Goal: Task Accomplishment & Management: Use online tool/utility

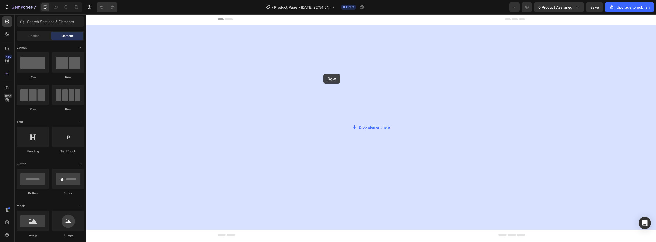
drag, startPoint x: 124, startPoint y: 85, endPoint x: 324, endPoint y: 74, distance: 201.0
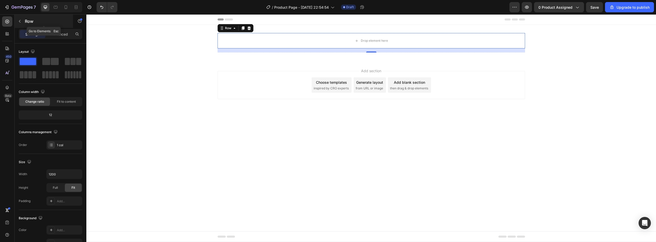
click at [22, 24] on button "button" at bounding box center [20, 21] width 8 height 8
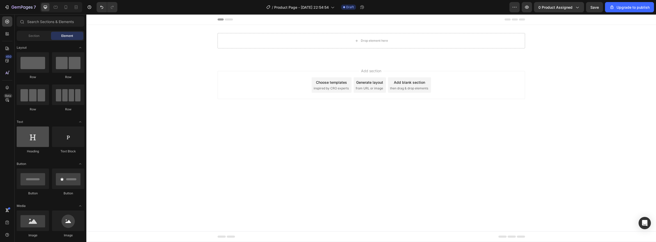
scroll to position [77, 0]
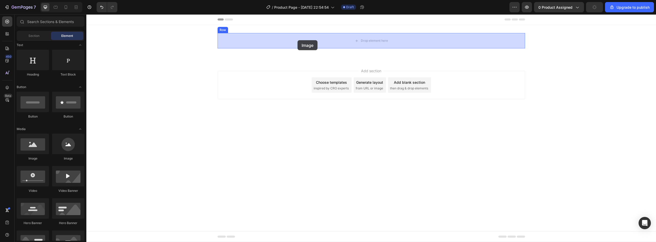
drag, startPoint x: 125, startPoint y: 154, endPoint x: 298, endPoint y: 40, distance: 207.1
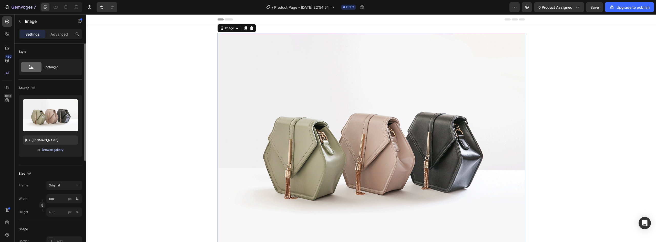
click at [52, 152] on div "Browse gallery" at bounding box center [53, 150] width 22 height 5
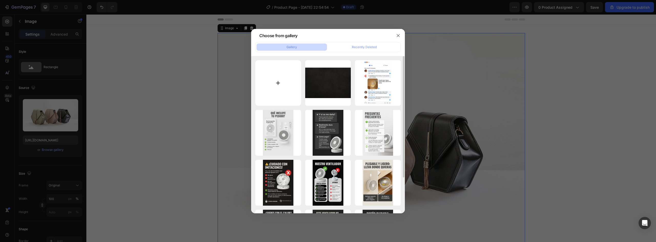
click at [284, 79] on input "file" at bounding box center [278, 83] width 46 height 46
type input "C:\fakepath\Group 12.webp"
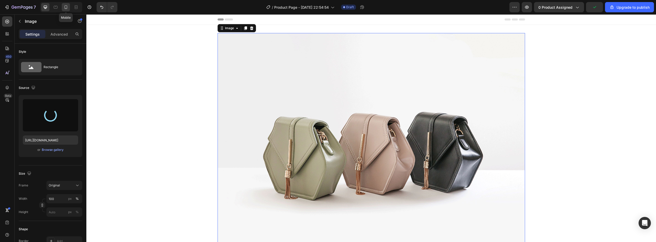
click at [66, 6] on icon at bounding box center [65, 7] width 5 height 5
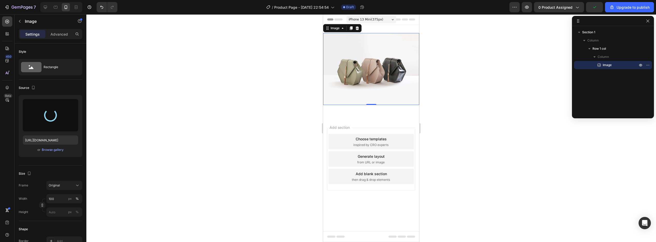
type input "[URL][DOMAIN_NAME]"
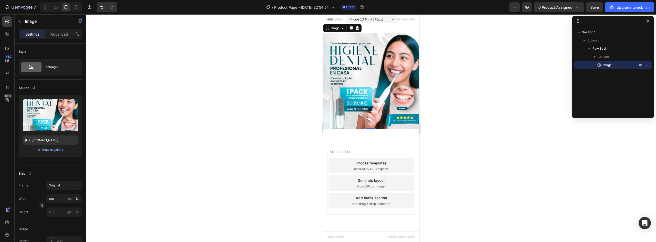
click at [454, 90] on div at bounding box center [371, 128] width 570 height 228
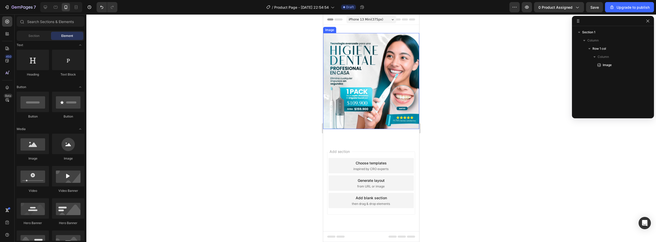
click at [395, 102] on img at bounding box center [371, 81] width 96 height 96
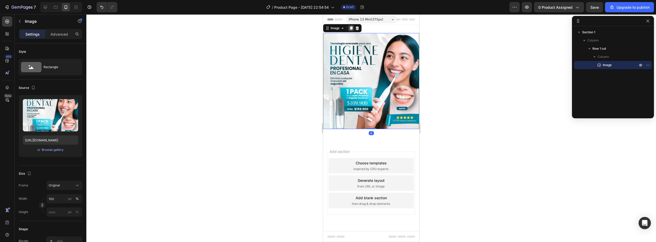
click at [350, 31] on div at bounding box center [351, 28] width 6 height 6
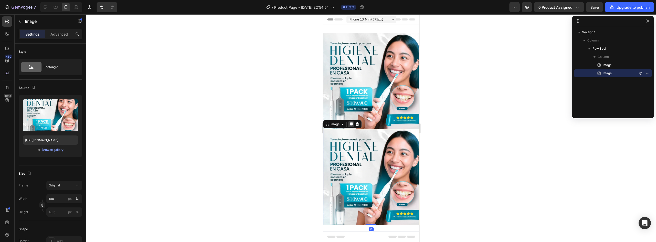
click at [349, 122] on div at bounding box center [351, 124] width 6 height 6
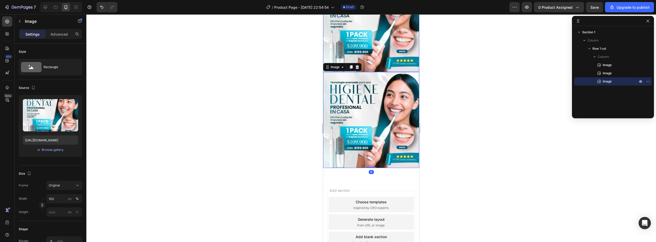
scroll to position [24, 0]
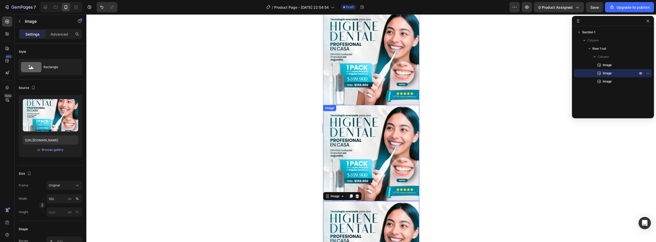
click at [376, 114] on img at bounding box center [371, 153] width 96 height 96
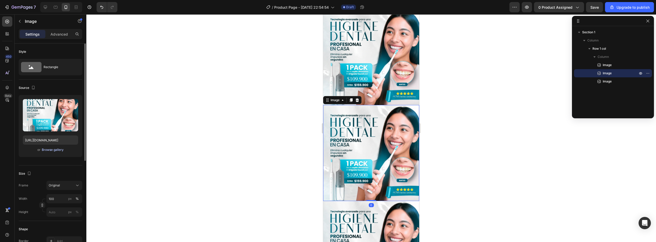
click at [53, 148] on div "Browse gallery" at bounding box center [53, 150] width 22 height 5
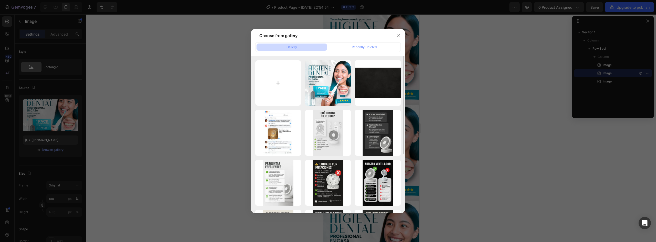
click at [278, 73] on input "file" at bounding box center [278, 83] width 46 height 46
type input "C:\fakepath\1747866407-Higiene-Bucal-MODIFICACION-2_02-min 1.webp"
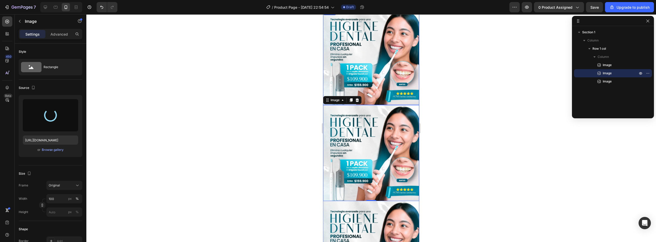
type input "https://cdn.shopify.com/s/files/1/0952/0096/8995/files/gempages_581611324178432…"
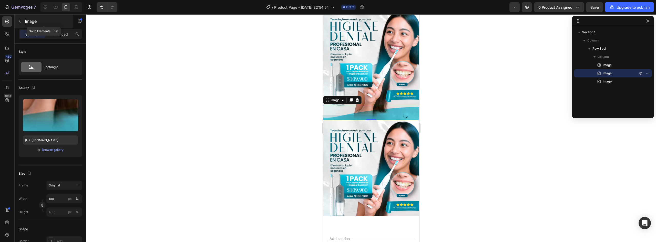
click at [21, 23] on icon "button" at bounding box center [20, 21] width 2 height 3
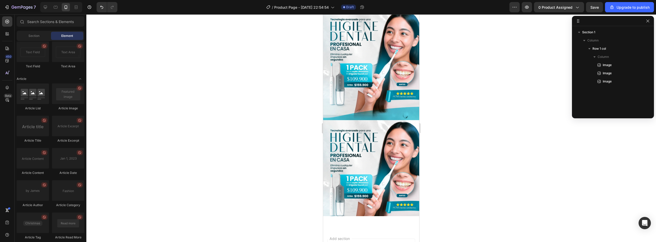
scroll to position [1353, 0]
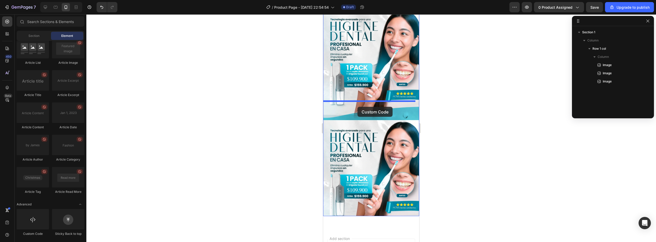
drag, startPoint x: 361, startPoint y: 228, endPoint x: 358, endPoint y: 107, distance: 121.6
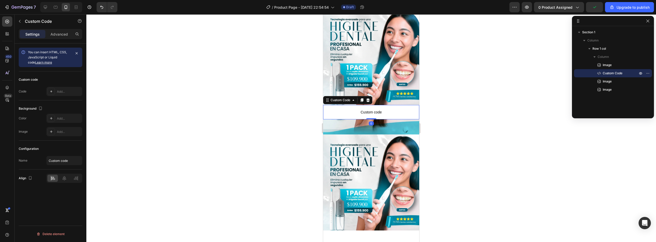
click at [449, 109] on div at bounding box center [371, 128] width 570 height 228
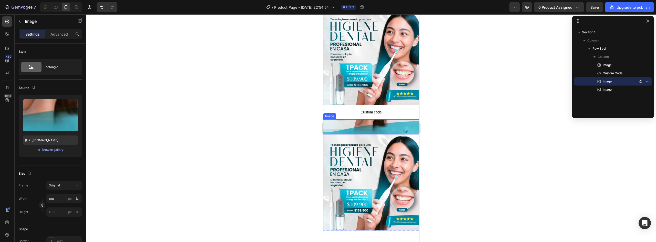
click at [371, 122] on img at bounding box center [371, 126] width 96 height 15
click at [374, 109] on span "Custom code" at bounding box center [371, 112] width 96 height 6
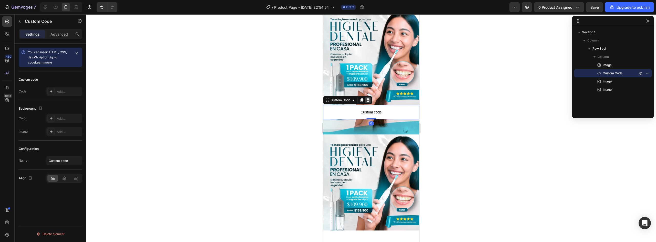
click at [368, 97] on div at bounding box center [368, 100] width 6 height 6
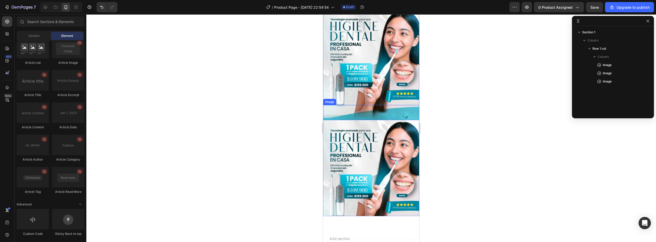
click at [373, 105] on img at bounding box center [371, 112] width 96 height 15
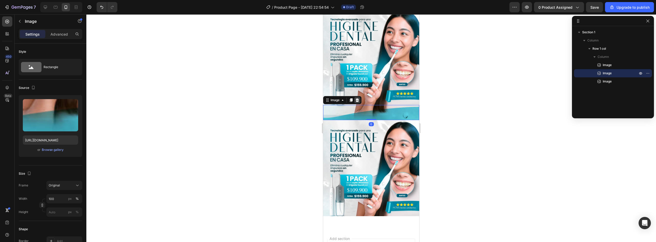
click at [360, 97] on div at bounding box center [357, 100] width 6 height 6
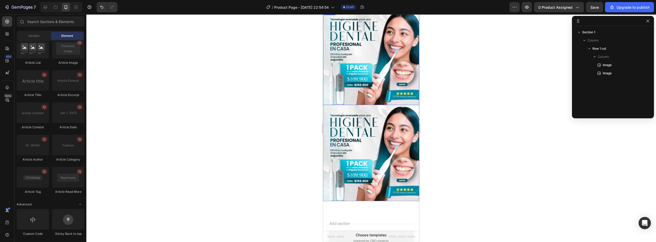
click at [357, 92] on img at bounding box center [371, 57] width 96 height 96
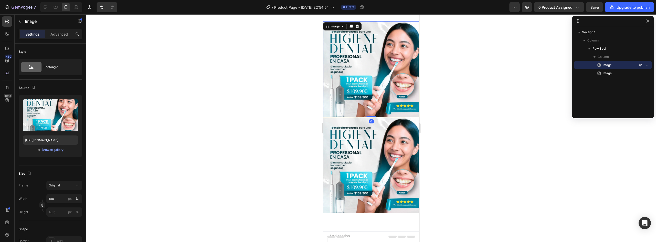
scroll to position [0, 0]
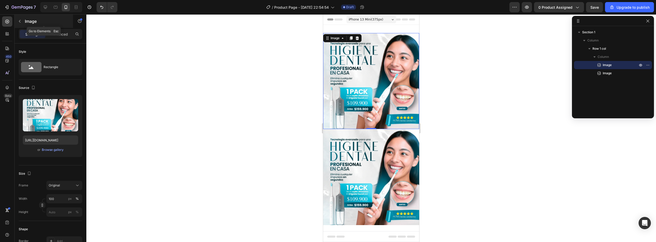
click at [23, 22] on button "button" at bounding box center [20, 21] width 8 height 8
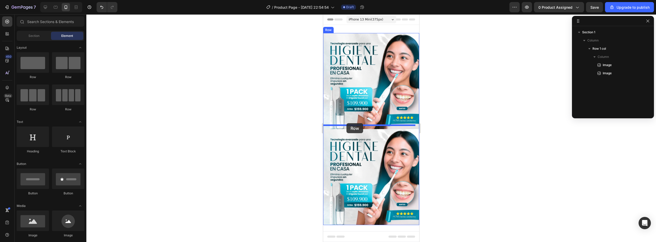
drag, startPoint x: 424, startPoint y: 89, endPoint x: 347, endPoint y: 123, distance: 84.9
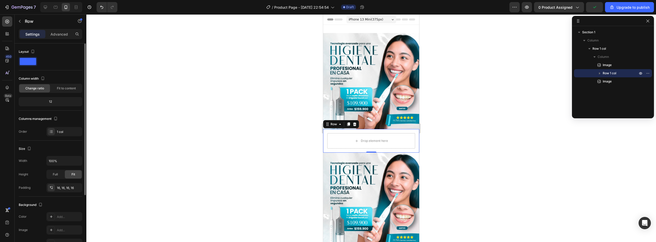
scroll to position [86, 0]
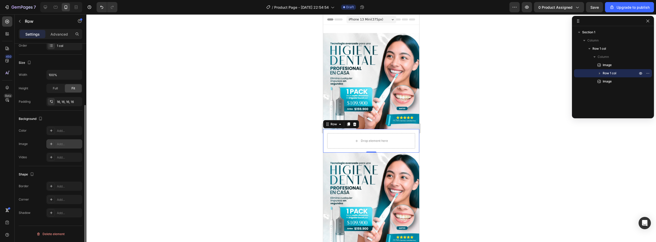
click at [54, 144] on div at bounding box center [51, 144] width 7 height 7
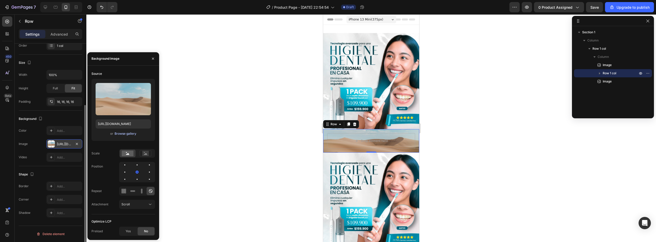
click at [126, 133] on div "Browse gallery" at bounding box center [126, 134] width 22 height 5
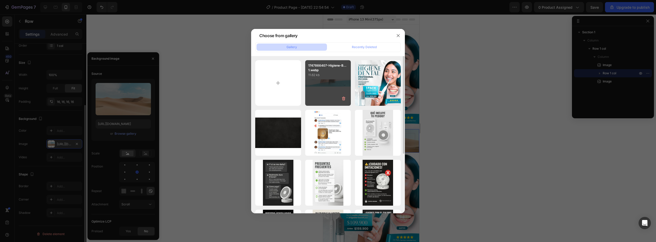
click at [322, 84] on div "1747866407-Higiene-B... 1.webp 11.62 kb" at bounding box center [328, 83] width 46 height 46
type input "[URL][DOMAIN_NAME]"
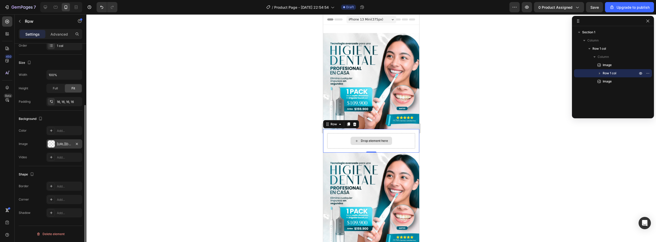
click at [344, 136] on div "Drop element here" at bounding box center [371, 140] width 88 height 15
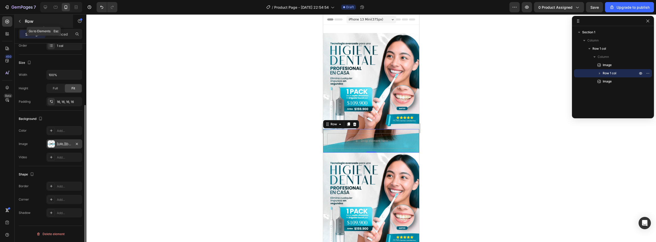
click at [19, 23] on icon "button" at bounding box center [20, 21] width 4 height 4
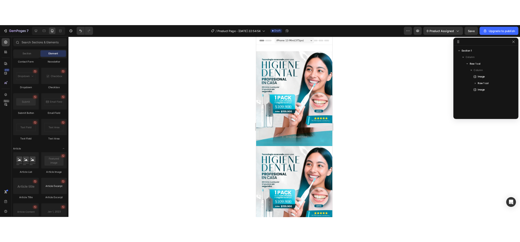
scroll to position [1353, 0]
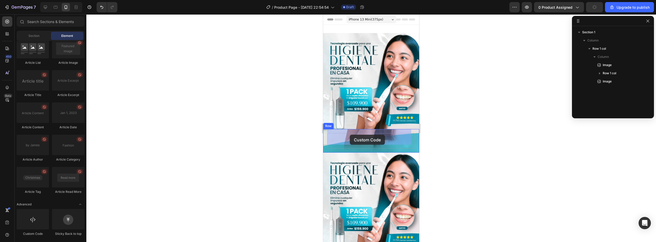
drag, startPoint x: 355, startPoint y: 229, endPoint x: 350, endPoint y: 135, distance: 94.5
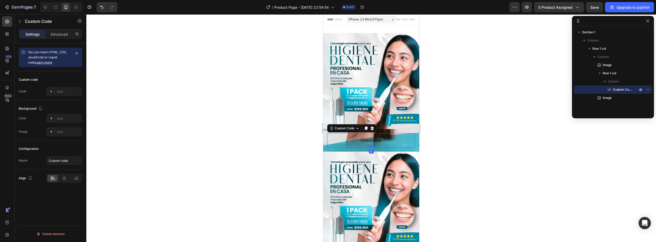
click at [350, 137] on span "Custom code" at bounding box center [371, 140] width 88 height 6
click at [370, 137] on span "Custom code" at bounding box center [371, 140] width 88 height 6
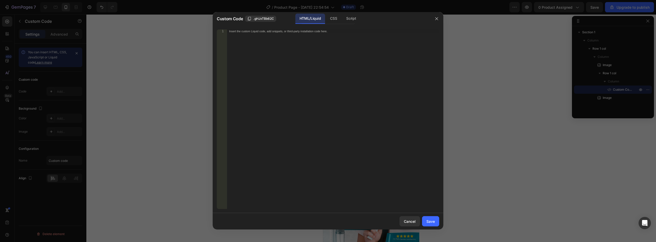
click at [300, 52] on div "Insert the custom Liquid code, add snippets, or third-party installation code h…" at bounding box center [333, 122] width 212 height 187
paste textarea "<div id="_rsi-cod-form-embed-custom-hook"></div>"
type textarea "<div id="_rsi-cod-form-embed-custom-hook"></div>"
click at [426, 219] on button "Save" at bounding box center [430, 221] width 17 height 10
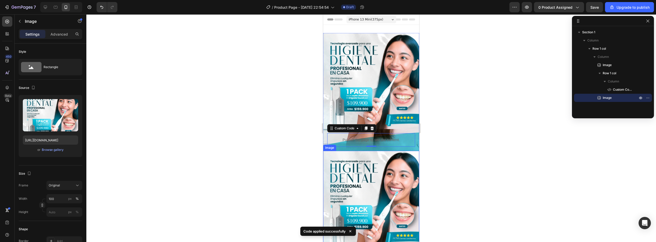
click at [382, 177] on img at bounding box center [371, 199] width 96 height 96
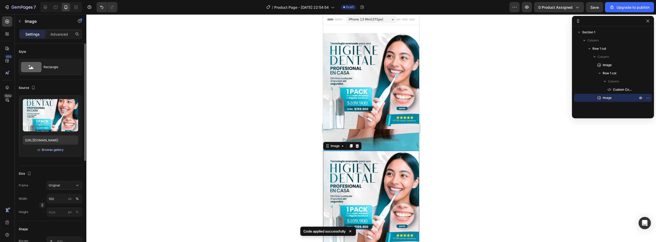
click at [49, 148] on div "Browse gallery" at bounding box center [53, 150] width 22 height 5
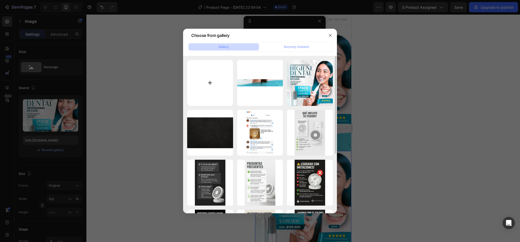
click at [231, 83] on input "file" at bounding box center [210, 83] width 46 height 46
type input "C:\fakepath\Group 11.webp"
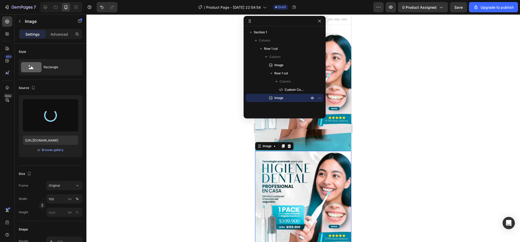
type input "[URL][DOMAIN_NAME]"
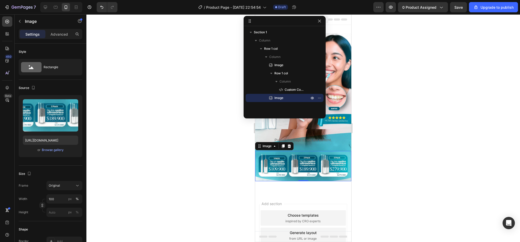
click at [398, 122] on div at bounding box center [303, 128] width 434 height 228
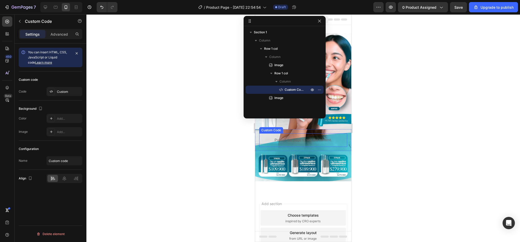
click at [332, 133] on div "Publish the page to see the content." at bounding box center [303, 140] width 88 height 14
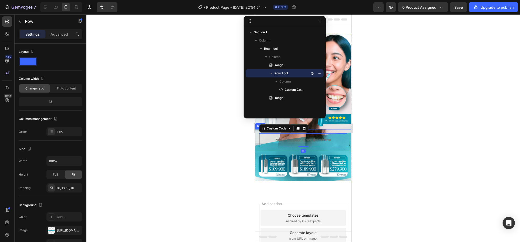
click at [344, 129] on div "Publish the page to see the content. Custom Code 0 Row" at bounding box center [303, 140] width 96 height 22
click at [320, 23] on icon "button" at bounding box center [319, 21] width 4 height 4
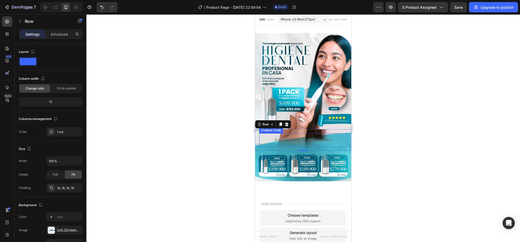
click at [259, 139] on div "Publish the page to see the content. Custom Code Row 0" at bounding box center [303, 140] width 96 height 22
click at [77, 158] on button "button" at bounding box center [77, 160] width 9 height 9
click at [257, 138] on div "Publish the page to see the content. Custom Code Row 0" at bounding box center [303, 140] width 96 height 22
click at [338, 129] on div "Publish the page to see the content. Custom Code Row 0" at bounding box center [303, 140] width 96 height 22
click at [333, 116] on img at bounding box center [303, 81] width 96 height 96
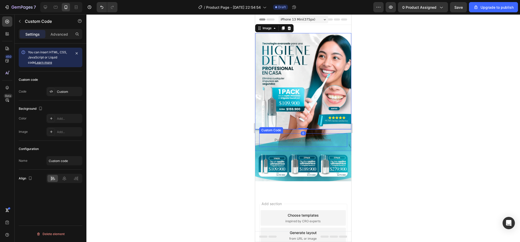
click at [339, 133] on div "Publish the page to see the content." at bounding box center [303, 140] width 88 height 14
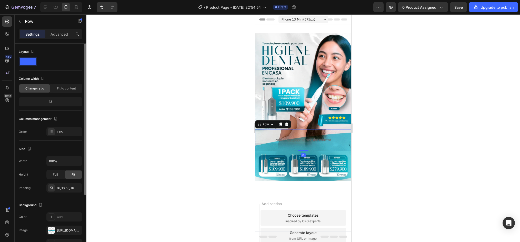
click at [344, 129] on div "Publish the page to see the content. Custom Code Row 0" at bounding box center [303, 140] width 96 height 22
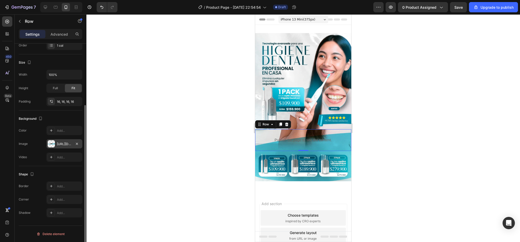
click at [60, 143] on div "[URL][DOMAIN_NAME]" at bounding box center [64, 144] width 15 height 5
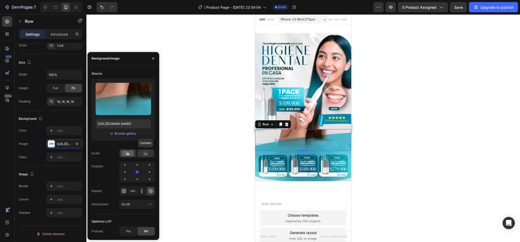
click at [147, 153] on rect at bounding box center [145, 153] width 7 height 5
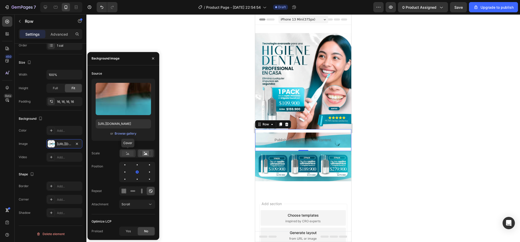
click at [129, 155] on rect at bounding box center [128, 154] width 12 height 6
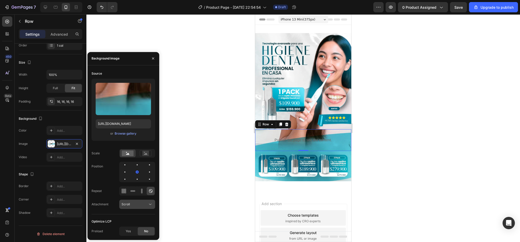
click at [143, 201] on button "Scroll" at bounding box center [137, 204] width 36 height 9
click at [135, 183] on p "Fixed" at bounding box center [136, 182] width 29 height 5
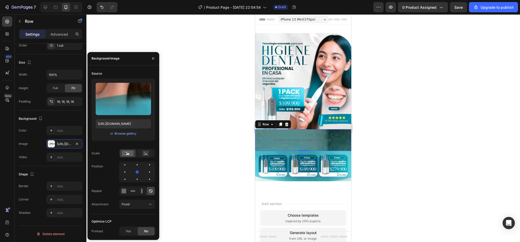
click at [140, 197] on div "Source Upload Image https://cdn.shopify.com/s/files/1/0952/0096/8995/files/gemp…" at bounding box center [124, 141] width 64 height 145
click at [139, 202] on div "Fixed" at bounding box center [137, 204] width 31 height 5
click at [131, 193] on p "Local" at bounding box center [136, 191] width 29 height 5
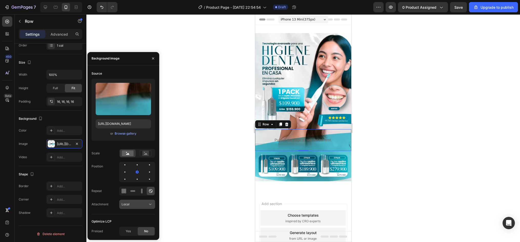
click at [133, 202] on div "Local" at bounding box center [137, 204] width 31 height 5
click at [126, 174] on span "Scroll" at bounding box center [126, 172] width 8 height 5
click at [125, 233] on div "Yes" at bounding box center [128, 231] width 17 height 8
click at [144, 229] on div "No" at bounding box center [146, 231] width 17 height 8
click at [141, 191] on icon at bounding box center [141, 190] width 5 height 5
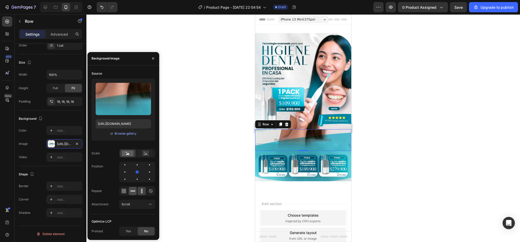
click at [131, 190] on icon at bounding box center [132, 190] width 5 height 5
click at [122, 191] on icon at bounding box center [122, 190] width 1 height 1
click at [138, 173] on div at bounding box center [137, 172] width 3 height 3
click at [134, 171] on div at bounding box center [137, 172] width 6 height 6
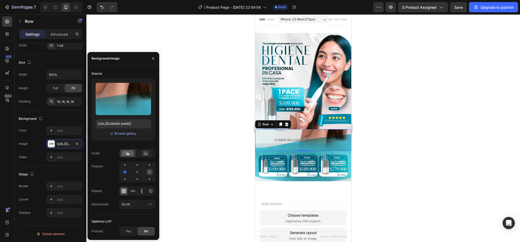
click at [128, 176] on div at bounding box center [125, 179] width 6 height 6
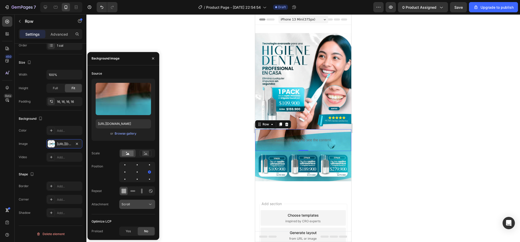
click at [132, 203] on div "Scroll" at bounding box center [135, 204] width 26 height 5
click at [133, 193] on p "Local" at bounding box center [136, 191] width 29 height 5
click at [146, 173] on div at bounding box center [149, 172] width 6 height 6
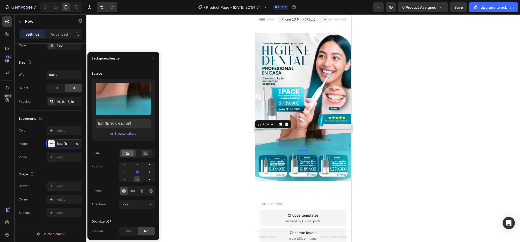
click at [146, 177] on div at bounding box center [149, 179] width 6 height 6
click at [134, 178] on div at bounding box center [137, 179] width 6 height 6
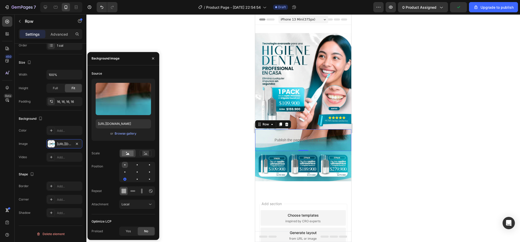
click at [134, 166] on div at bounding box center [137, 165] width 6 height 6
click at [134, 171] on div at bounding box center [137, 172] width 6 height 6
drag, startPoint x: 125, startPoint y: 173, endPoint x: 138, endPoint y: 174, distance: 13.6
click at [138, 174] on div at bounding box center [137, 172] width 36 height 21
click at [146, 174] on div at bounding box center [149, 172] width 6 height 6
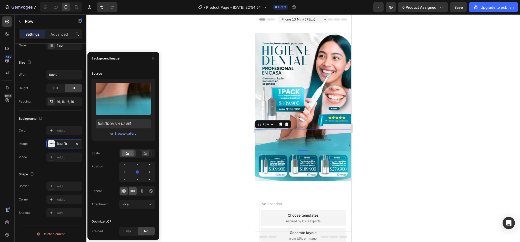
click at [131, 191] on icon at bounding box center [131, 190] width 1 height 1
click at [128, 176] on div at bounding box center [125, 179] width 6 height 6
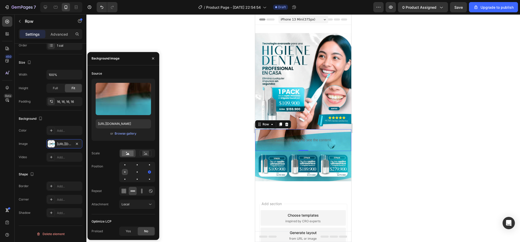
click at [134, 169] on div at bounding box center [137, 172] width 6 height 6
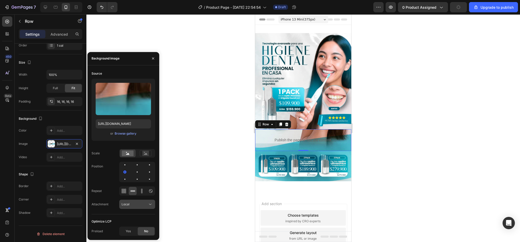
click at [142, 204] on div "Local" at bounding box center [135, 204] width 26 height 5
click at [130, 174] on p "Scroll" at bounding box center [136, 172] width 29 height 5
click at [146, 172] on div at bounding box center [149, 172] width 6 height 6
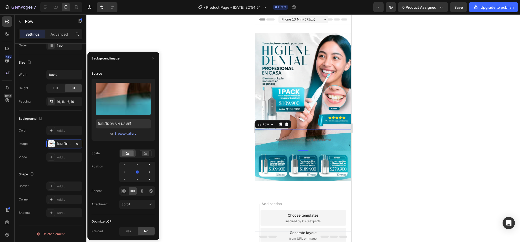
click at [422, 124] on div at bounding box center [303, 128] width 434 height 228
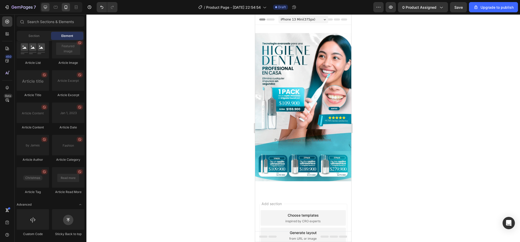
click at [49, 8] on div at bounding box center [45, 7] width 8 height 8
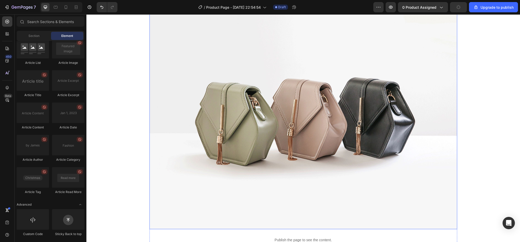
scroll to position [26, 0]
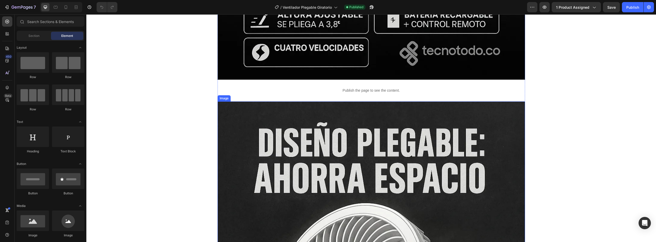
scroll to position [410, 0]
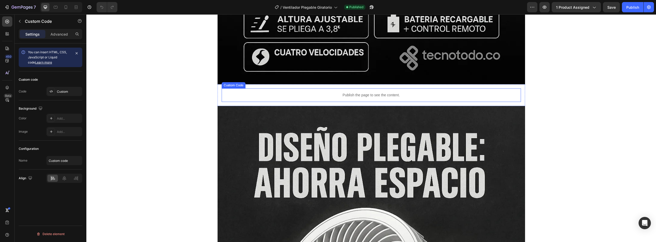
click at [368, 97] on p "Publish the page to see the content." at bounding box center [371, 95] width 299 height 5
click at [67, 9] on icon at bounding box center [65, 7] width 5 height 5
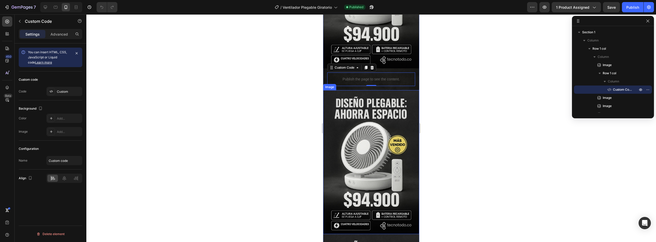
scroll to position [84, 0]
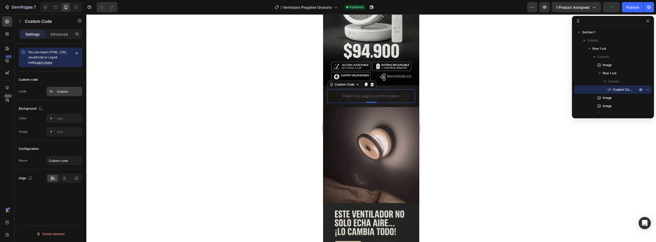
click at [63, 88] on div "Custom" at bounding box center [64, 91] width 36 height 9
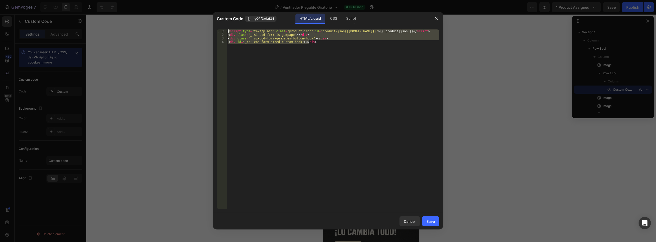
drag, startPoint x: 328, startPoint y: 51, endPoint x: 203, endPoint y: 15, distance: 129.7
click at [203, 15] on div "Custom Code .gOPf3ALdG4 HTML/Liquid CSS Script <div id="_rsi-cod-form-embed-cus…" at bounding box center [328, 121] width 656 height 242
type textarea "<script type="text/plain" class="product-json" id="product-json{{product.id}}">…"
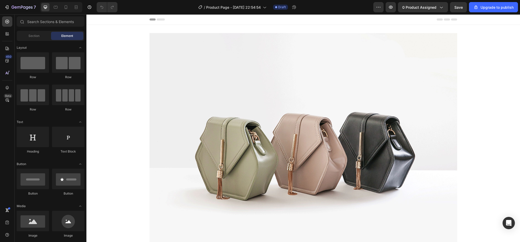
click at [330, 60] on img at bounding box center [303, 148] width 308 height 231
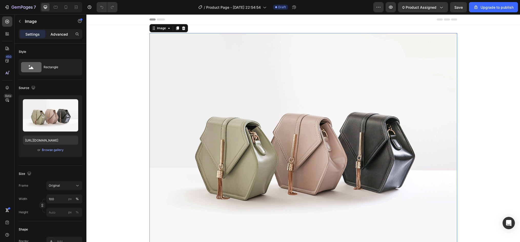
click at [64, 30] on div "Advanced" at bounding box center [59, 34] width 26 height 8
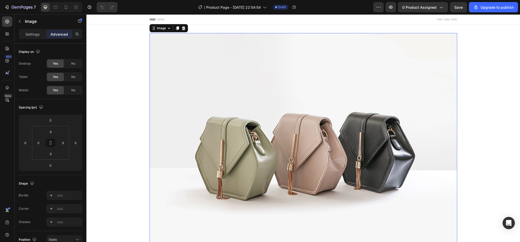
click at [33, 36] on p "Settings" at bounding box center [32, 34] width 14 height 5
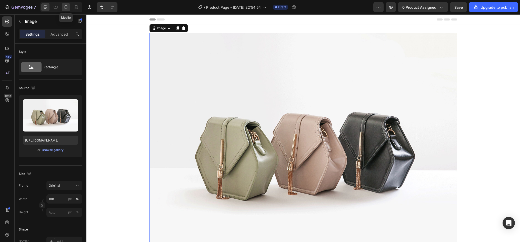
click at [65, 7] on icon at bounding box center [65, 7] width 5 height 5
type input "https://cdn.shopify.com/s/files/1/0952/0096/8995/files/gempages_581611324178432…"
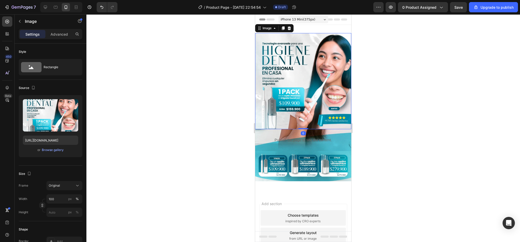
scroll to position [1, 0]
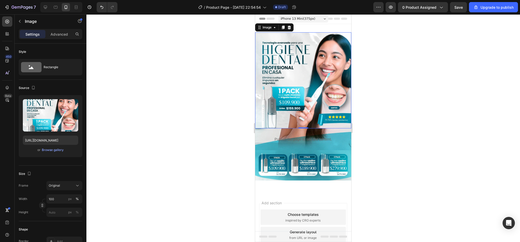
click at [297, 55] on img at bounding box center [303, 80] width 96 height 96
click at [64, 32] on p "Advanced" at bounding box center [59, 34] width 17 height 5
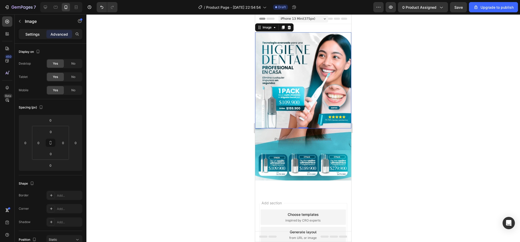
click at [31, 36] on p "Settings" at bounding box center [32, 34] width 14 height 5
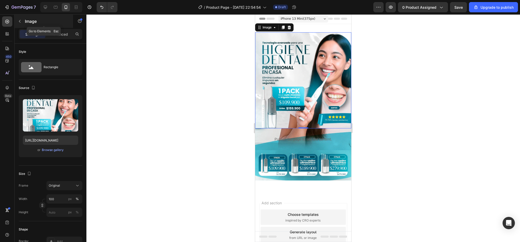
click at [21, 24] on button "button" at bounding box center [20, 21] width 8 height 8
click at [277, 46] on img at bounding box center [303, 80] width 96 height 96
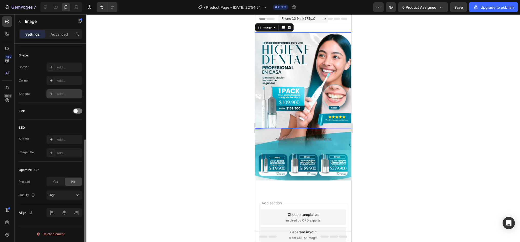
scroll to position [0, 0]
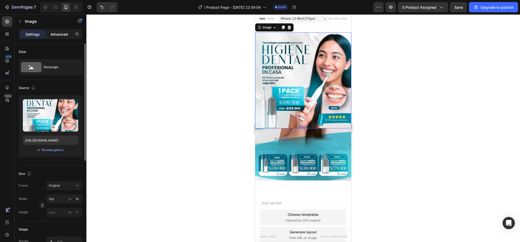
click at [58, 31] on div "Advanced" at bounding box center [59, 34] width 26 height 8
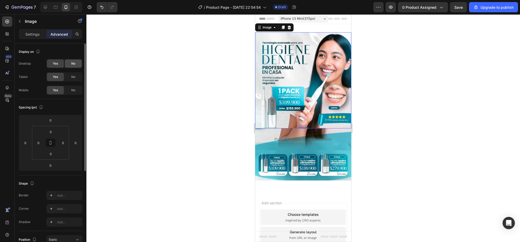
click at [72, 64] on span "No" at bounding box center [73, 63] width 4 height 5
click at [57, 65] on span "Yes" at bounding box center [55, 63] width 5 height 5
click at [45, 5] on icon at bounding box center [45, 7] width 5 height 5
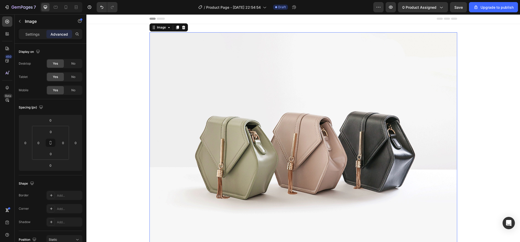
click at [278, 101] on img at bounding box center [303, 147] width 308 height 231
click at [19, 18] on button "button" at bounding box center [20, 21] width 8 height 8
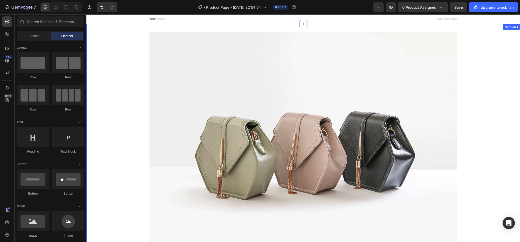
click at [286, 109] on img at bounding box center [303, 147] width 308 height 231
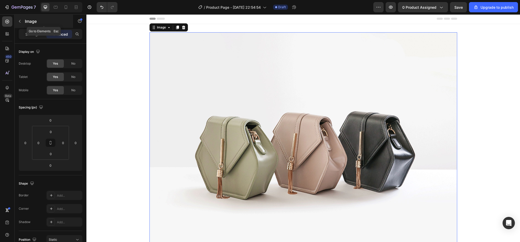
click at [20, 22] on icon "button" at bounding box center [20, 21] width 4 height 4
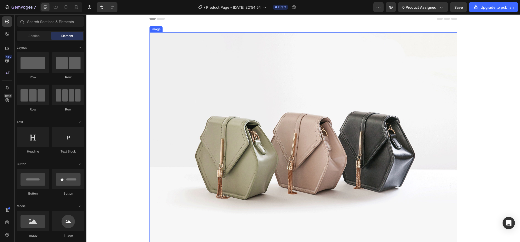
click at [226, 125] on img at bounding box center [303, 147] width 308 height 231
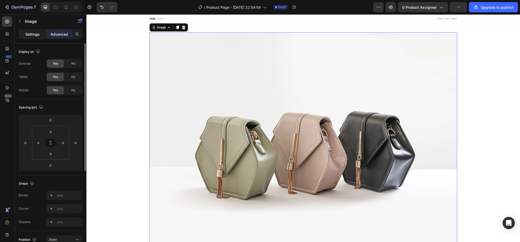
click at [27, 32] on p "Settings" at bounding box center [32, 34] width 14 height 5
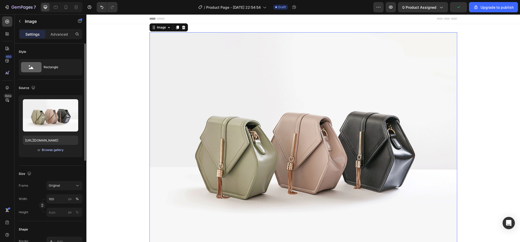
click at [56, 149] on div "Browse gallery" at bounding box center [53, 150] width 22 height 5
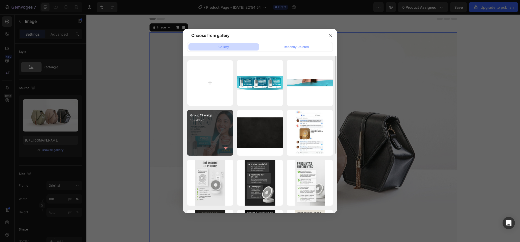
click at [196, 144] on div "Group 12.webp 109.43 kb" at bounding box center [210, 133] width 46 height 46
type input "https://cdn.shopify.com/s/files/1/0952/0096/8995/files/gempages_581611324178432…"
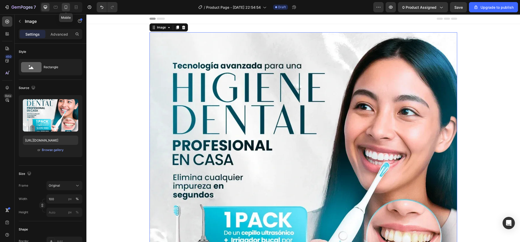
click at [66, 8] on icon at bounding box center [66, 7] width 3 height 4
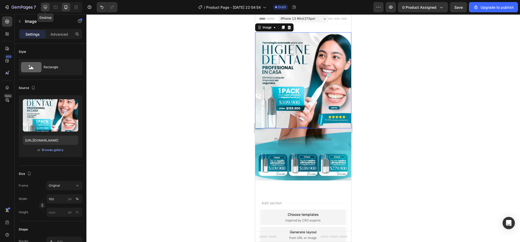
click at [47, 7] on icon at bounding box center [45, 7] width 3 height 3
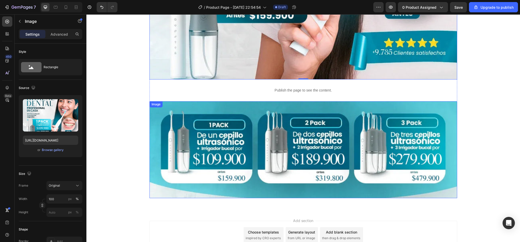
scroll to position [257, 0]
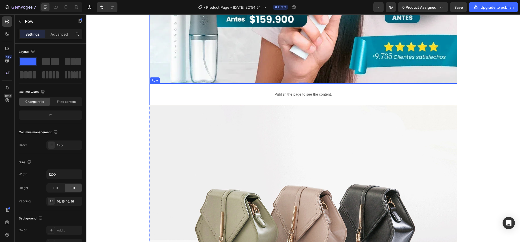
click at [149, 91] on div "Publish the page to see the content. Custom Code Row" at bounding box center [303, 95] width 308 height 22
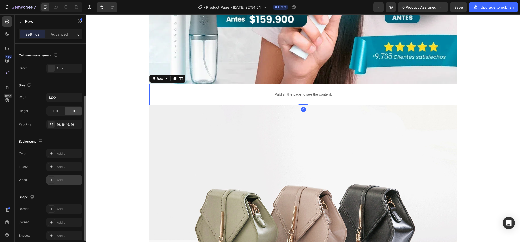
scroll to position [100, 0]
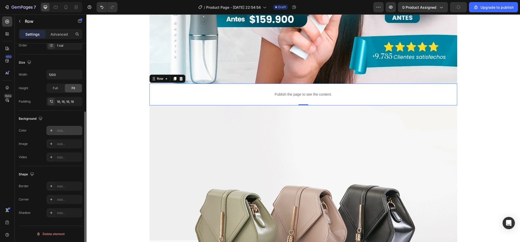
click at [50, 134] on div at bounding box center [51, 130] width 7 height 7
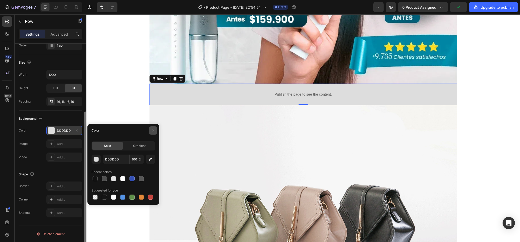
drag, startPoint x: 154, startPoint y: 132, endPoint x: 28, endPoint y: 118, distance: 126.5
click at [154, 132] on icon "button" at bounding box center [153, 130] width 4 height 4
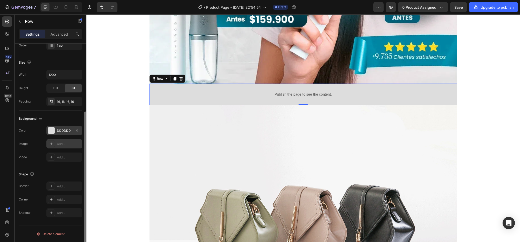
click at [49, 147] on div at bounding box center [51, 143] width 7 height 7
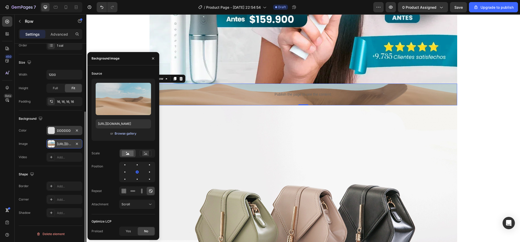
click at [131, 133] on div "Browse gallery" at bounding box center [126, 133] width 22 height 5
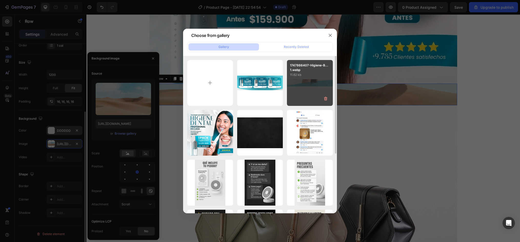
click at [316, 87] on div "1747866407-Higiene-B... 1.webp 11.62 kb" at bounding box center [310, 83] width 46 height 46
type input "[URL][DOMAIN_NAME]"
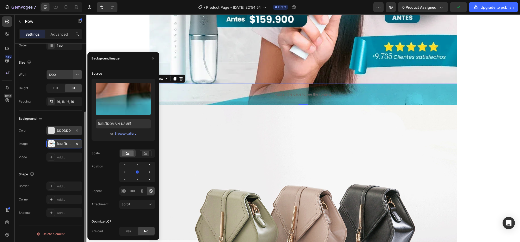
click at [75, 74] on button "button" at bounding box center [77, 74] width 9 height 9
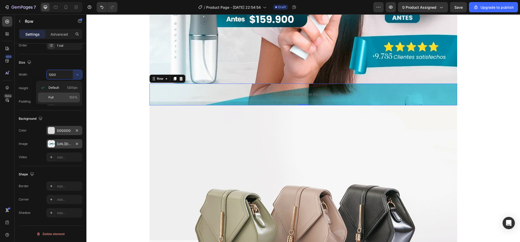
click at [60, 93] on div "Full 100%" at bounding box center [59, 98] width 42 height 10
type input "100%"
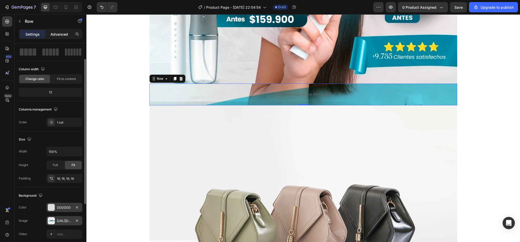
click at [68, 30] on div "Advanced" at bounding box center [59, 34] width 26 height 8
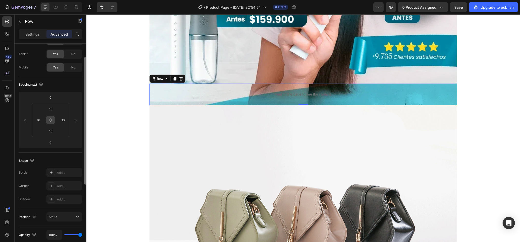
click at [54, 117] on button at bounding box center [51, 120] width 10 height 8
click at [33, 122] on div "16" at bounding box center [38, 120] width 10 height 8
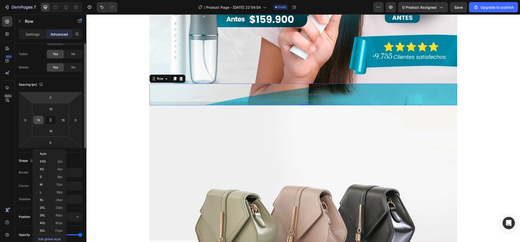
scroll to position [0, 0]
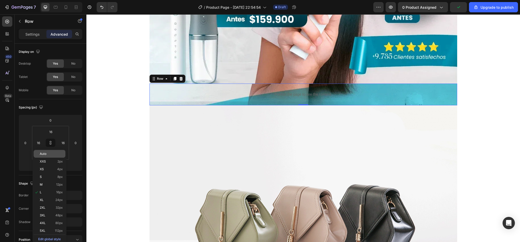
click at [34, 152] on div "Auto" at bounding box center [50, 154] width 32 height 8
type input "Auto"
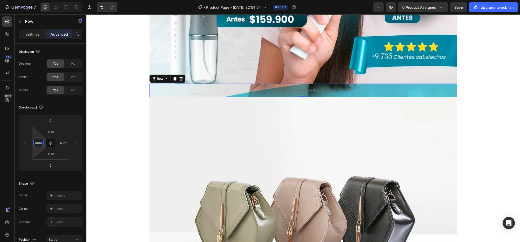
type input "0"
type input "14"
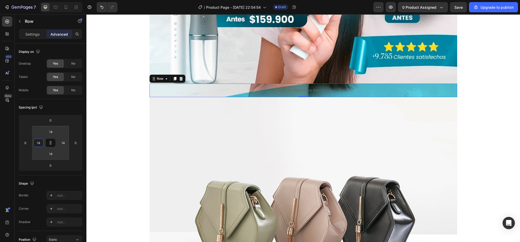
type input "20"
type input "22"
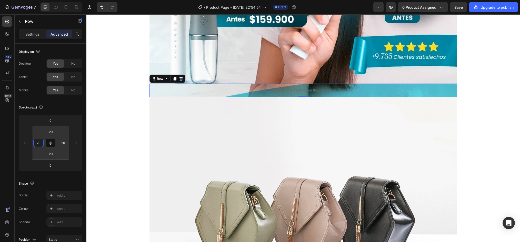
type input "22"
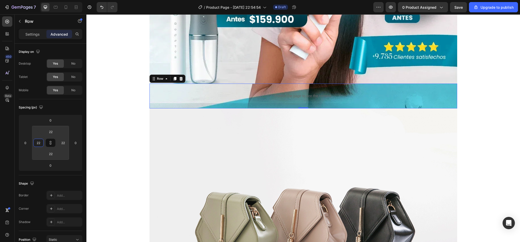
type input "26"
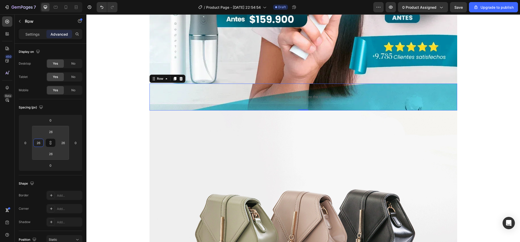
type input "40"
type input "52"
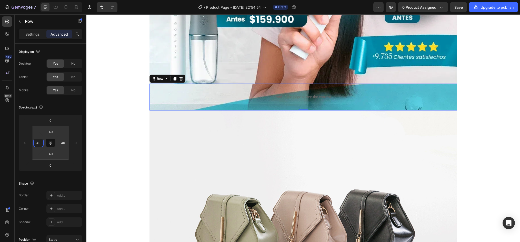
type input "52"
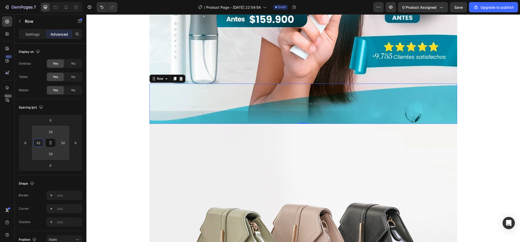
type input "92"
type input "96"
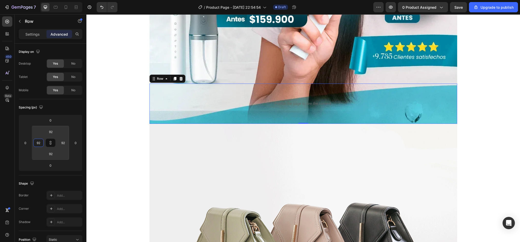
type input "96"
type input "98"
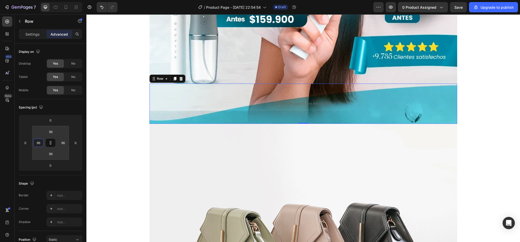
type input "98"
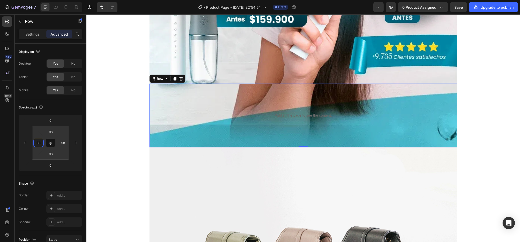
type input "100"
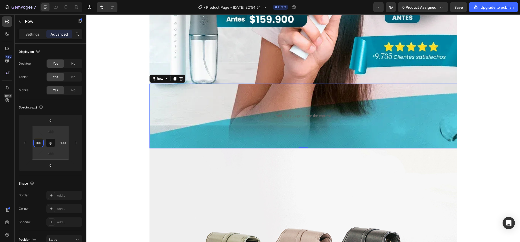
type input "68"
type input "64"
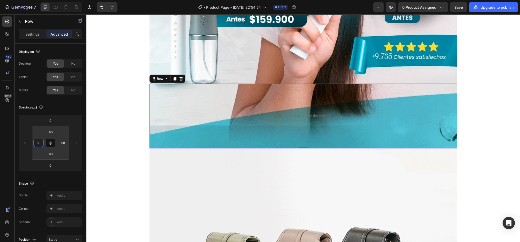
type input "64"
type input "62"
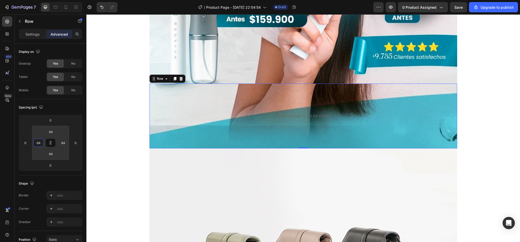
type input "62"
type input "60"
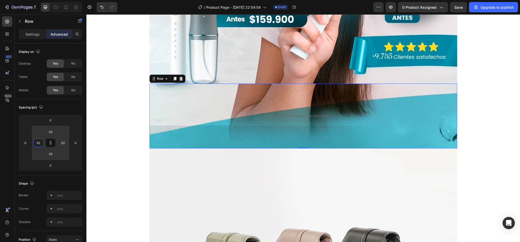
type input "60"
type input "58"
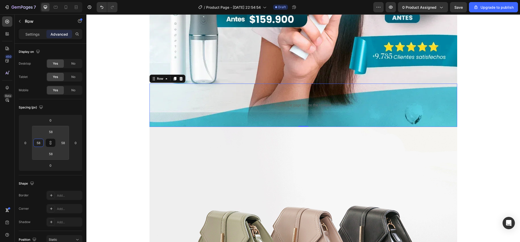
type input "56"
type input "60"
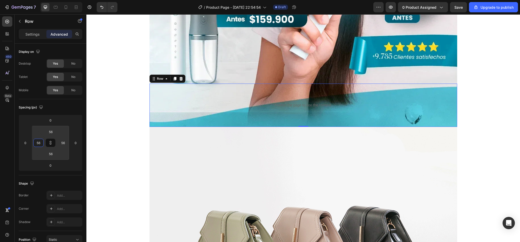
type input "60"
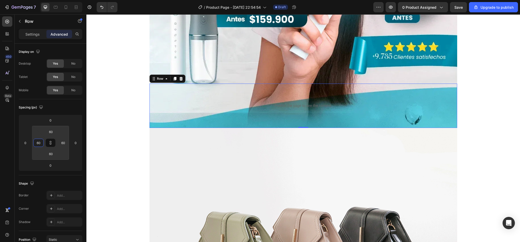
type input "64"
type input "66"
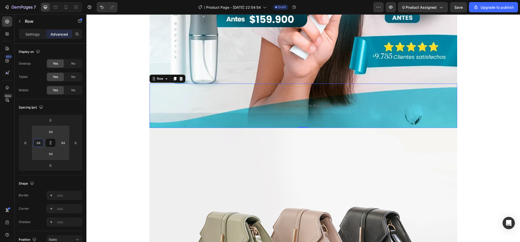
type input "66"
type input "68"
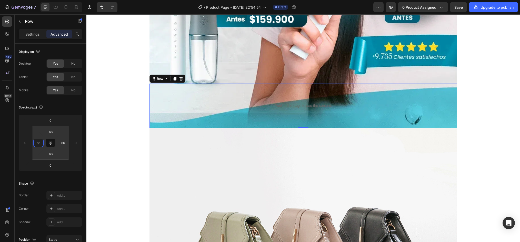
type input "68"
type input "74"
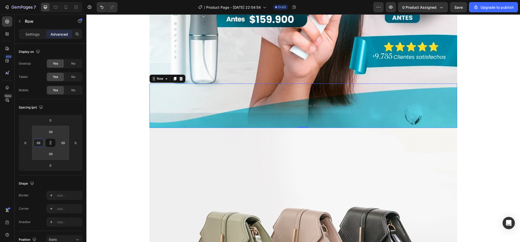
type input "74"
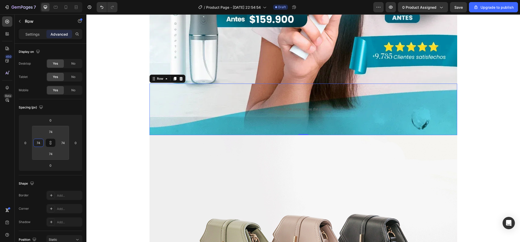
type input "76"
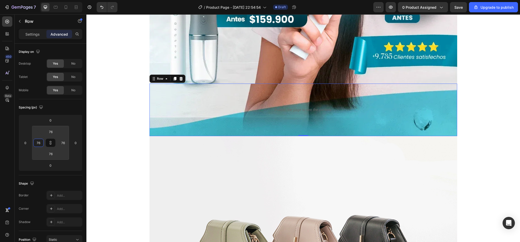
type input "78"
type input "80"
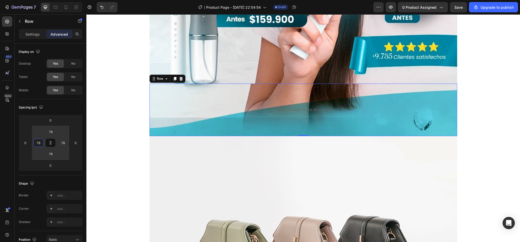
type input "80"
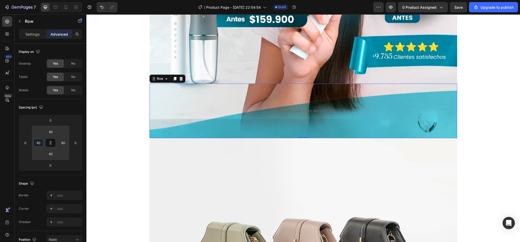
type input "76"
type input "74"
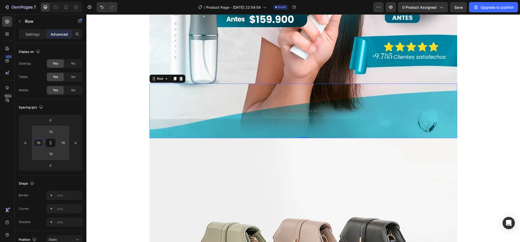
type input "74"
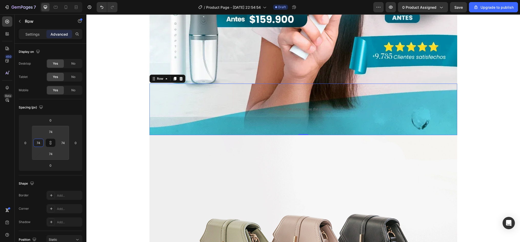
type input "72"
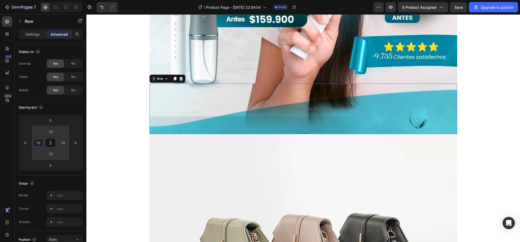
type input "70"
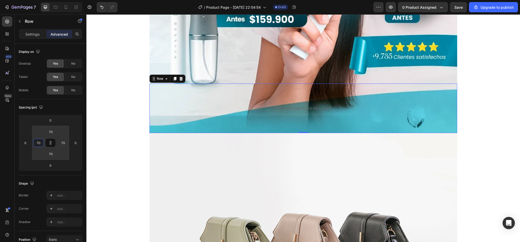
type input "68"
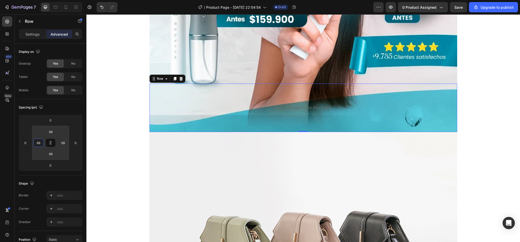
type input "66"
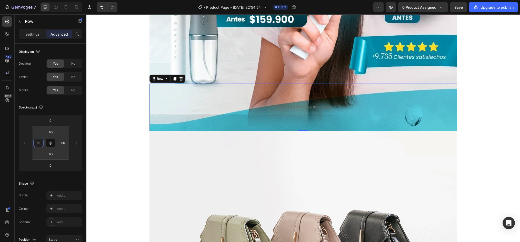
drag, startPoint x: 39, startPoint y: 135, endPoint x: 39, endPoint y: 126, distance: 9.0
click at [39, 0] on html "7 / Product Page - Aug 26, 22:54:54 Draft Preview 0 product assigned Save Upgra…" at bounding box center [260, 0] width 520 height 0
click at [101, 120] on div "Image Publish the page to see the content. Custom Code Row 0 Image Row" at bounding box center [303, 71] width 434 height 590
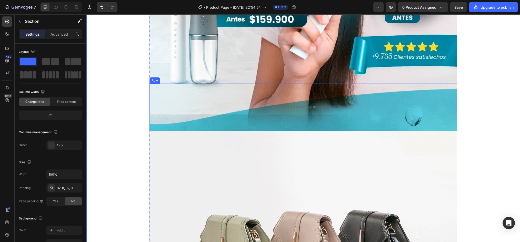
click at [212, 118] on div "Publish the page to see the content. Custom Code Row" at bounding box center [303, 107] width 308 height 47
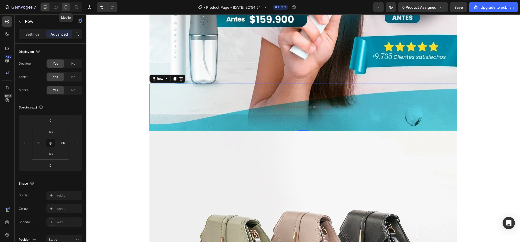
click at [64, 11] on div at bounding box center [66, 7] width 8 height 8
type input "40"
type input "24"
type input "40"
type input "24"
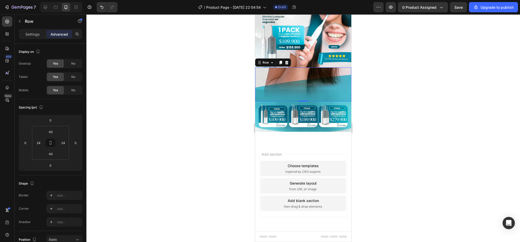
scroll to position [57, 0]
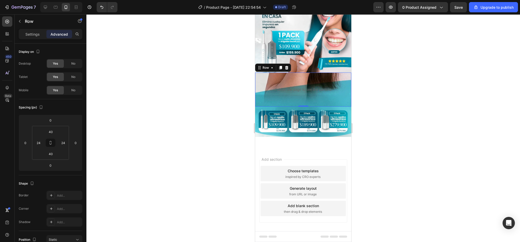
click at [387, 84] on div at bounding box center [303, 128] width 434 height 228
click at [306, 73] on div "Publish the page to see the content. Custom Code Row" at bounding box center [303, 90] width 96 height 34
click at [53, 141] on button at bounding box center [51, 143] width 10 height 8
type input "40"
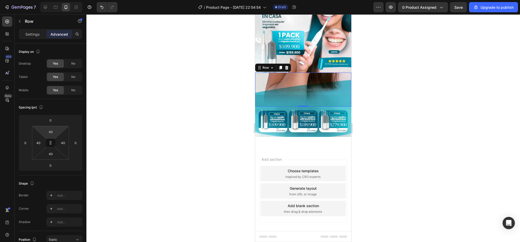
type input "42"
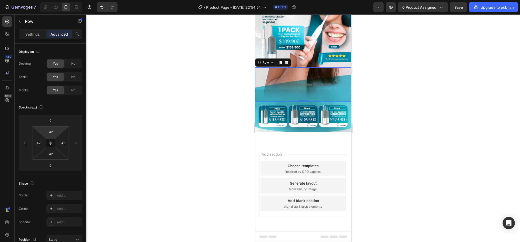
type input "60"
type input "64"
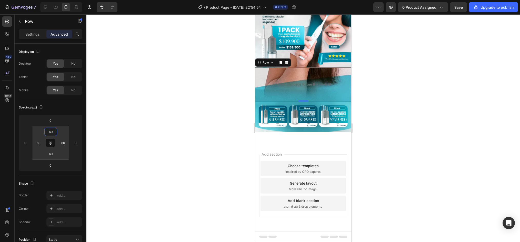
type input "64"
type input "66"
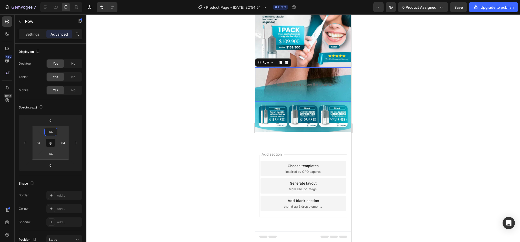
type input "66"
type input "72"
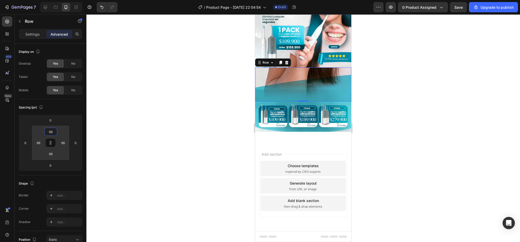
type input "72"
type input "74"
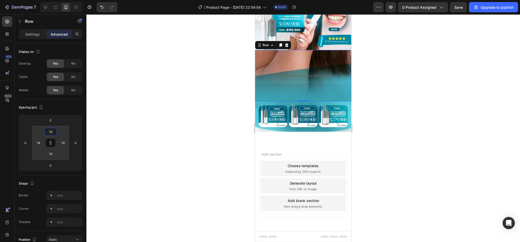
type input "66"
type input "64"
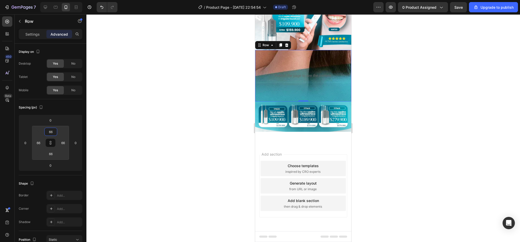
type input "64"
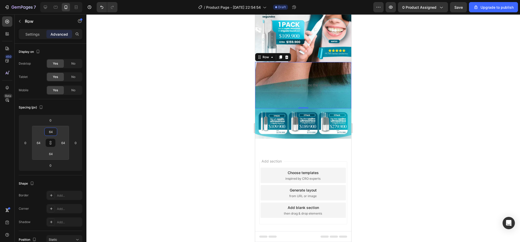
type input "62"
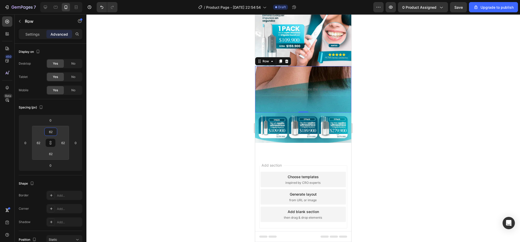
type input "56"
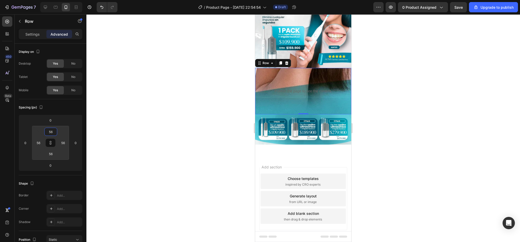
type input "50"
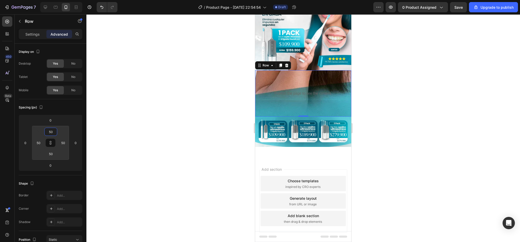
type input "44"
type input "40"
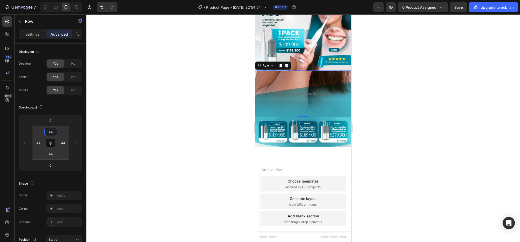
type input "40"
type input "36"
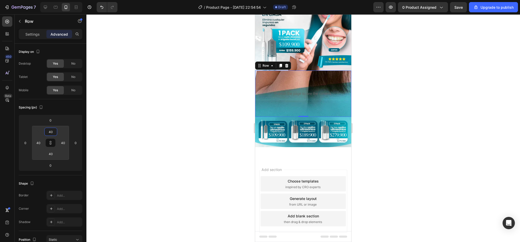
type input "36"
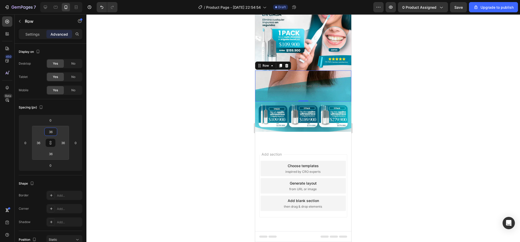
type input "34"
type input "32"
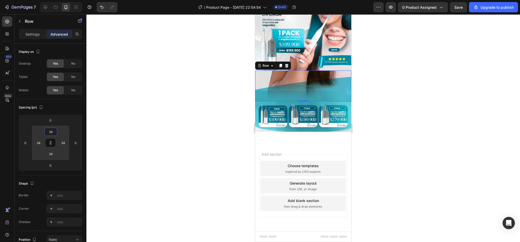
type input "32"
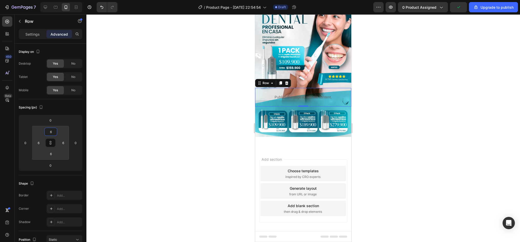
scroll to position [36, 0]
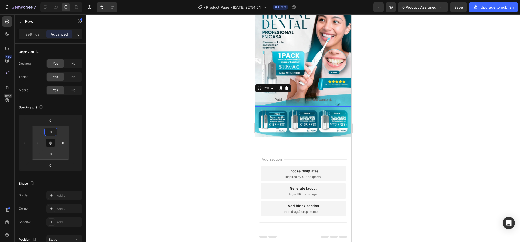
drag, startPoint x: 53, startPoint y: 136, endPoint x: 54, endPoint y: 145, distance: 8.4
click at [54, 0] on html "7 / Product Page - Aug 26, 22:54:54 Draft Preview 0 product assigned Save Upgra…" at bounding box center [260, 0] width 520 height 0
click at [406, 97] on div at bounding box center [303, 128] width 434 height 228
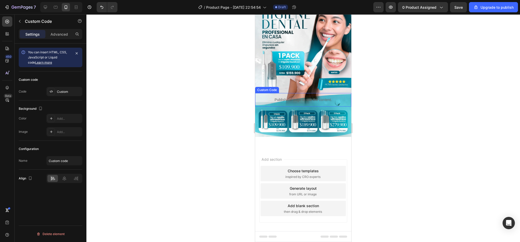
click at [258, 97] on p "Publish the page to see the content." at bounding box center [303, 99] width 96 height 5
click at [52, 35] on p "Advanced" at bounding box center [59, 34] width 17 height 5
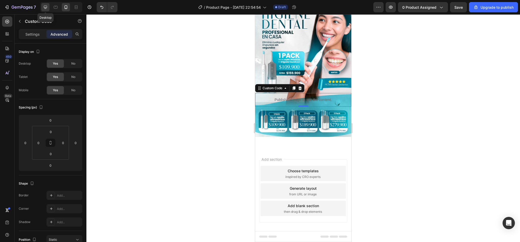
click at [46, 4] on div at bounding box center [45, 7] width 8 height 8
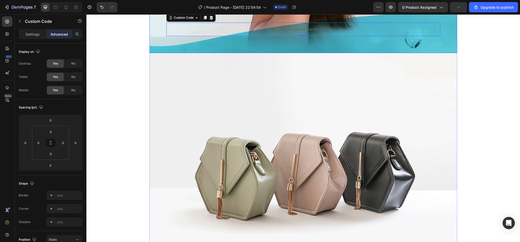
scroll to position [351, 0]
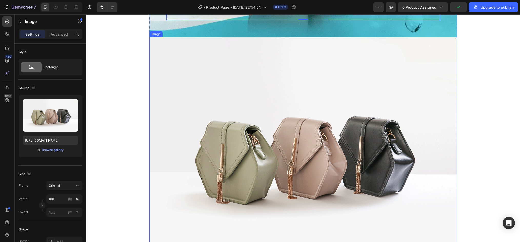
click at [287, 137] on img at bounding box center [303, 152] width 308 height 231
click at [48, 151] on div "Browse gallery" at bounding box center [53, 150] width 22 height 5
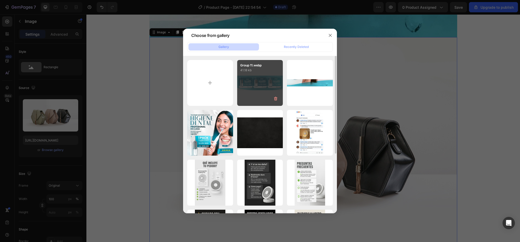
click at [266, 95] on div "Group 11.webp 41.18 kb" at bounding box center [260, 83] width 46 height 46
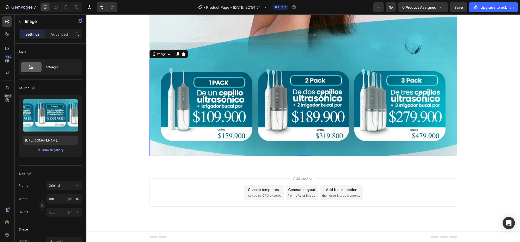
scroll to position [329, 0]
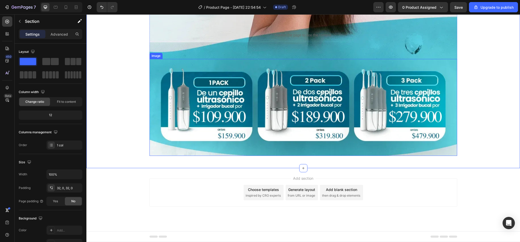
click at [169, 144] on img at bounding box center [303, 107] width 308 height 97
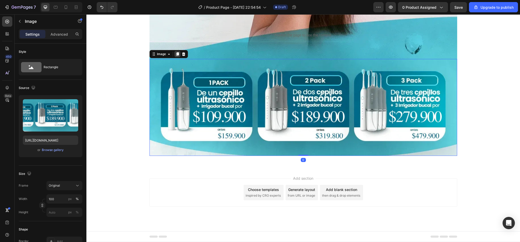
click at [176, 55] on icon at bounding box center [177, 54] width 3 height 4
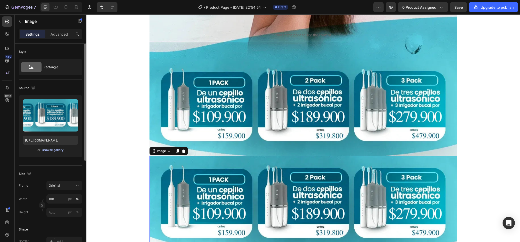
click at [45, 148] on div "Browse gallery" at bounding box center [53, 150] width 22 height 5
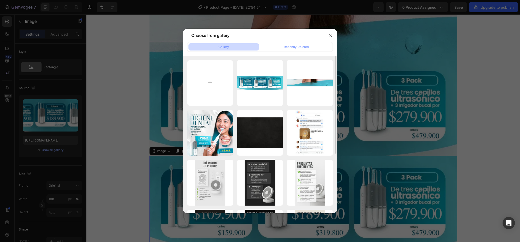
click at [223, 83] on input "file" at bounding box center [210, 83] width 46 height 46
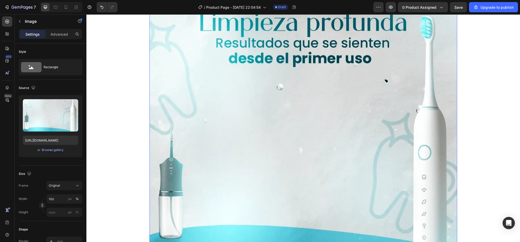
scroll to position [509, 0]
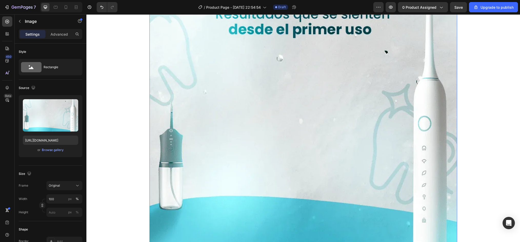
click at [364, 100] on img at bounding box center [303, 130] width 308 height 308
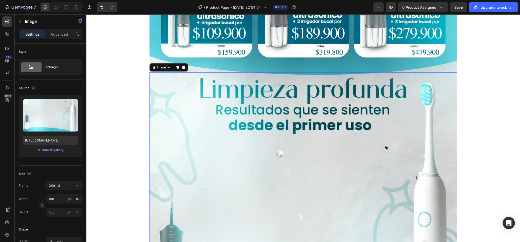
scroll to position [432, 0]
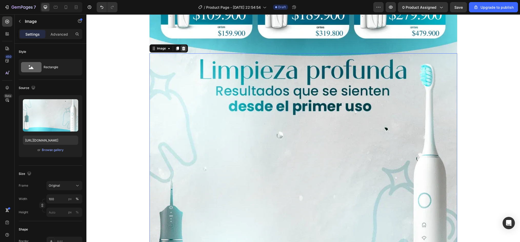
click at [183, 50] on icon at bounding box center [184, 48] width 4 height 4
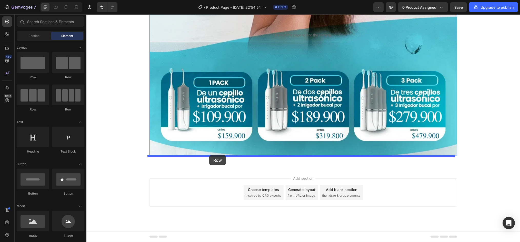
drag, startPoint x: 115, startPoint y: 73, endPoint x: 209, endPoint y: 155, distance: 124.7
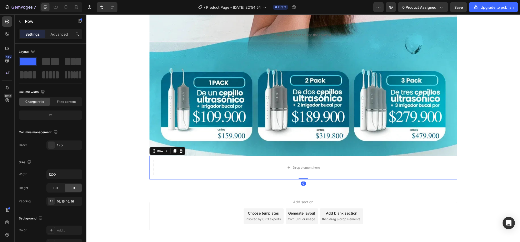
scroll to position [353, 0]
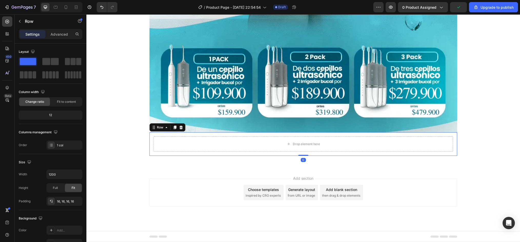
click at [149, 154] on div "Drop element here Row 0" at bounding box center [303, 144] width 308 height 24
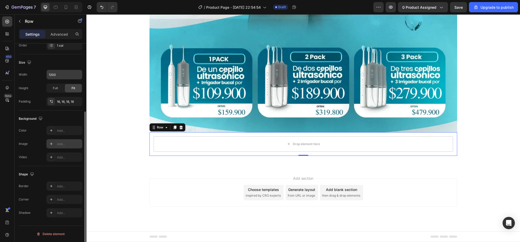
click at [51, 147] on div at bounding box center [51, 143] width 7 height 7
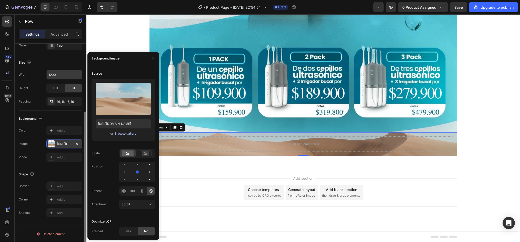
click at [129, 134] on div "Browse gallery" at bounding box center [126, 133] width 22 height 5
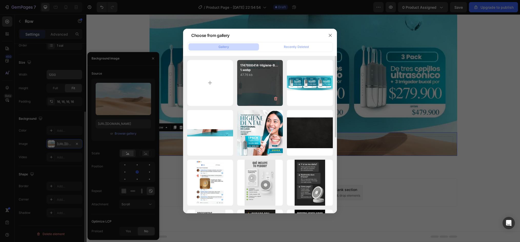
click at [249, 84] on div "1747866414-Higiene-B... 1.webp 47.76 kb" at bounding box center [260, 83] width 46 height 46
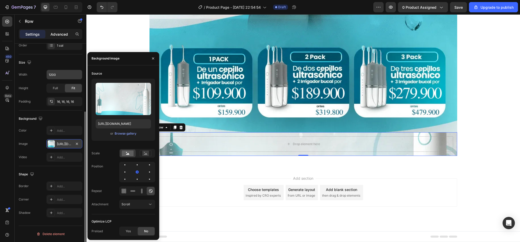
click at [66, 37] on div "Advanced" at bounding box center [59, 34] width 26 height 8
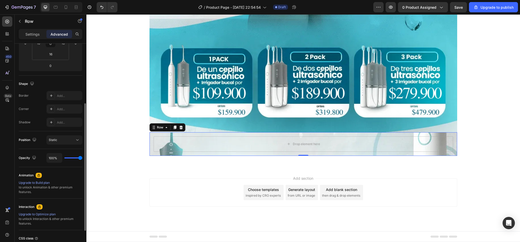
scroll to position [0, 0]
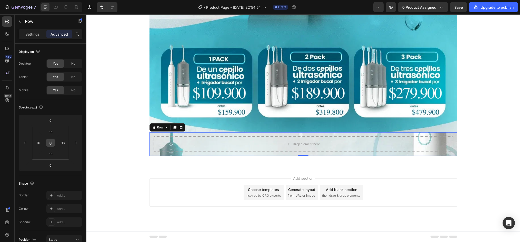
click at [51, 143] on icon at bounding box center [51, 144] width 2 height 2
click at [51, 143] on icon at bounding box center [51, 143] width 0 height 2
click at [51, 143] on icon at bounding box center [51, 144] width 2 height 2
click at [50, 132] on input "16" at bounding box center [51, 132] width 10 height 8
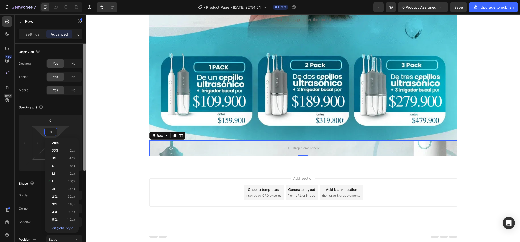
scroll to position [345, 0]
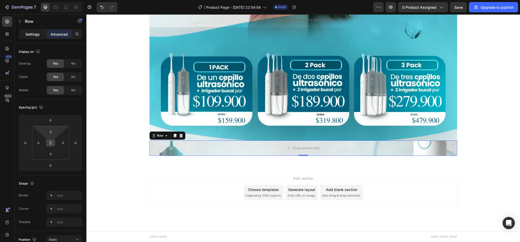
click at [35, 35] on p "Settings" at bounding box center [32, 34] width 14 height 5
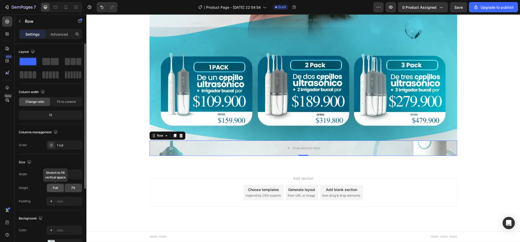
click at [55, 189] on span "Full" at bounding box center [55, 188] width 5 height 5
click at [157, 146] on div "Drop element here" at bounding box center [303, 148] width 308 height 15
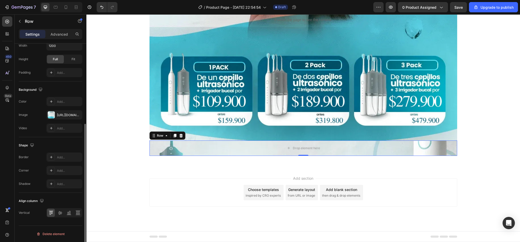
scroll to position [0, 0]
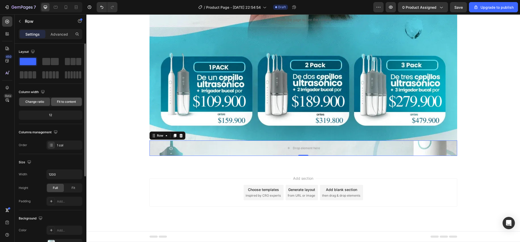
click at [71, 101] on span "Fit to content" at bounding box center [66, 101] width 19 height 5
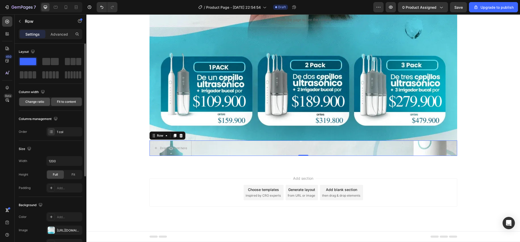
click at [41, 103] on span "Change ratio" at bounding box center [34, 101] width 19 height 5
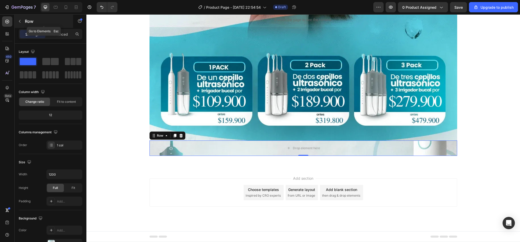
click at [19, 21] on icon "button" at bounding box center [20, 21] width 4 height 4
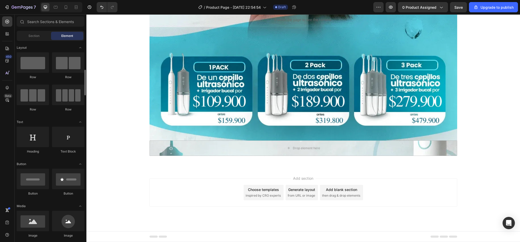
scroll to position [77, 0]
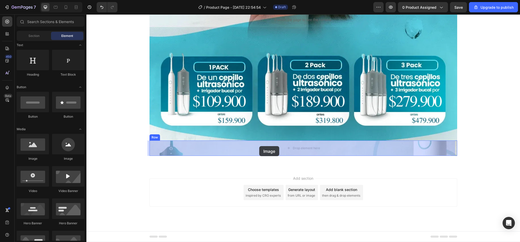
drag, startPoint x: 122, startPoint y: 159, endPoint x: 259, endPoint y: 146, distance: 137.7
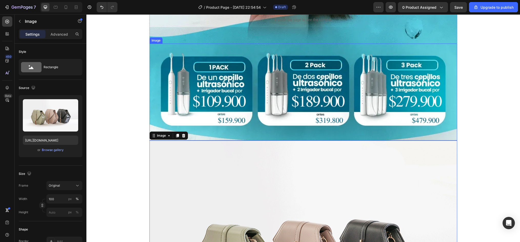
scroll to position [432, 0]
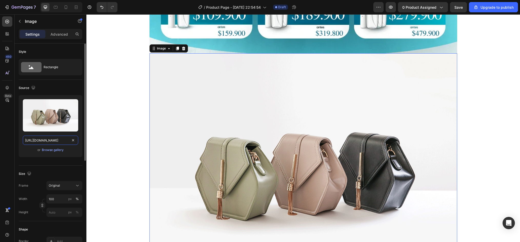
click at [40, 140] on input "[URL][DOMAIN_NAME]" at bounding box center [50, 140] width 55 height 9
paste input "img.funnelish.com/54485/811738/1747540242-ezgif.com-gif-to-webp-converter%20%28…"
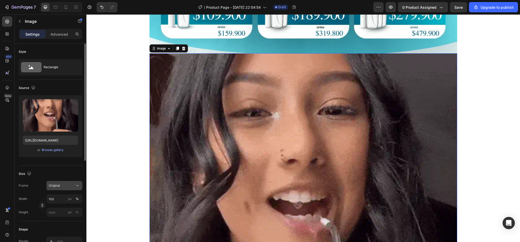
scroll to position [0, 0]
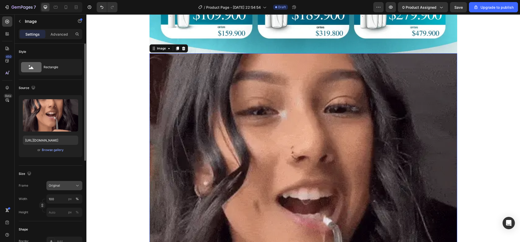
click at [76, 187] on icon at bounding box center [77, 185] width 5 height 5
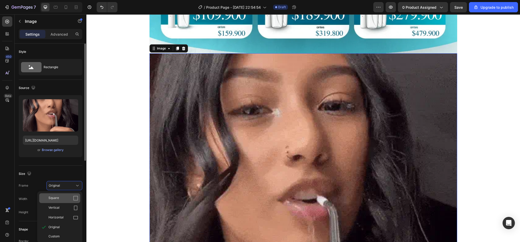
click at [65, 201] on div "Square" at bounding box center [63, 198] width 30 height 5
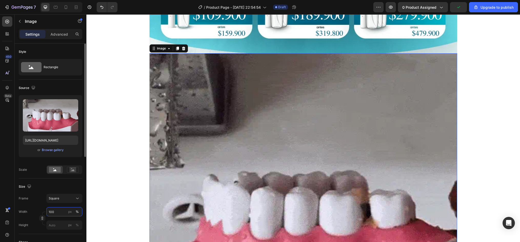
click at [48, 212] on input "100" at bounding box center [64, 211] width 36 height 9
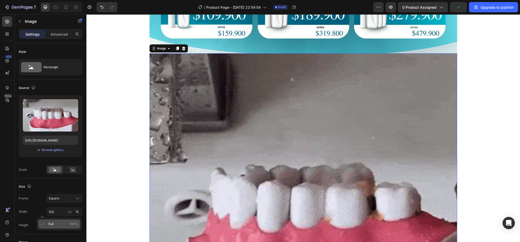
click at [51, 222] on span "Full" at bounding box center [50, 224] width 5 height 5
click at [70, 213] on div "px" at bounding box center [70, 211] width 4 height 5
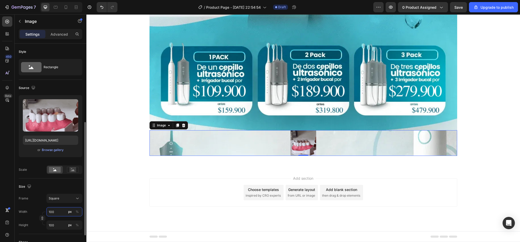
scroll to position [51, 0]
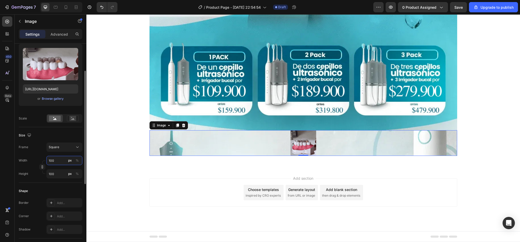
click at [58, 161] on input "100" at bounding box center [64, 160] width 36 height 9
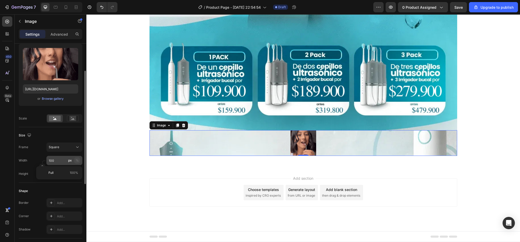
click at [76, 163] on div "%" at bounding box center [77, 160] width 3 height 5
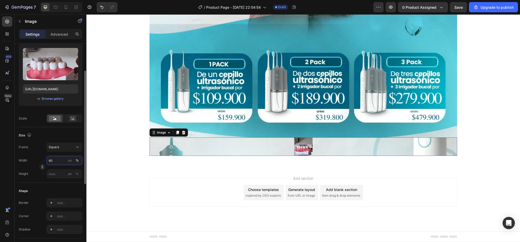
scroll to position [432, 0]
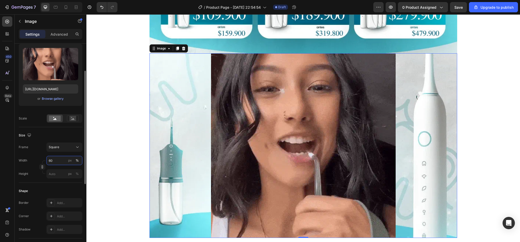
click at [51, 162] on input "60" at bounding box center [64, 160] width 36 height 9
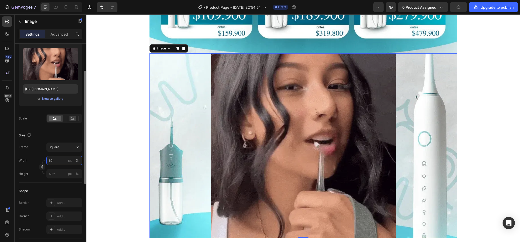
click at [51, 162] on input "60" at bounding box center [64, 160] width 36 height 9
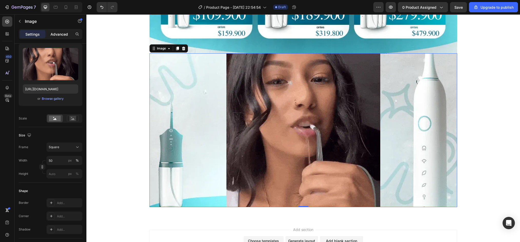
click at [60, 32] on p "Advanced" at bounding box center [59, 34] width 17 height 5
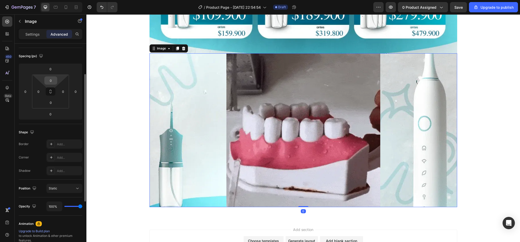
drag, startPoint x: 53, startPoint y: 90, endPoint x: 51, endPoint y: 81, distance: 9.1
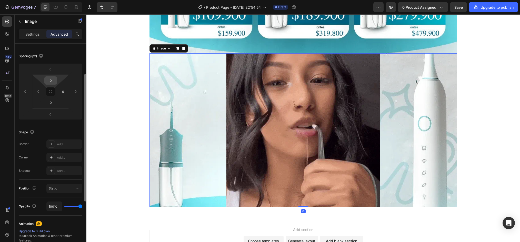
click at [51, 81] on div "0 0 0 0" at bounding box center [50, 92] width 37 height 34
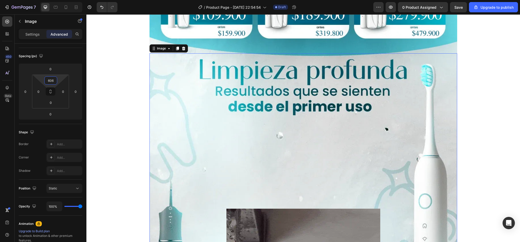
drag, startPoint x: 50, startPoint y: 76, endPoint x: 38, endPoint y: -2, distance: 78.6
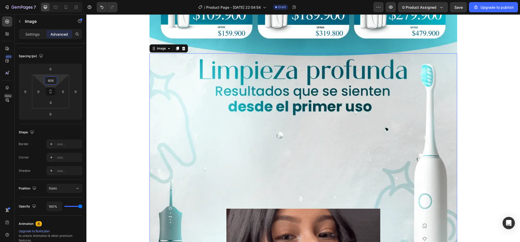
click at [38, 0] on html "7 / Product Page - Aug 26, 22:54:54 Draft Preview 0 product assigned Save Upgra…" at bounding box center [260, 0] width 520 height 0
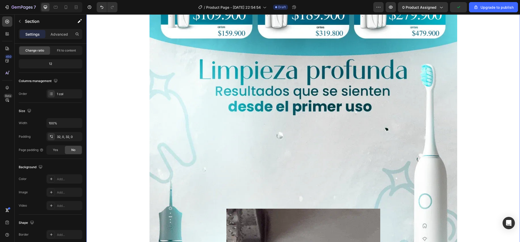
scroll to position [0, 0]
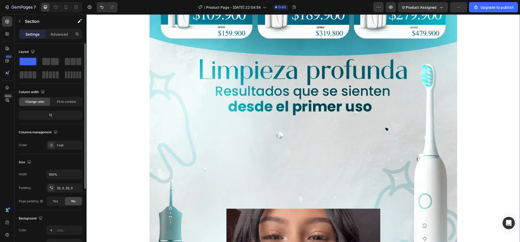
click at [350, 127] on div "Image" at bounding box center [303, 207] width 308 height 309
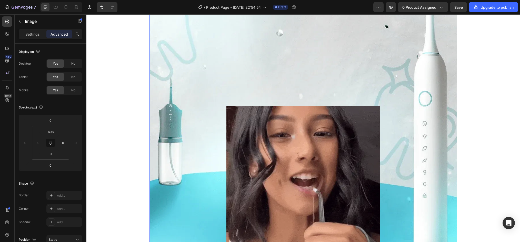
click at [221, 163] on div at bounding box center [303, 183] width 308 height 154
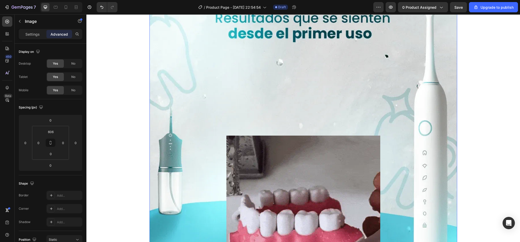
scroll to position [485, 0]
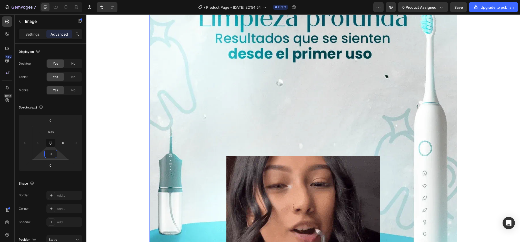
click at [49, 0] on html "7 / Product Page - Aug 26, 22:54:54 Draft Preview 0 product assigned Save Upgra…" at bounding box center [260, 0] width 520 height 0
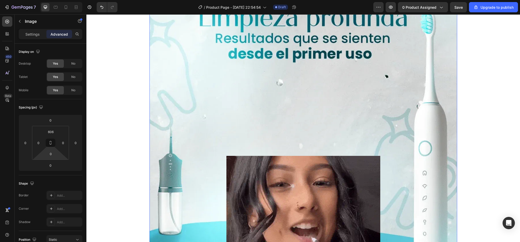
click at [293, 182] on img at bounding box center [303, 233] width 154 height 154
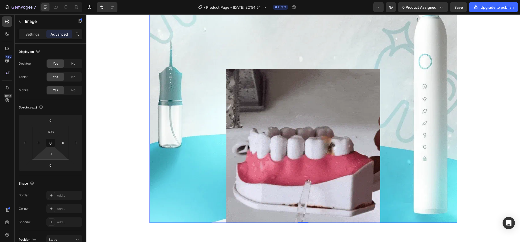
scroll to position [587, 0]
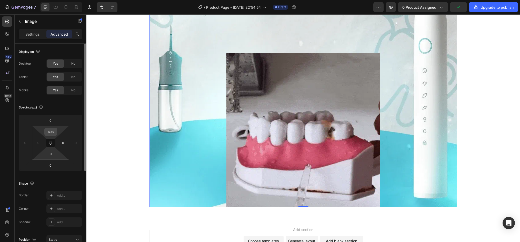
click at [51, 132] on input "606" at bounding box center [51, 132] width 10 height 8
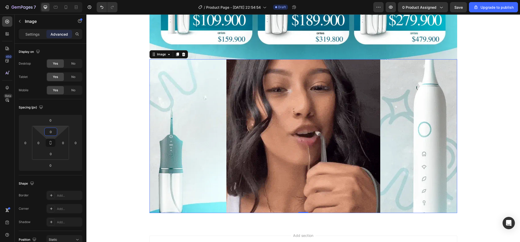
scroll to position [432, 0]
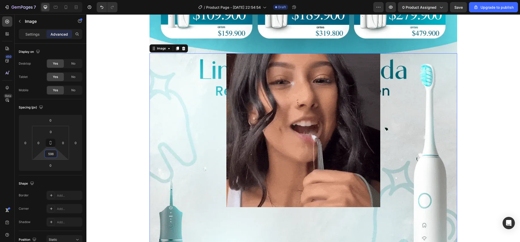
drag, startPoint x: 51, startPoint y: 159, endPoint x: 55, endPoint y: 81, distance: 78.1
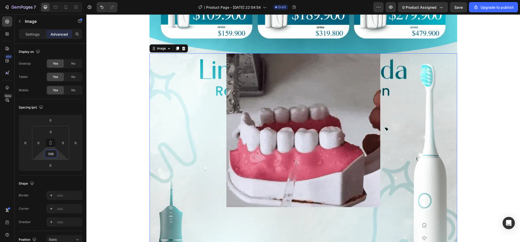
click at [55, 0] on html "7 / Product Page - Aug 26, 22:54:54 Draft Preview 0 product assigned Save Upgra…" at bounding box center [260, 0] width 520 height 0
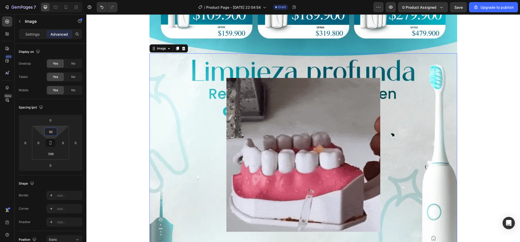
drag, startPoint x: 51, startPoint y: 127, endPoint x: 54, endPoint y: 114, distance: 12.7
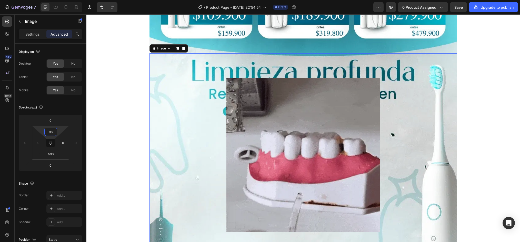
click at [54, 0] on html "7 / Product Page - Aug 26, 22:54:54 Draft Preview 0 product assigned Save Upgra…" at bounding box center [260, 0] width 520 height 0
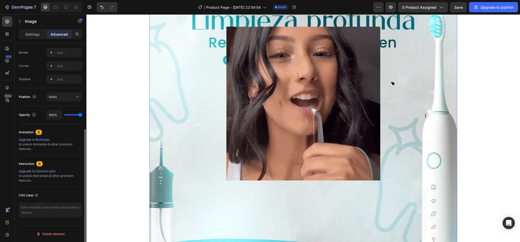
scroll to position [0, 0]
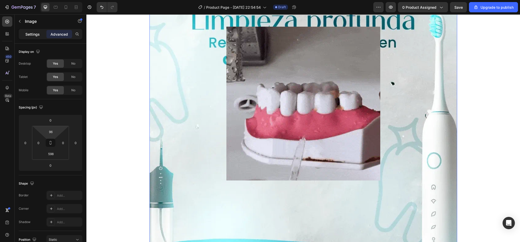
click at [30, 32] on p "Settings" at bounding box center [32, 34] width 14 height 5
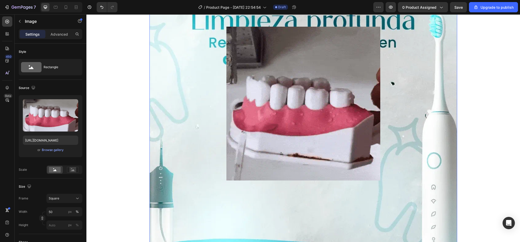
click at [336, 137] on img at bounding box center [303, 104] width 154 height 154
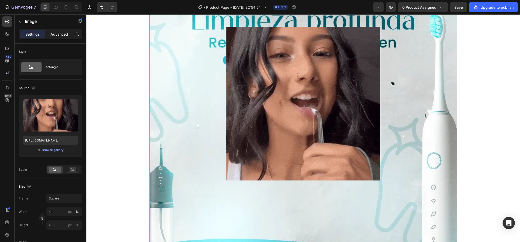
click at [58, 33] on p "Advanced" at bounding box center [59, 34] width 17 height 5
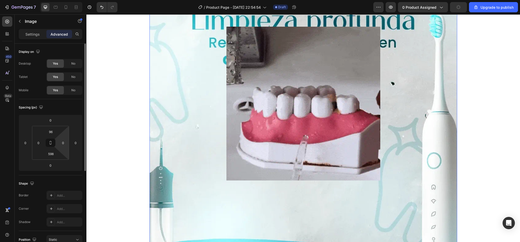
scroll to position [77, 0]
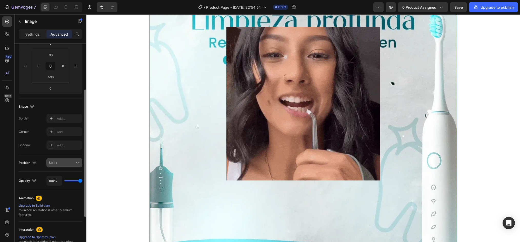
click at [57, 163] on div "Static" at bounding box center [62, 163] width 26 height 5
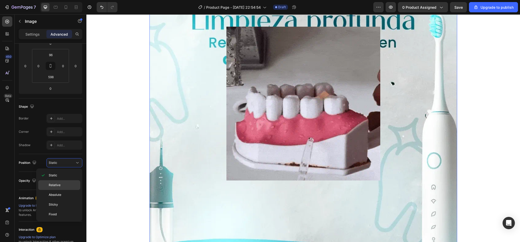
click at [59, 185] on span "Relative" at bounding box center [55, 185] width 12 height 5
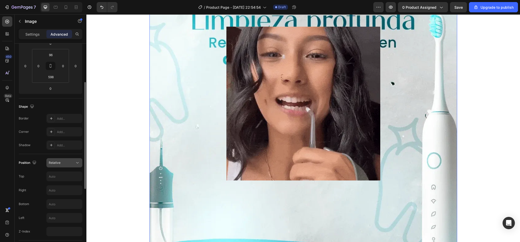
click at [58, 164] on span "Relative" at bounding box center [55, 163] width 12 height 4
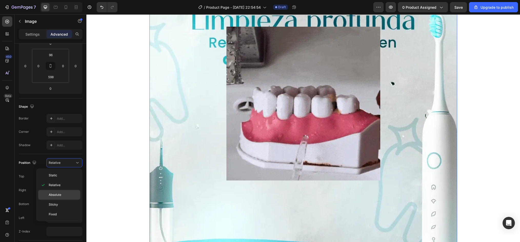
click at [54, 196] on span "Absolute" at bounding box center [55, 195] width 13 height 5
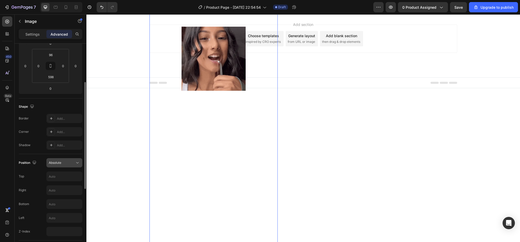
click at [59, 161] on span "Absolute" at bounding box center [55, 163] width 13 height 5
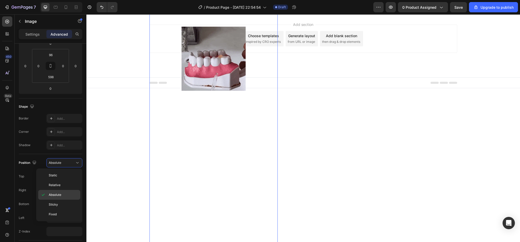
click at [58, 203] on p "Sticky" at bounding box center [63, 204] width 29 height 5
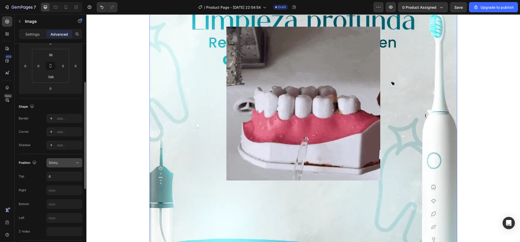
click at [65, 158] on button "Sticky" at bounding box center [64, 162] width 36 height 9
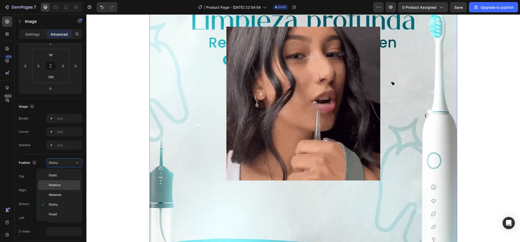
click at [55, 186] on span "Relative" at bounding box center [55, 185] width 12 height 5
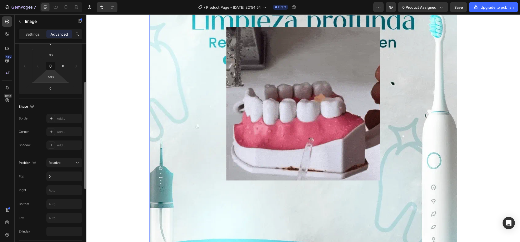
click at [52, 0] on html "7 / Product Page - Aug 26, 22:54:54 Draft Preview 0 product assigned Save Upgra…" at bounding box center [260, 0] width 520 height 0
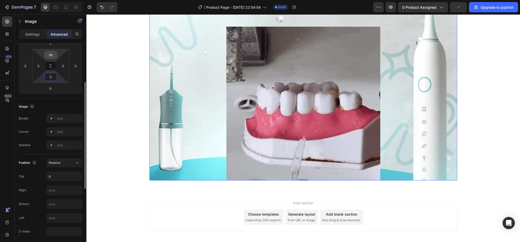
click at [52, 52] on input "96" at bounding box center [51, 55] width 10 height 8
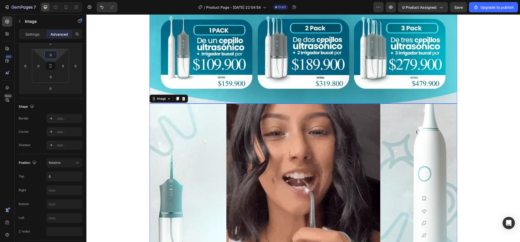
scroll to position [380, 0]
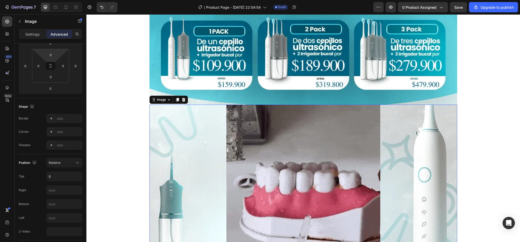
click at [185, 150] on div at bounding box center [303, 182] width 308 height 154
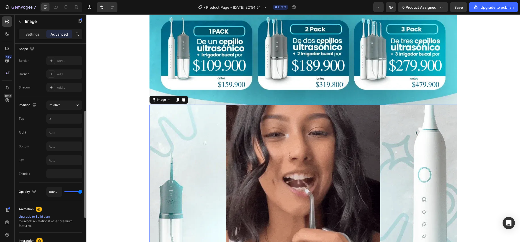
scroll to position [109, 0]
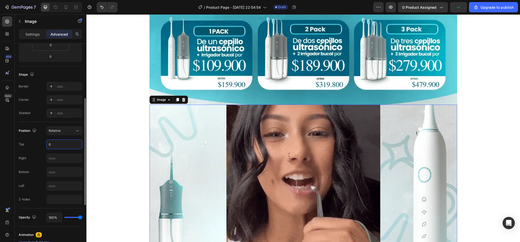
click at [64, 143] on input "0" at bounding box center [64, 144] width 35 height 9
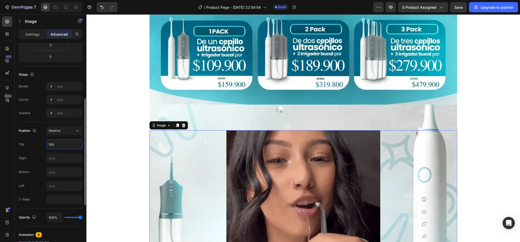
click at [64, 145] on input "100" at bounding box center [64, 144] width 35 height 9
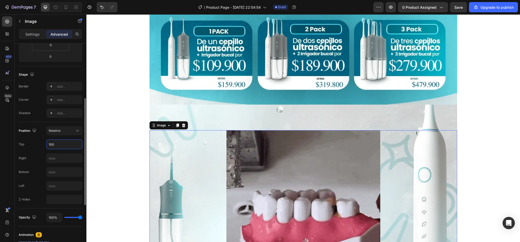
click at [60, 146] on input "100" at bounding box center [64, 144] width 35 height 9
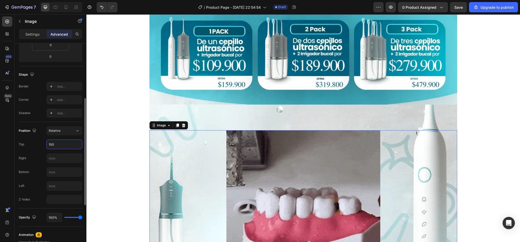
click at [60, 146] on input "100" at bounding box center [64, 144] width 35 height 9
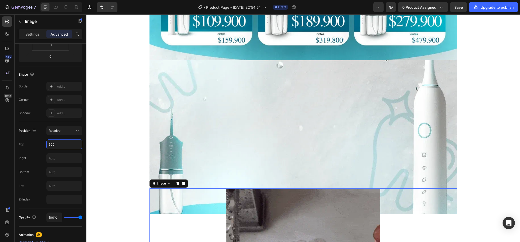
scroll to position [425, 0]
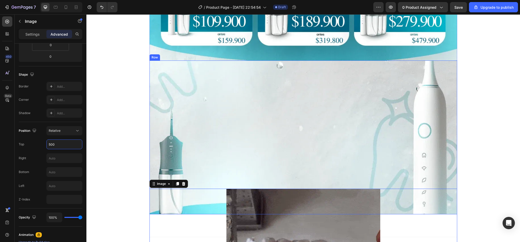
click at [207, 102] on div "Image 0" at bounding box center [303, 138] width 308 height 154
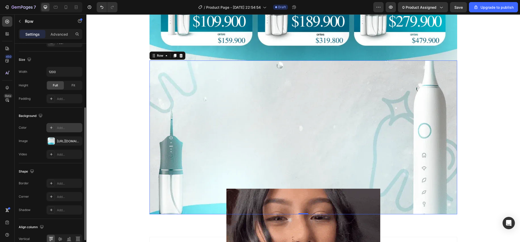
scroll to position [0, 0]
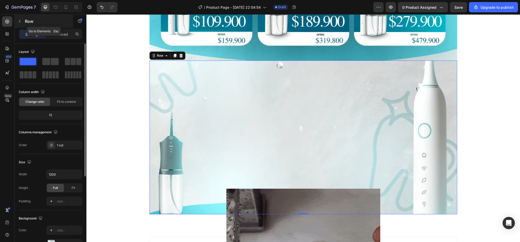
click at [66, 27] on div "Row" at bounding box center [44, 21] width 58 height 13
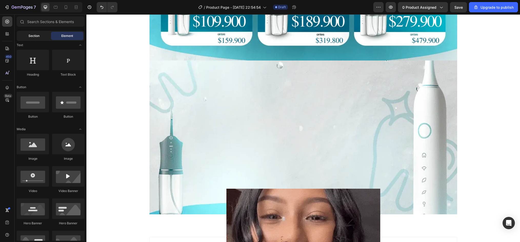
click at [26, 35] on div "Section" at bounding box center [34, 36] width 32 height 8
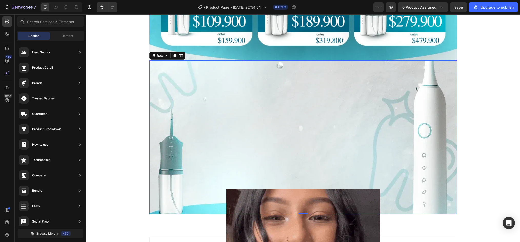
click at [269, 126] on div "Image" at bounding box center [303, 138] width 308 height 154
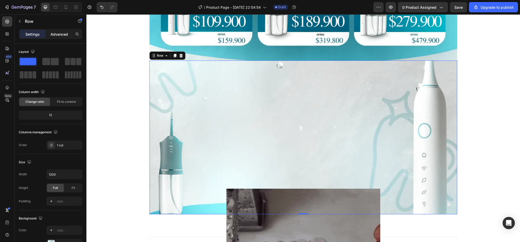
click at [58, 33] on p "Advanced" at bounding box center [59, 34] width 17 height 5
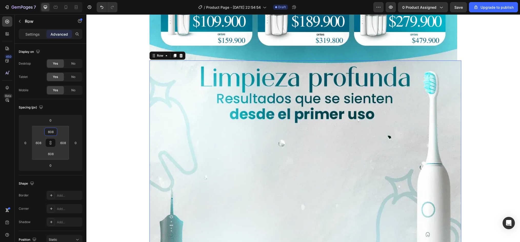
drag, startPoint x: 49, startPoint y: 127, endPoint x: 46, endPoint y: 49, distance: 78.0
click at [46, 0] on html "7 / Product Page - Aug 26, 22:54:54 Draft Preview 0 product assigned Save Upgra…" at bounding box center [260, 0] width 520 height 0
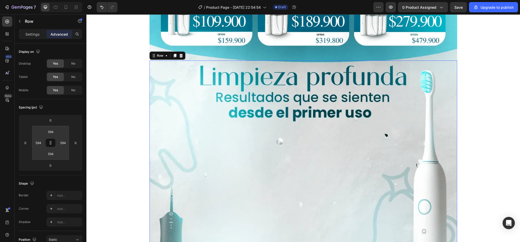
drag, startPoint x: 52, startPoint y: 126, endPoint x: 54, endPoint y: 128, distance: 2.7
click at [54, 0] on html "7 / Product Page - Aug 26, 22:54:54 Draft Preview 0 product assigned Save Upgra…" at bounding box center [260, 0] width 520 height 0
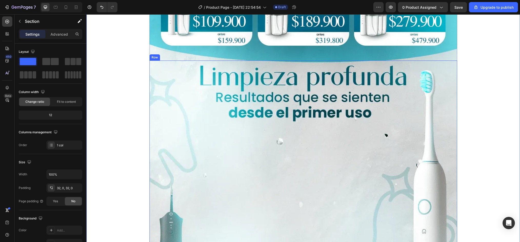
click at [353, 129] on div "Image Row" at bounding box center [303, 214] width 308 height 306
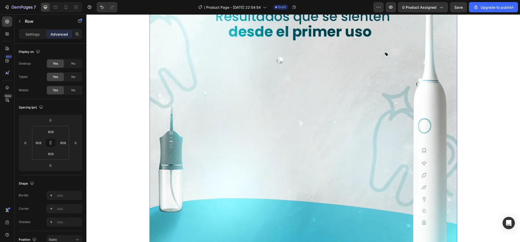
scroll to position [482, 0]
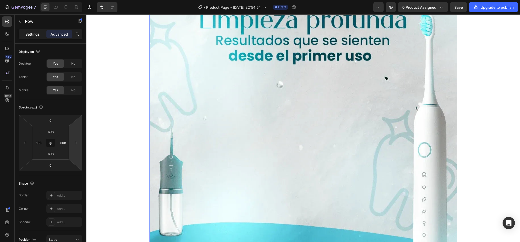
click at [36, 35] on p "Settings" at bounding box center [32, 34] width 14 height 5
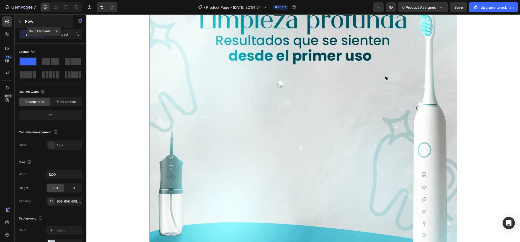
click at [21, 25] on button "button" at bounding box center [20, 21] width 8 height 8
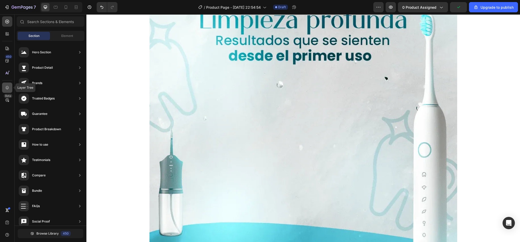
click at [4, 91] on div at bounding box center [7, 88] width 10 height 10
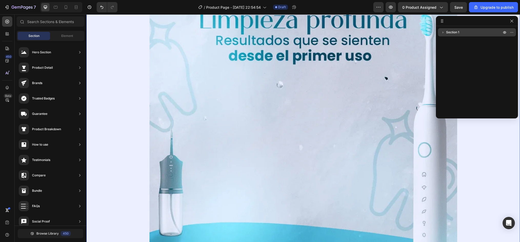
click at [441, 31] on icon "button" at bounding box center [442, 32] width 5 height 5
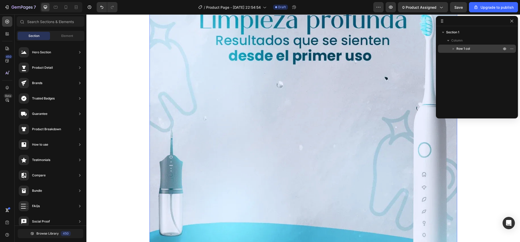
click at [453, 50] on icon "button" at bounding box center [453, 48] width 5 height 5
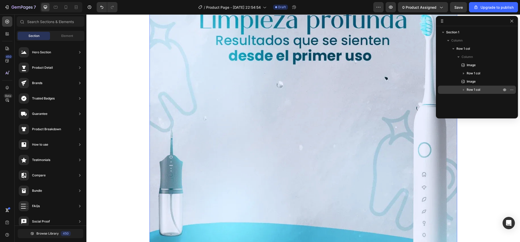
click at [461, 90] on icon "button" at bounding box center [463, 89] width 5 height 5
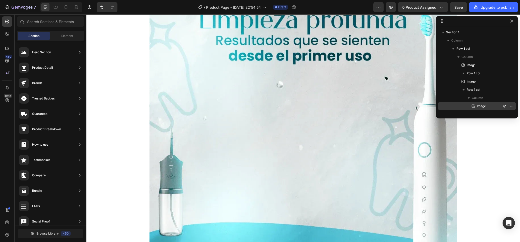
click at [479, 106] on span "Image" at bounding box center [481, 106] width 9 height 5
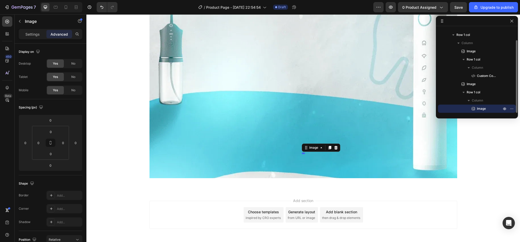
scroll to position [635, 0]
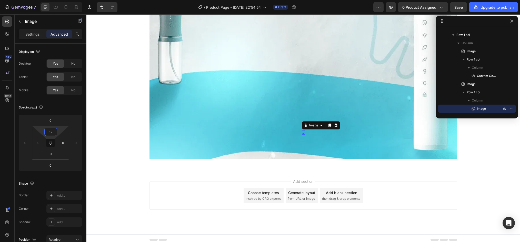
drag, startPoint x: 51, startPoint y: 126, endPoint x: 55, endPoint y: 125, distance: 4.4
click at [55, 0] on html "7 / Product Page - Aug 26, 22:54:54 Draft Preview 0 product assigned Save Upgra…" at bounding box center [260, 0] width 520 height 0
drag, startPoint x: 40, startPoint y: 41, endPoint x: 37, endPoint y: 40, distance: 3.1
click at [39, 41] on div "Settings Advanced" at bounding box center [51, 36] width 72 height 15
click at [34, 37] on div "Settings" at bounding box center [33, 34] width 26 height 8
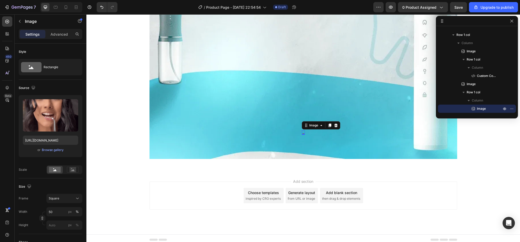
click at [66, 39] on div "Settings Advanced" at bounding box center [51, 34] width 64 height 10
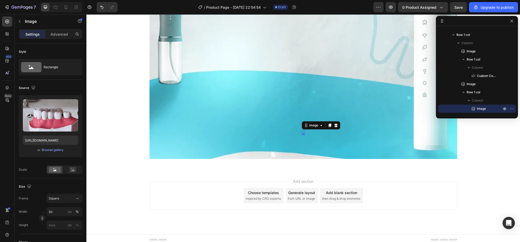
click at [55, 35] on p "Advanced" at bounding box center [59, 34] width 17 height 5
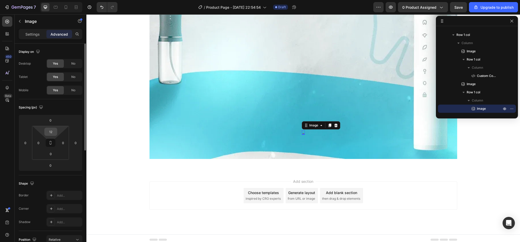
click at [49, 129] on input "12" at bounding box center [51, 132] width 10 height 8
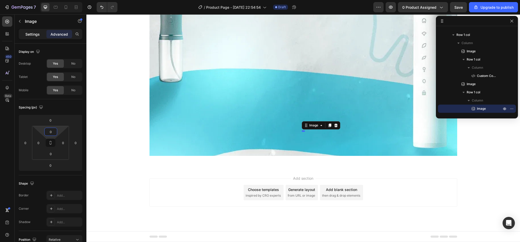
click at [29, 34] on p "Settings" at bounding box center [32, 34] width 14 height 5
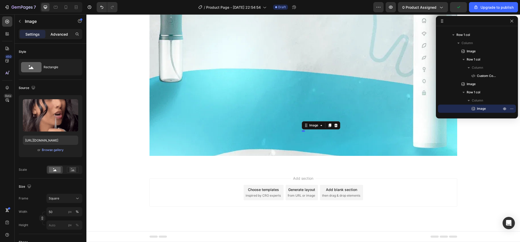
click at [54, 32] on p "Advanced" at bounding box center [59, 34] width 17 height 5
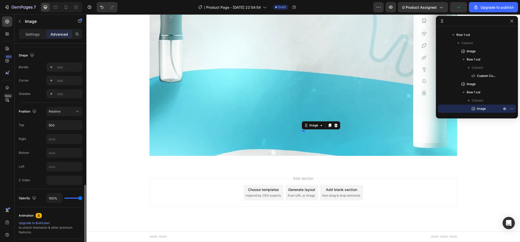
scroll to position [179, 0]
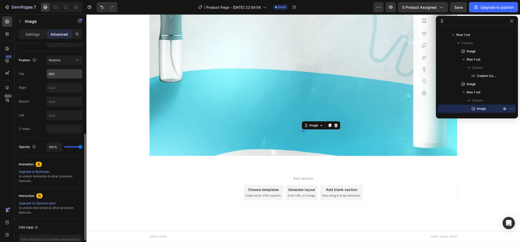
click at [59, 75] on input "500" at bounding box center [64, 73] width 35 height 9
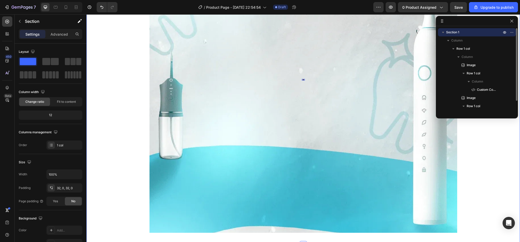
scroll to position [14, 0]
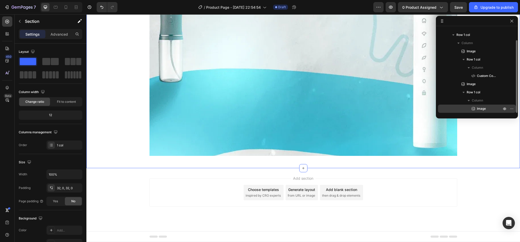
click at [475, 108] on icon at bounding box center [473, 108] width 5 height 5
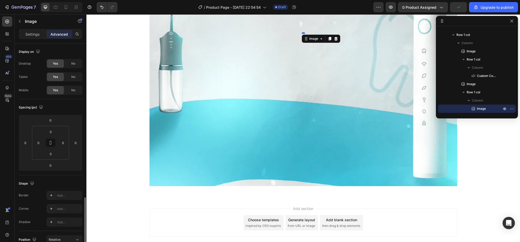
scroll to position [154, 0]
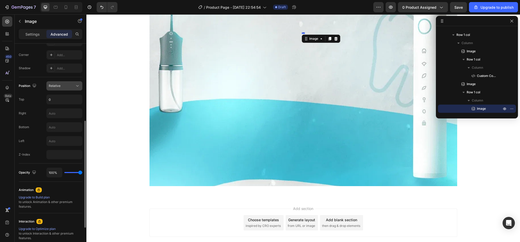
click at [52, 84] on span "Relative" at bounding box center [55, 86] width 12 height 4
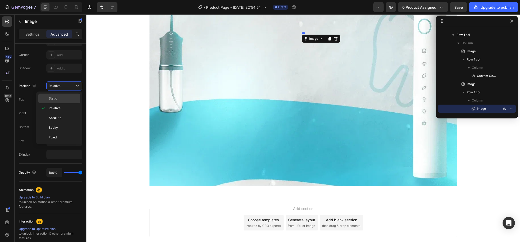
click at [72, 99] on p "Static" at bounding box center [63, 98] width 29 height 5
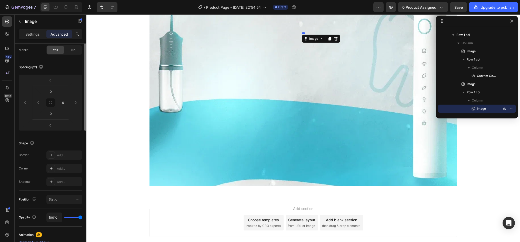
scroll to position [0, 0]
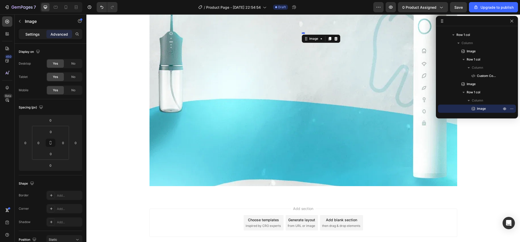
click at [24, 36] on div "Settings" at bounding box center [33, 34] width 26 height 8
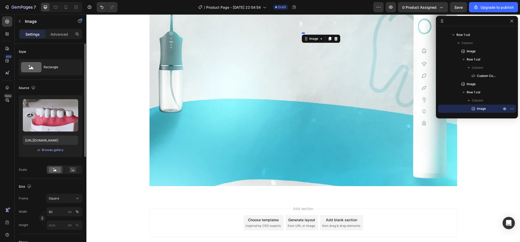
scroll to position [77, 0]
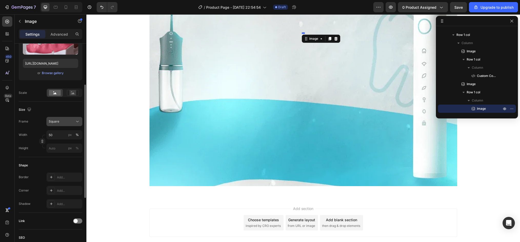
click at [73, 119] on button "Square" at bounding box center [64, 121] width 36 height 9
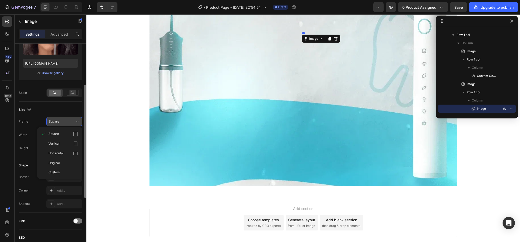
click at [73, 119] on button "Square" at bounding box center [64, 121] width 36 height 9
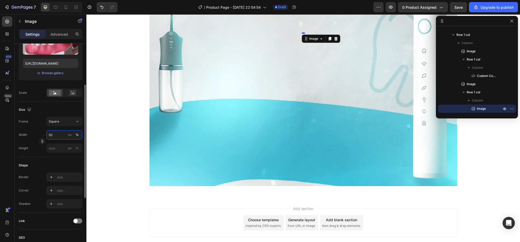
click at [57, 135] on input "50" at bounding box center [64, 134] width 36 height 9
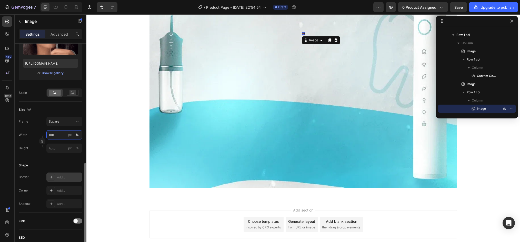
scroll to position [128, 0]
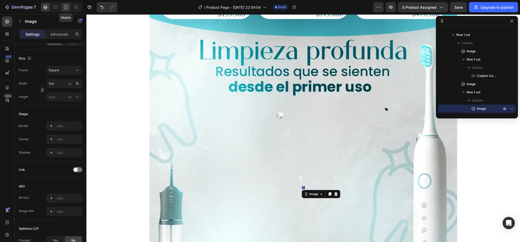
click at [68, 6] on icon at bounding box center [65, 7] width 5 height 5
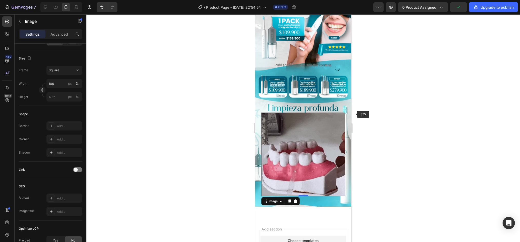
scroll to position [43, 0]
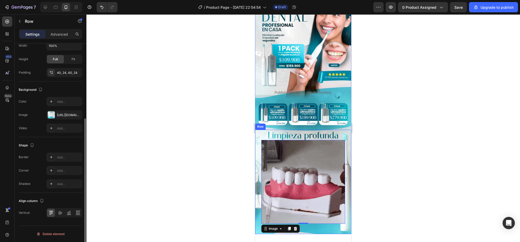
click at [335, 130] on div "Image 0 Row" at bounding box center [303, 182] width 96 height 104
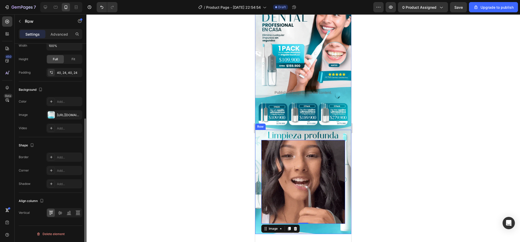
scroll to position [0, 0]
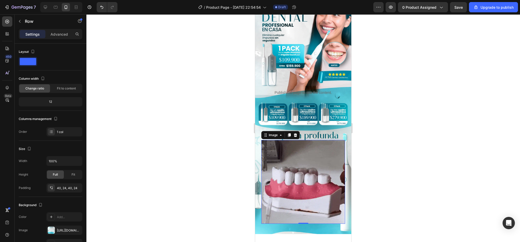
click at [316, 157] on img at bounding box center [303, 182] width 84 height 84
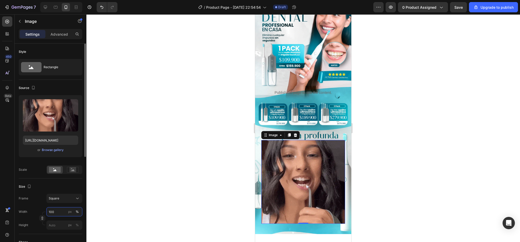
click at [57, 212] on input "100" at bounding box center [64, 211] width 36 height 9
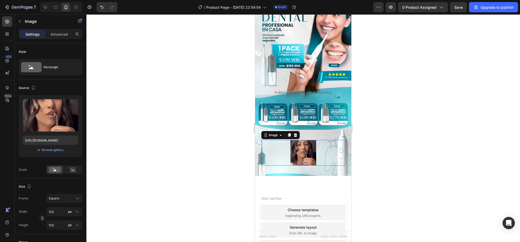
click at [103, 193] on div at bounding box center [303, 128] width 434 height 228
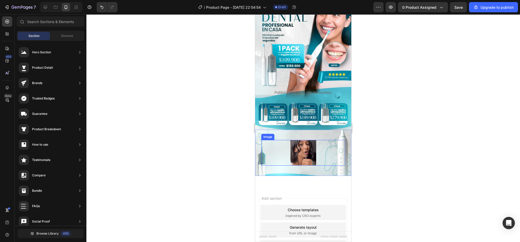
click at [306, 140] on img at bounding box center [303, 153] width 26 height 26
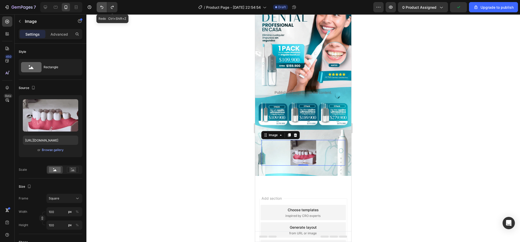
click at [107, 7] on div "Redo Ctrl+Shift+Z" at bounding box center [107, 7] width 21 height 10
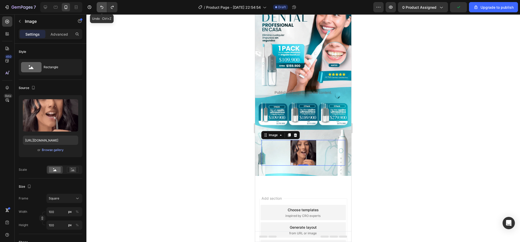
click at [101, 7] on icon "Undo/Redo" at bounding box center [101, 7] width 3 height 3
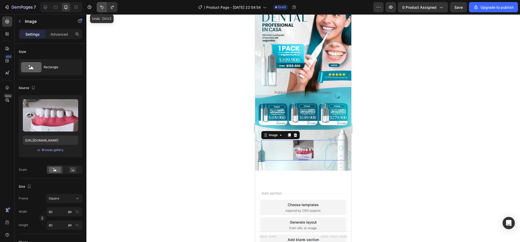
click at [101, 7] on icon "Undo/Redo" at bounding box center [101, 7] width 3 height 3
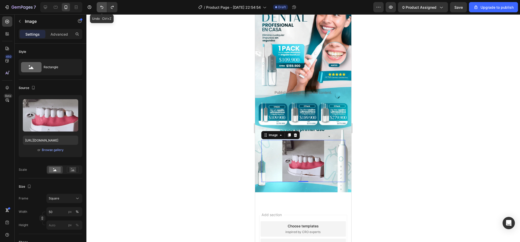
click at [101, 7] on icon "Undo/Redo" at bounding box center [101, 7] width 3 height 3
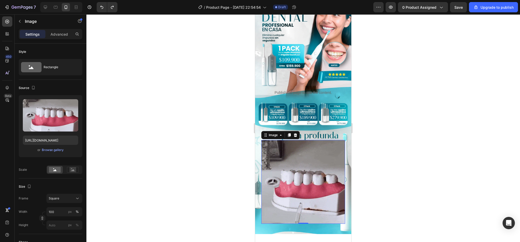
click at [307, 179] on img at bounding box center [303, 182] width 84 height 84
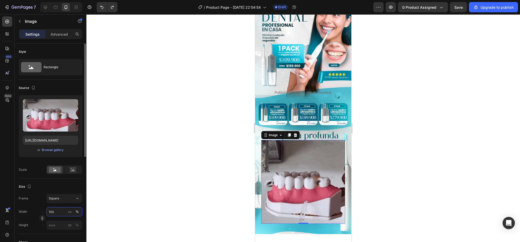
click at [60, 214] on input "100" at bounding box center [64, 211] width 36 height 9
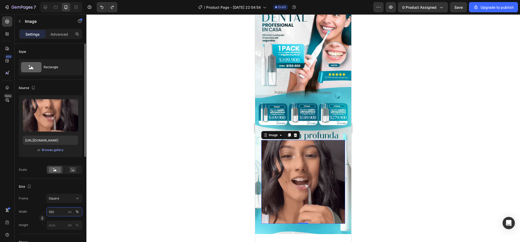
click at [60, 214] on input "100" at bounding box center [64, 211] width 36 height 9
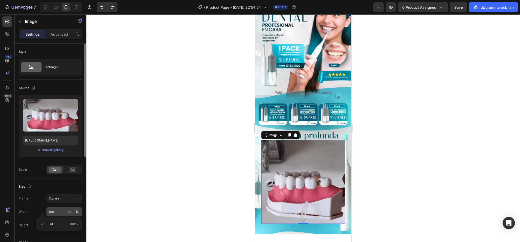
click at [78, 211] on div "%" at bounding box center [77, 211] width 3 height 5
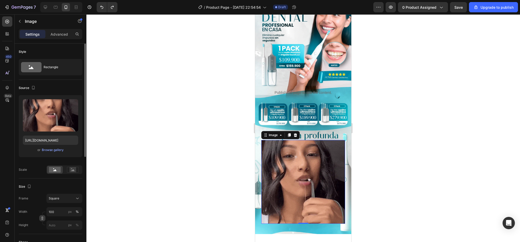
click at [41, 216] on button "button" at bounding box center [42, 218] width 6 height 6
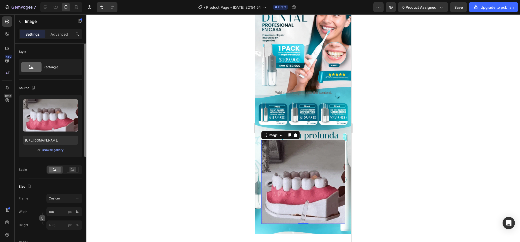
click at [43, 219] on icon "button" at bounding box center [43, 218] width 2 height 1
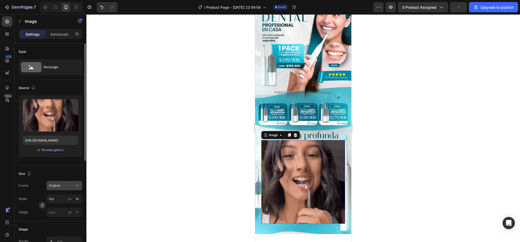
click at [58, 182] on button "Original" at bounding box center [64, 185] width 36 height 9
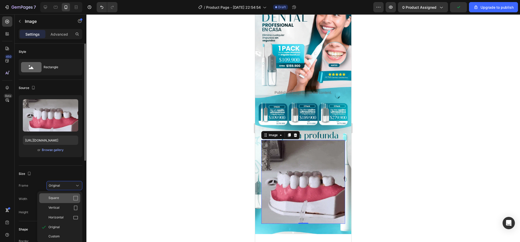
click at [57, 197] on span "Square" at bounding box center [53, 198] width 11 height 5
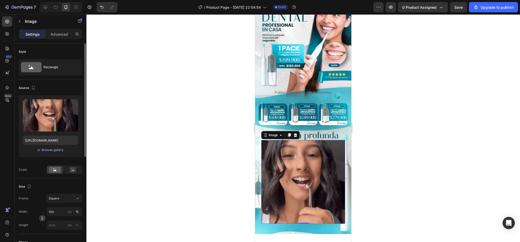
click at [426, 137] on div at bounding box center [303, 128] width 434 height 228
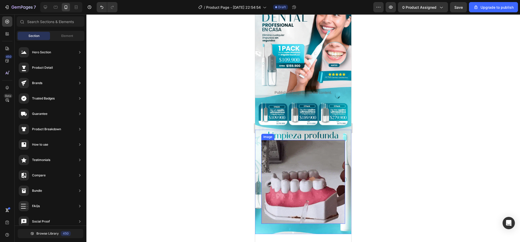
click at [289, 161] on img at bounding box center [303, 182] width 84 height 84
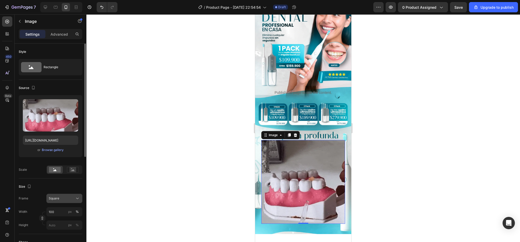
scroll to position [77, 0]
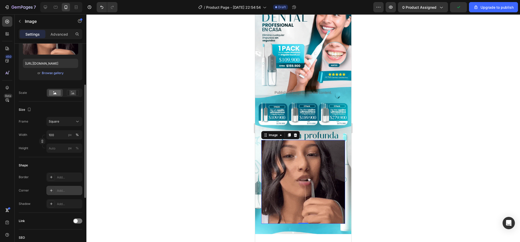
click at [49, 190] on div at bounding box center [51, 190] width 7 height 7
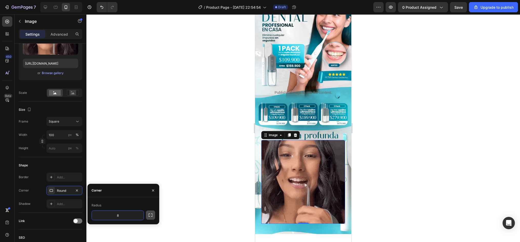
click at [149, 214] on icon "button" at bounding box center [150, 215] width 5 height 5
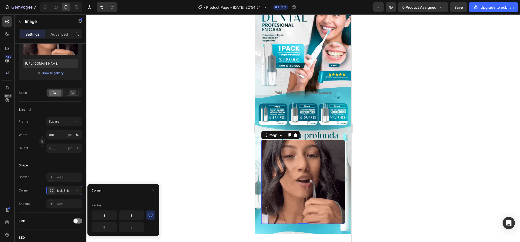
click at [149, 218] on icon "button" at bounding box center [150, 215] width 5 height 5
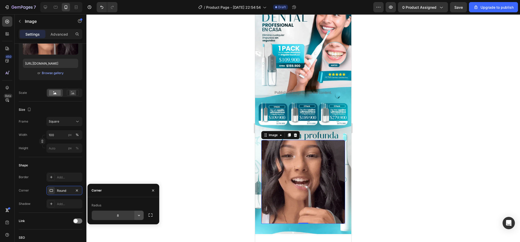
click at [139, 215] on icon "button" at bounding box center [138, 215] width 5 height 5
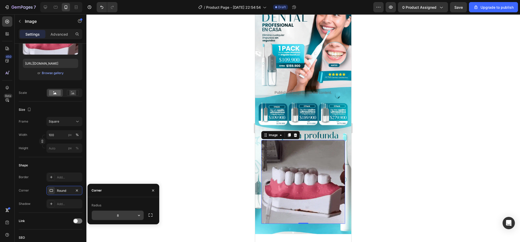
click at [116, 214] on input "8" at bounding box center [118, 215] width 52 height 9
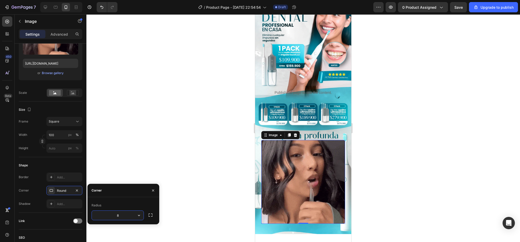
click at [116, 214] on input "8" at bounding box center [118, 215] width 52 height 9
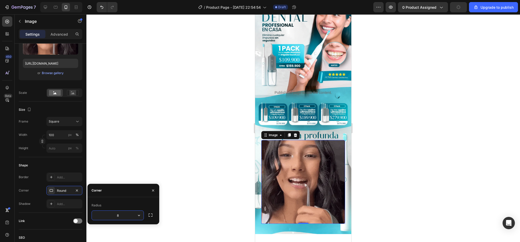
click at [116, 214] on input "8" at bounding box center [118, 215] width 52 height 9
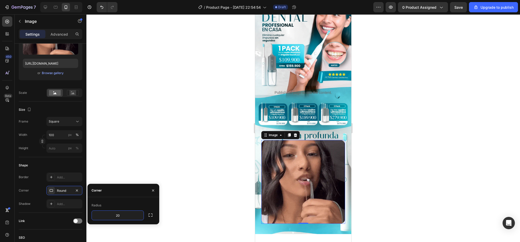
click at [158, 174] on div at bounding box center [303, 128] width 434 height 228
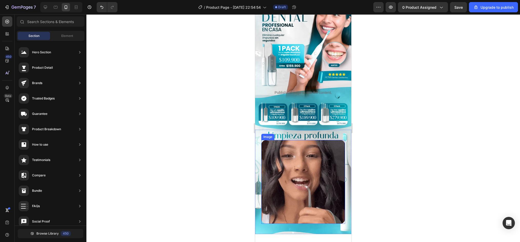
click at [314, 169] on img at bounding box center [303, 182] width 84 height 84
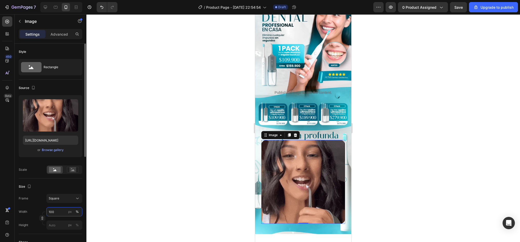
click at [59, 209] on input "100" at bounding box center [64, 211] width 36 height 9
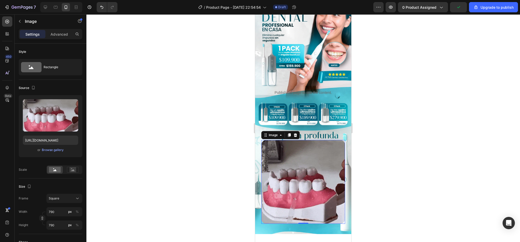
click at [382, 159] on div at bounding box center [303, 128] width 434 height 228
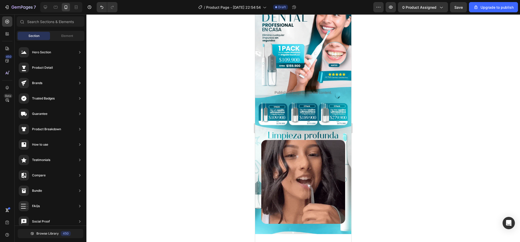
click at [312, 161] on img at bounding box center [303, 182] width 84 height 84
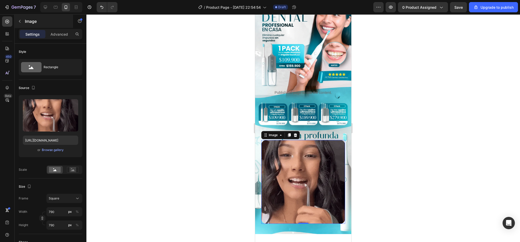
click at [62, 26] on div "Image" at bounding box center [44, 21] width 58 height 13
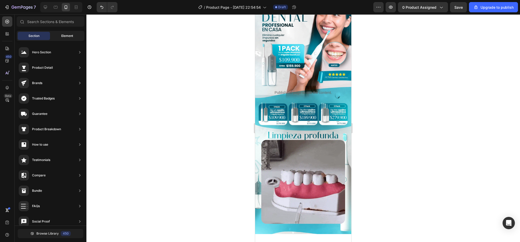
click at [57, 35] on div "Element" at bounding box center [67, 36] width 32 height 8
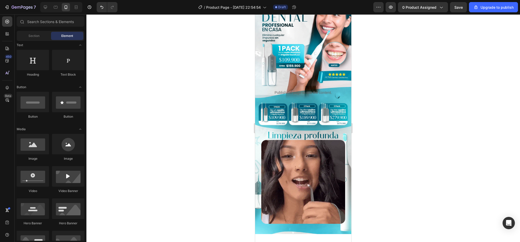
drag, startPoint x: 21, startPoint y: 31, endPoint x: 56, endPoint y: 38, distance: 36.4
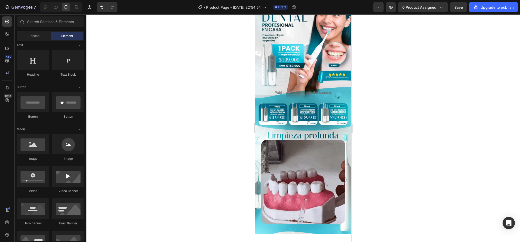
click at [21, 31] on div "Section Element" at bounding box center [51, 36] width 68 height 10
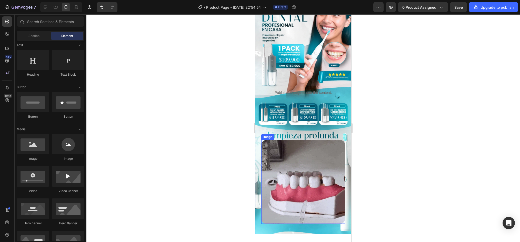
click at [294, 140] on img at bounding box center [303, 182] width 84 height 84
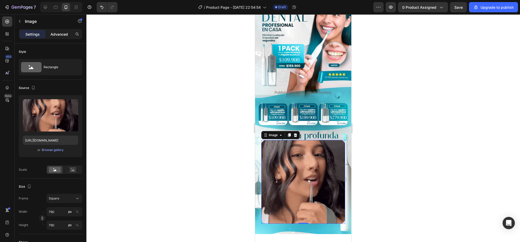
click at [61, 37] on div "Advanced" at bounding box center [59, 34] width 26 height 8
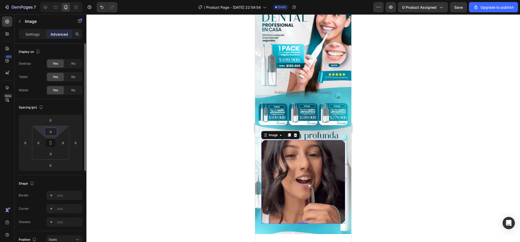
drag, startPoint x: 51, startPoint y: 127, endPoint x: 62, endPoint y: 127, distance: 11.3
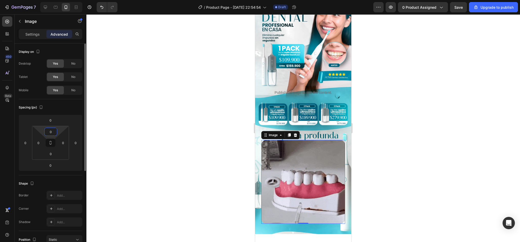
click at [61, 0] on html "7 / Product Page - Aug 26, 22:54:54 Draft Preview 0 product assigned Save Upgra…" at bounding box center [260, 0] width 520 height 0
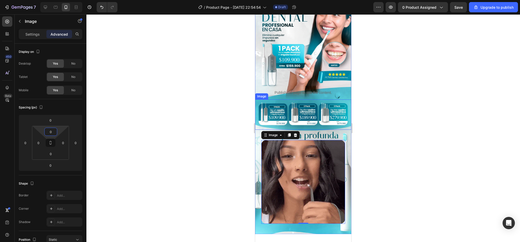
click at [415, 134] on div at bounding box center [303, 128] width 434 height 228
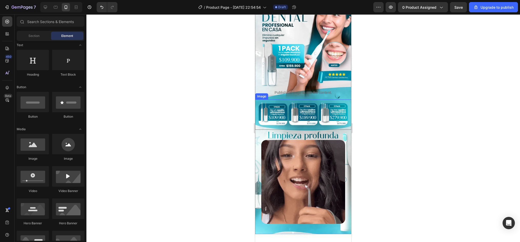
click at [407, 135] on div at bounding box center [303, 128] width 434 height 228
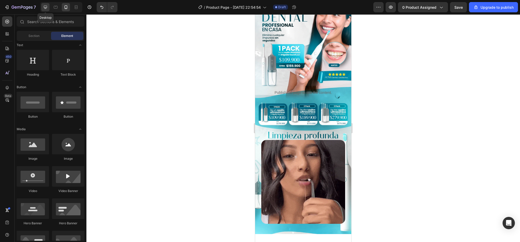
drag, startPoint x: 46, startPoint y: 9, endPoint x: 18, endPoint y: 12, distance: 27.4
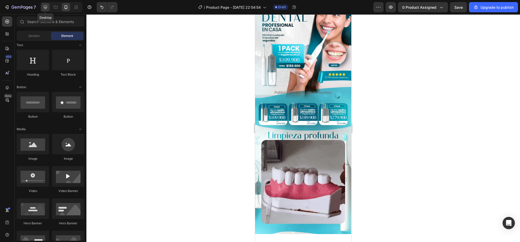
click at [46, 9] on icon at bounding box center [45, 7] width 5 height 5
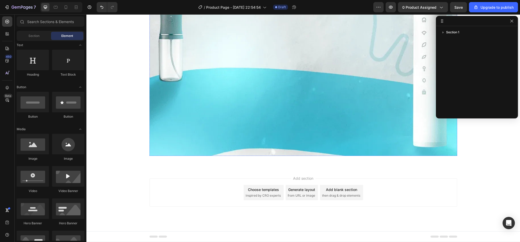
scroll to position [457, 0]
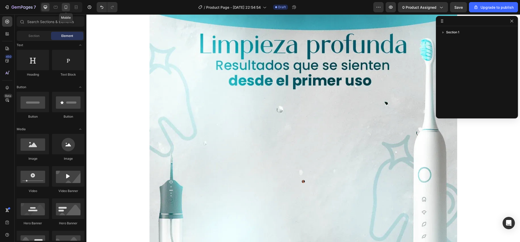
click at [66, 9] on icon at bounding box center [66, 7] width 3 height 4
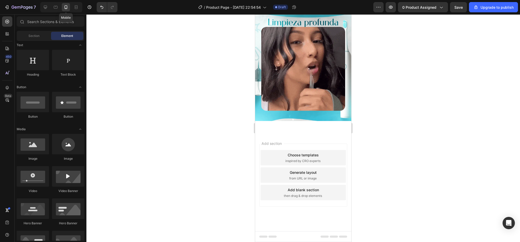
scroll to position [147, 0]
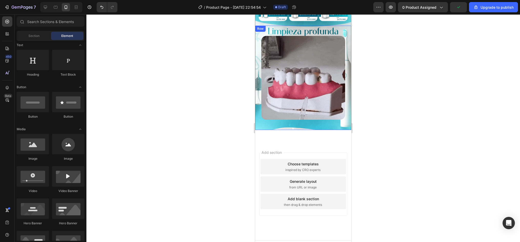
click at [308, 117] on div "Image Row" at bounding box center [303, 78] width 96 height 104
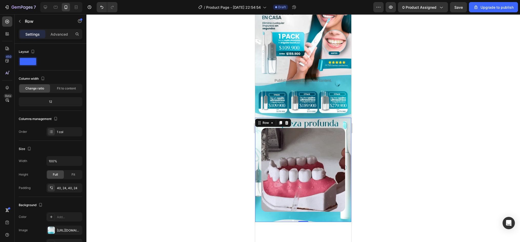
scroll to position [45, 0]
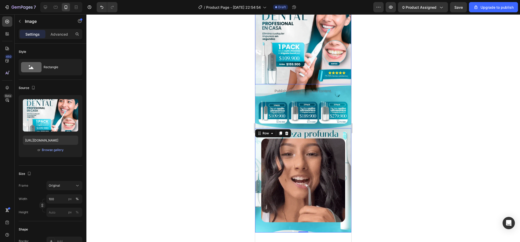
click at [306, 71] on img at bounding box center [303, 36] width 96 height 96
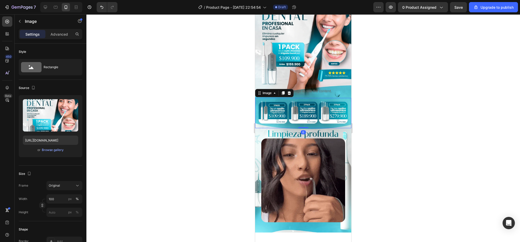
click at [333, 121] on img at bounding box center [303, 113] width 96 height 30
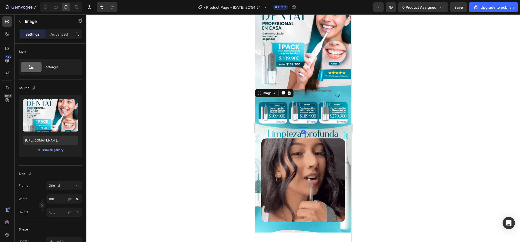
scroll to position [77, 0]
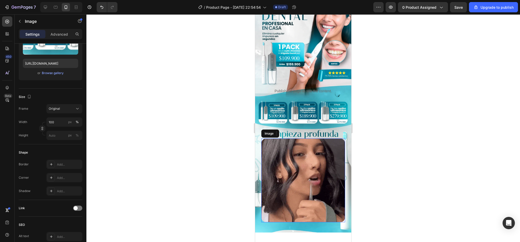
click at [296, 162] on img at bounding box center [303, 180] width 84 height 84
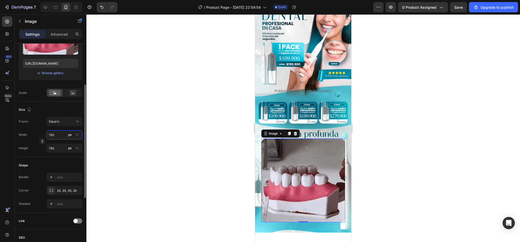
click at [56, 136] on input "790" at bounding box center [64, 134] width 36 height 9
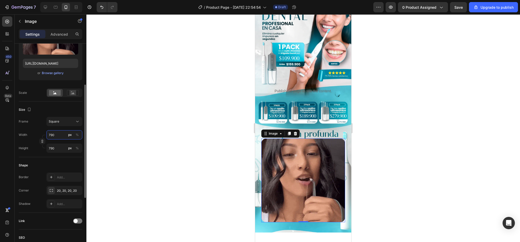
click at [56, 136] on input "790" at bounding box center [64, 134] width 36 height 9
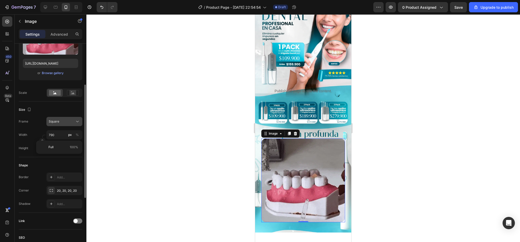
click at [52, 124] on button "Square" at bounding box center [64, 121] width 36 height 9
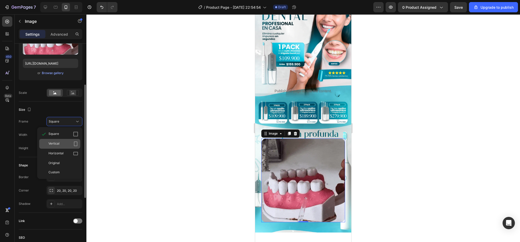
click at [58, 144] on span "Vertical" at bounding box center [53, 143] width 11 height 5
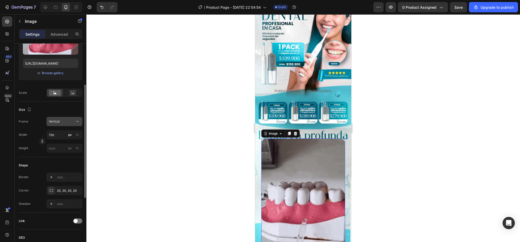
click at [63, 120] on div "Vertical" at bounding box center [61, 121] width 25 height 5
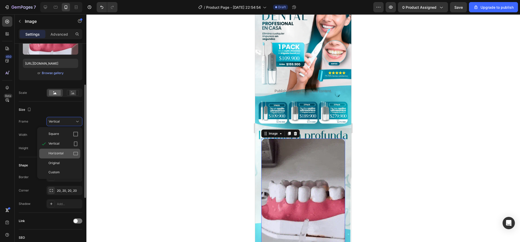
click at [55, 151] on div "Horizontal" at bounding box center [59, 154] width 41 height 10
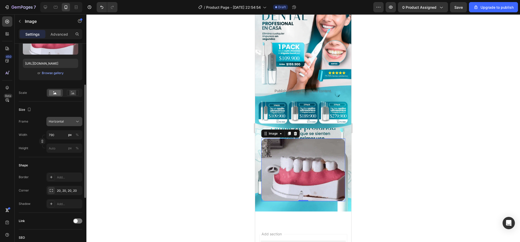
click at [64, 119] on div "Horizontal" at bounding box center [61, 121] width 25 height 5
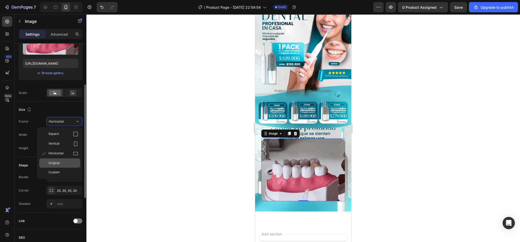
click at [56, 162] on span "Original" at bounding box center [53, 163] width 11 height 5
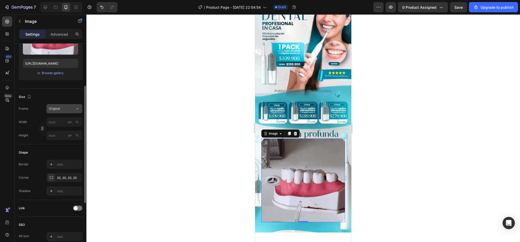
click at [63, 111] on div "Original" at bounding box center [61, 108] width 25 height 5
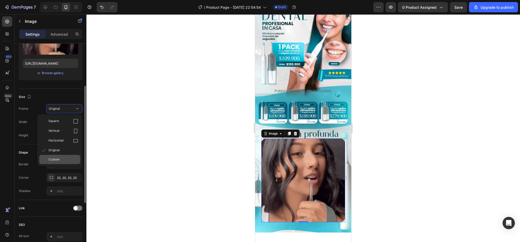
click at [55, 159] on span "Custom" at bounding box center [53, 159] width 11 height 5
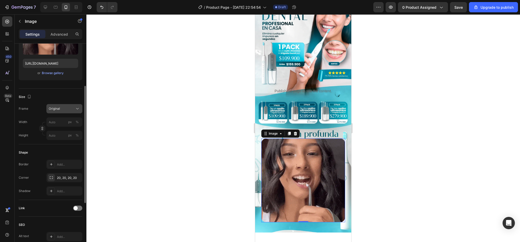
click at [62, 123] on div "Frame Original Width px % Height px %" at bounding box center [51, 122] width 64 height 36
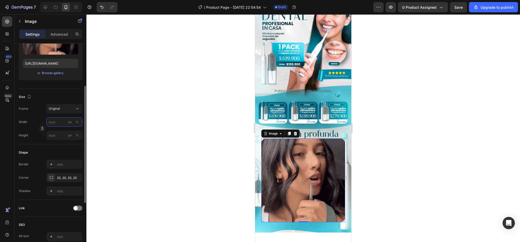
click at [57, 126] on input "px %" at bounding box center [64, 121] width 36 height 9
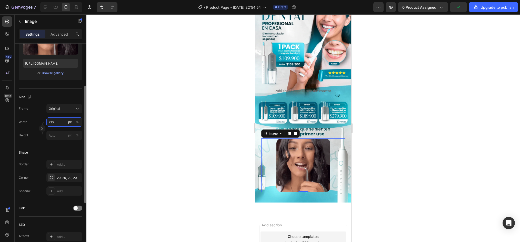
click at [60, 123] on input "210" at bounding box center [64, 121] width 36 height 9
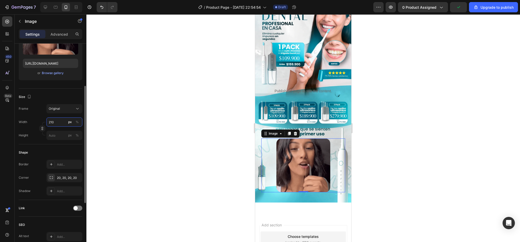
click at [60, 123] on input "210" at bounding box center [64, 121] width 36 height 9
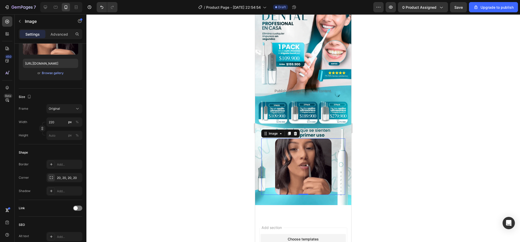
click at [380, 142] on div at bounding box center [303, 128] width 434 height 228
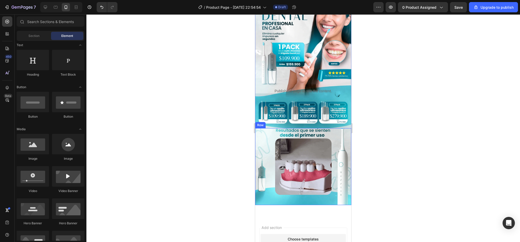
click at [321, 128] on div "Image Row" at bounding box center [303, 166] width 96 height 77
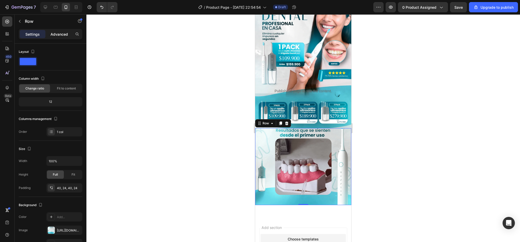
click at [64, 36] on p "Advanced" at bounding box center [59, 34] width 17 height 5
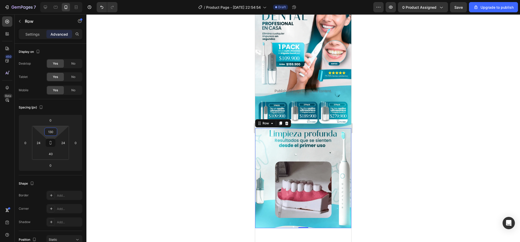
drag, startPoint x: 51, startPoint y: 126, endPoint x: 52, endPoint y: 115, distance: 11.6
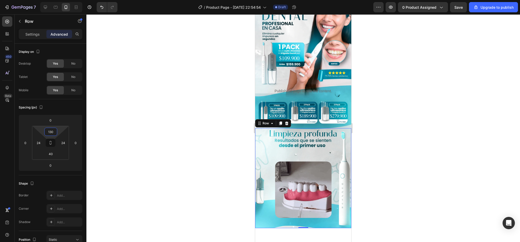
click at [52, 0] on html "7 / Product Page - Aug 26, 22:54:54 Draft Preview 0 product assigned Save Upgra…" at bounding box center [260, 0] width 520 height 0
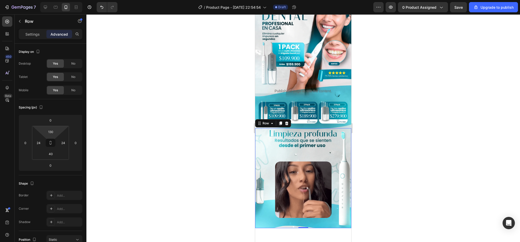
click at [398, 142] on div at bounding box center [303, 128] width 434 height 228
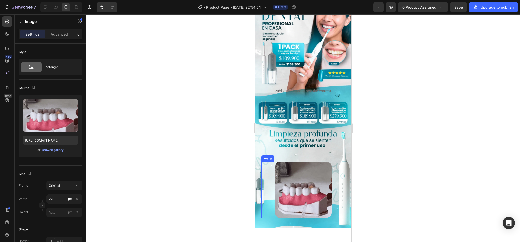
click at [304, 181] on img at bounding box center [303, 190] width 56 height 56
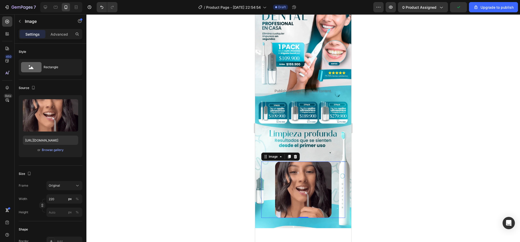
click at [381, 181] on div at bounding box center [303, 128] width 434 height 228
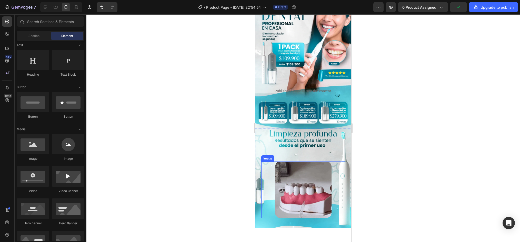
click at [300, 185] on img at bounding box center [303, 190] width 56 height 56
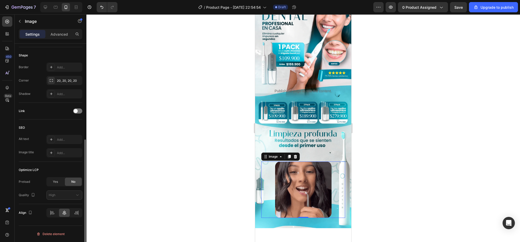
scroll to position [123, 0]
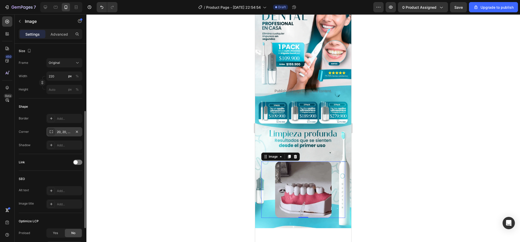
click at [57, 132] on div "20, 20, 20, 20" at bounding box center [64, 132] width 15 height 5
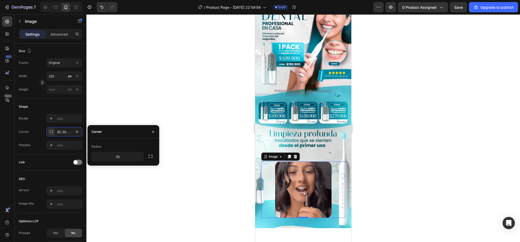
click at [116, 103] on div at bounding box center [303, 128] width 434 height 228
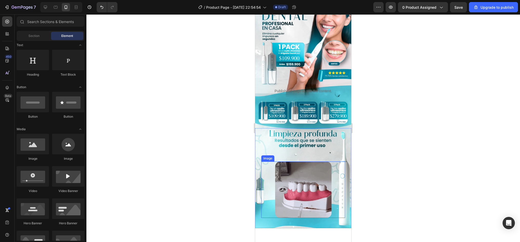
click at [285, 168] on img at bounding box center [303, 190] width 56 height 56
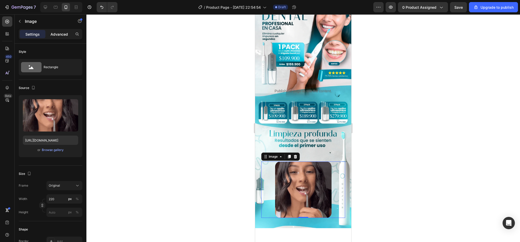
click at [61, 33] on p "Advanced" at bounding box center [59, 34] width 17 height 5
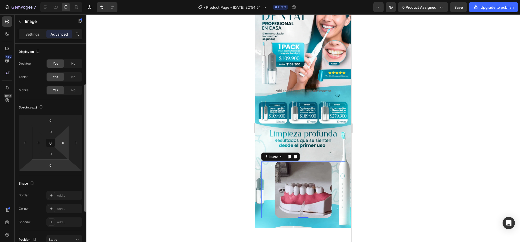
scroll to position [103, 0]
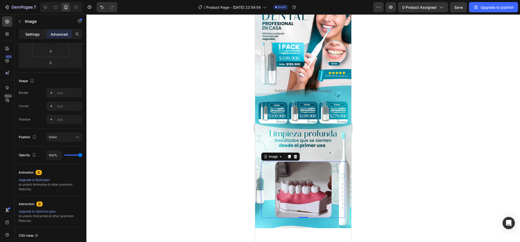
click at [40, 32] on div "Settings" at bounding box center [33, 34] width 26 height 8
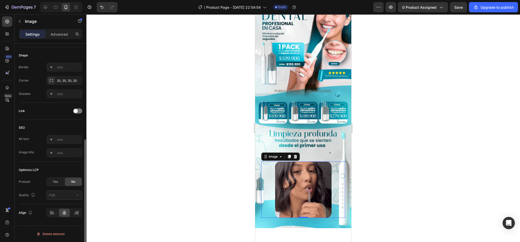
scroll to position [97, 0]
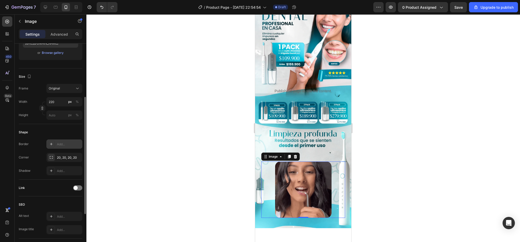
click at [51, 143] on icon at bounding box center [51, 144] width 4 height 4
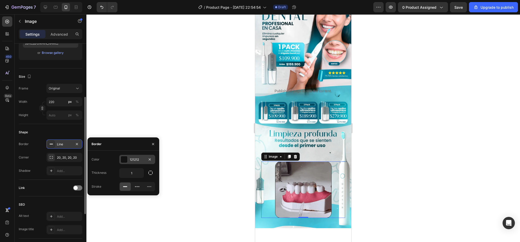
click at [123, 160] on div at bounding box center [124, 159] width 7 height 7
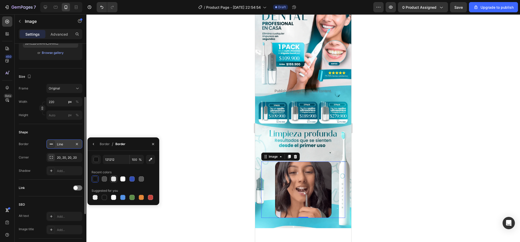
click at [113, 182] on div at bounding box center [114, 179] width 6 height 6
click at [123, 178] on div at bounding box center [122, 178] width 5 height 5
click at [64, 129] on div "Shape" at bounding box center [51, 132] width 64 height 8
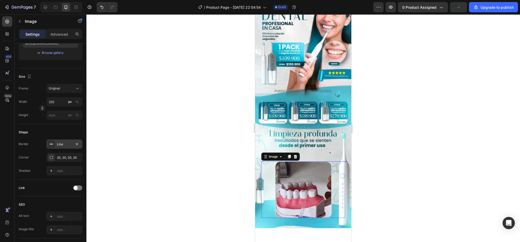
click at [63, 30] on div "Settings Advanced" at bounding box center [51, 34] width 64 height 10
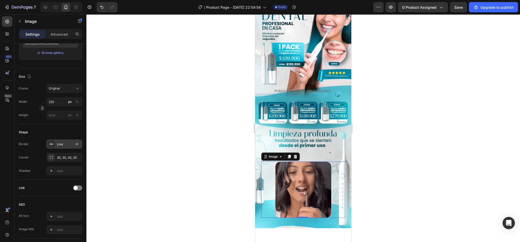
click at [63, 30] on div "Settings Advanced" at bounding box center [51, 34] width 64 height 10
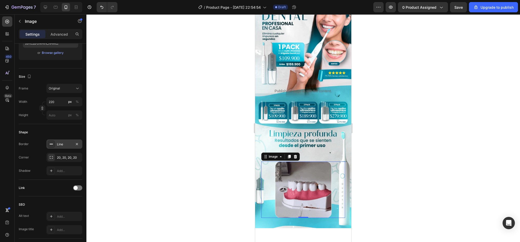
click at [51, 142] on div at bounding box center [51, 144] width 7 height 7
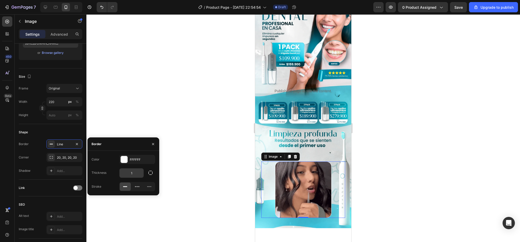
click at [133, 172] on input "1" at bounding box center [131, 172] width 24 height 9
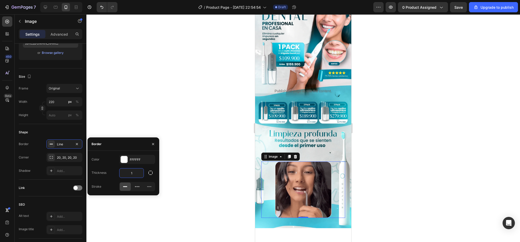
click at [133, 172] on input "1" at bounding box center [131, 172] width 24 height 9
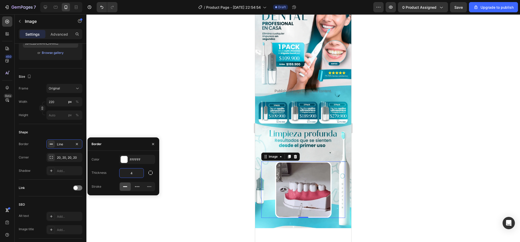
click at [183, 141] on div at bounding box center [303, 128] width 434 height 228
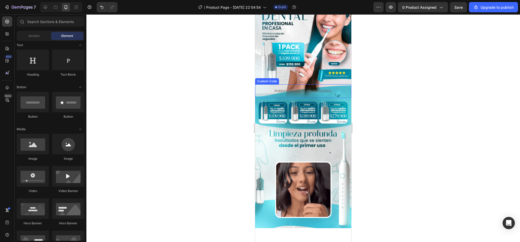
click at [306, 84] on div "Publish the page to see the content." at bounding box center [303, 91] width 96 height 14
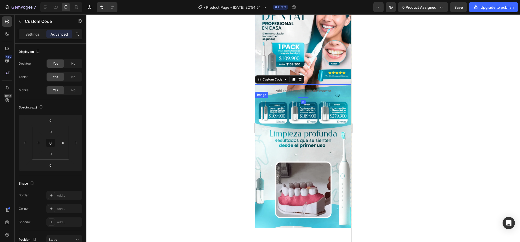
click at [297, 108] on img at bounding box center [303, 113] width 96 height 30
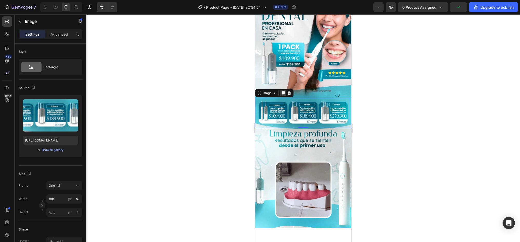
click at [284, 91] on icon at bounding box center [283, 93] width 4 height 4
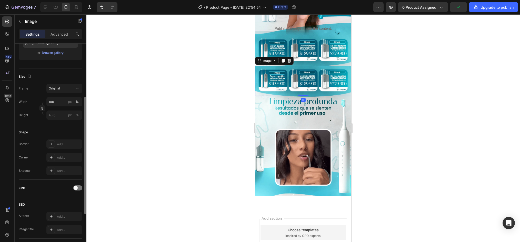
scroll to position [122, 0]
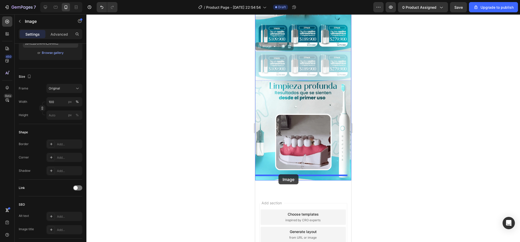
drag, startPoint x: 283, startPoint y: 66, endPoint x: 278, endPoint y: 174, distance: 108.3
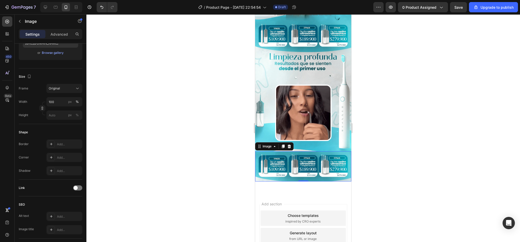
click at [297, 156] on img at bounding box center [303, 166] width 96 height 30
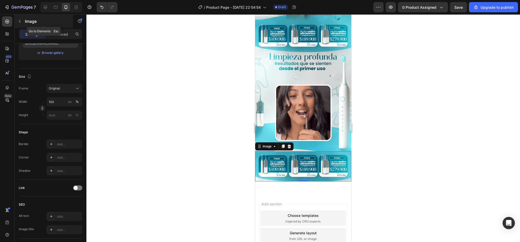
click at [20, 22] on icon "button" at bounding box center [20, 21] width 4 height 4
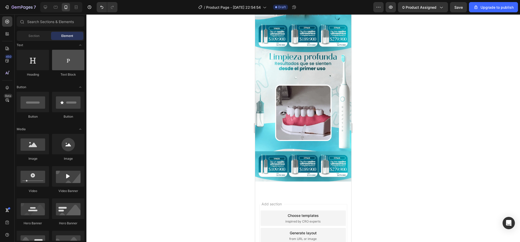
scroll to position [0, 0]
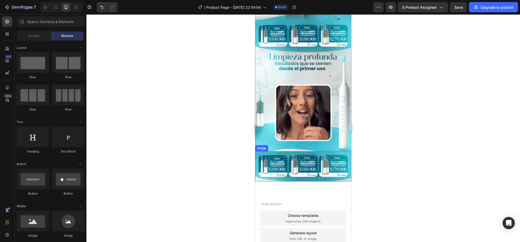
click at [304, 165] on img at bounding box center [303, 166] width 96 height 30
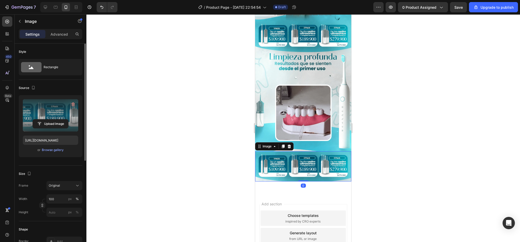
click at [50, 117] on label at bounding box center [50, 115] width 55 height 32
click at [50, 119] on input "file" at bounding box center [50, 123] width 35 height 9
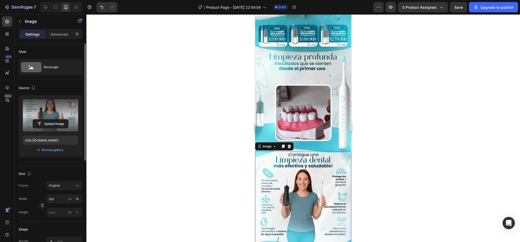
click at [381, 151] on div at bounding box center [303, 128] width 434 height 228
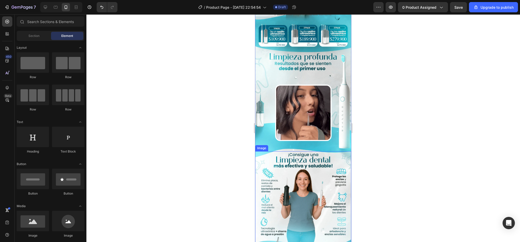
click at [294, 161] on img at bounding box center [303, 199] width 96 height 96
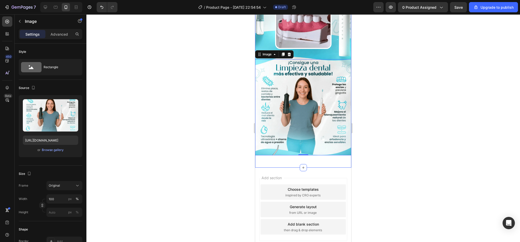
scroll to position [224, 0]
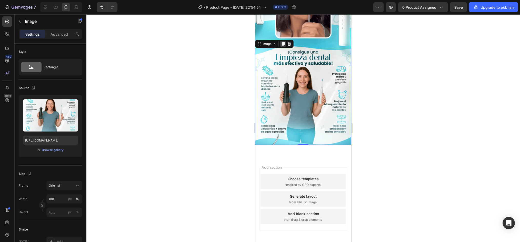
click at [283, 42] on icon at bounding box center [283, 44] width 3 height 4
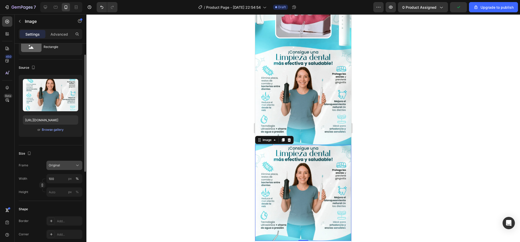
scroll to position [0, 0]
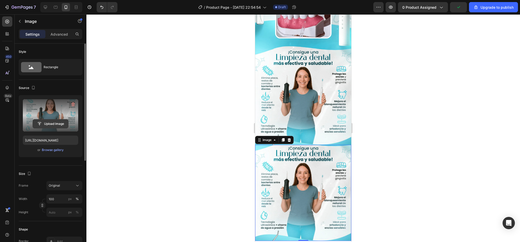
click at [52, 123] on input "file" at bounding box center [50, 123] width 35 height 9
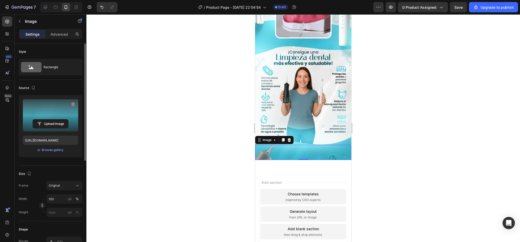
click at [336, 145] on img at bounding box center [303, 152] width 96 height 15
click at [452, 129] on div at bounding box center [303, 128] width 434 height 228
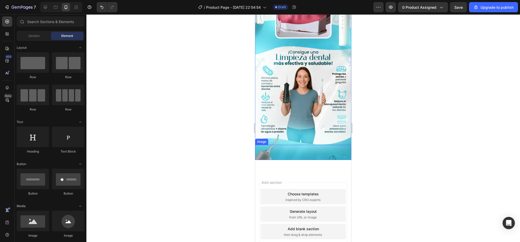
click at [338, 147] on img at bounding box center [303, 152] width 96 height 15
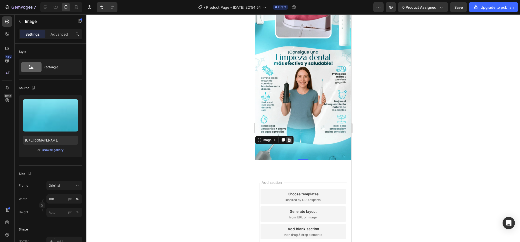
click at [288, 138] on icon at bounding box center [289, 140] width 3 height 4
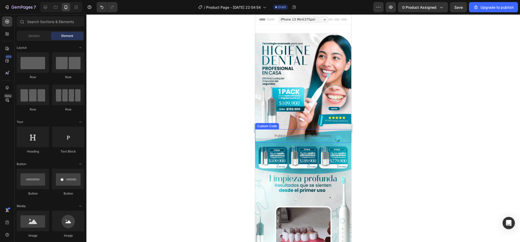
click at [345, 133] on p "Publish the page to see the content." at bounding box center [303, 135] width 96 height 5
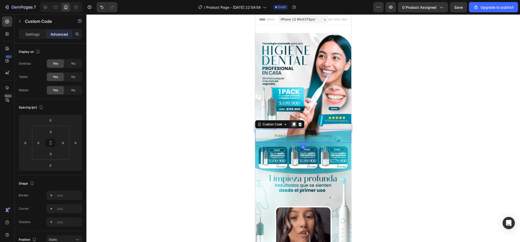
click at [295, 123] on div at bounding box center [294, 124] width 6 height 6
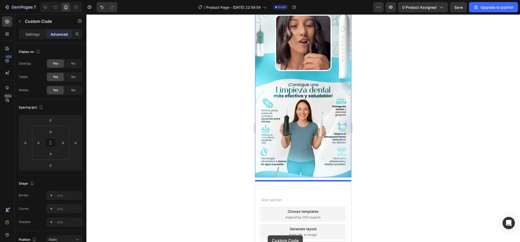
scroll to position [253, 0]
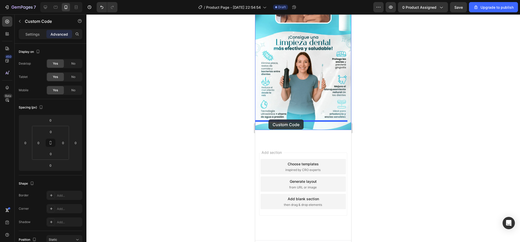
drag, startPoint x: 260, startPoint y: 135, endPoint x: 268, endPoint y: 119, distance: 18.1
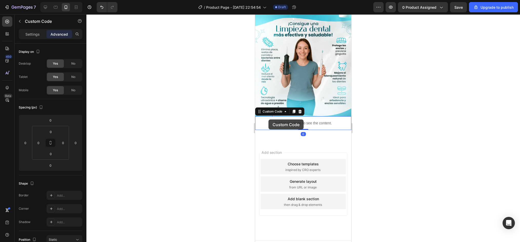
scroll to position [239, 0]
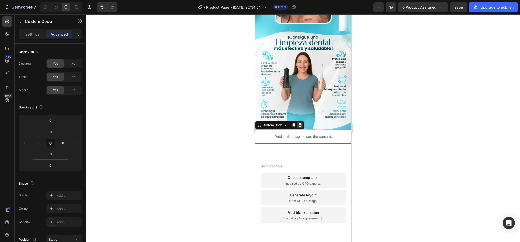
click at [300, 123] on icon at bounding box center [299, 125] width 3 height 4
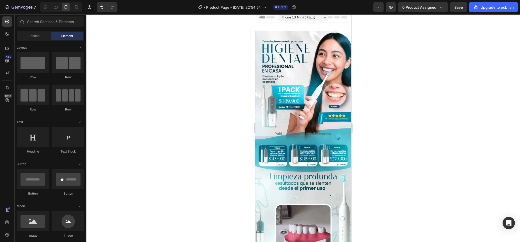
scroll to position [0, 0]
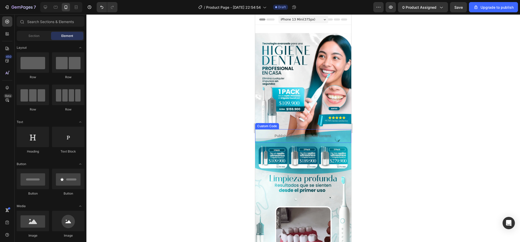
click at [345, 129] on div "Publish the page to see the content." at bounding box center [303, 136] width 96 height 14
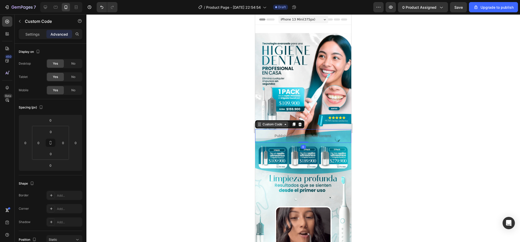
click at [279, 122] on div "Custom Code" at bounding box center [273, 124] width 22 height 5
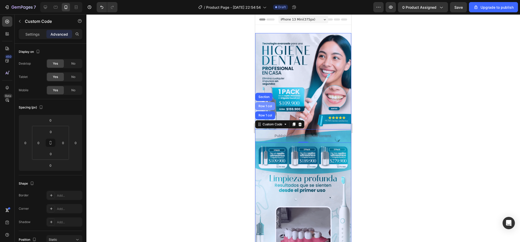
click at [265, 105] on div "Row 1 col" at bounding box center [265, 106] width 16 height 3
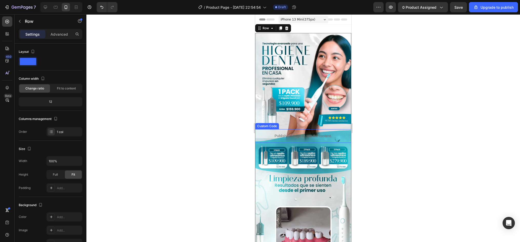
click at [259, 133] on p "Publish the page to see the content." at bounding box center [303, 135] width 96 height 5
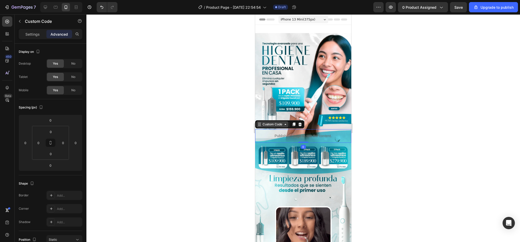
click at [263, 122] on div "Custom Code" at bounding box center [273, 124] width 22 height 5
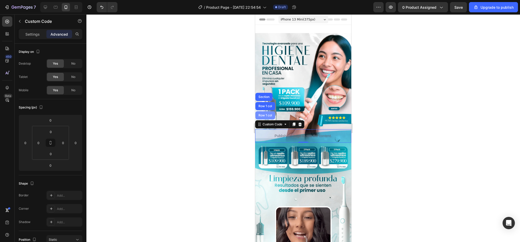
click at [264, 114] on div "Row 1 col" at bounding box center [265, 115] width 16 height 3
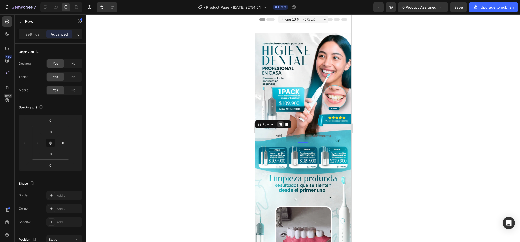
click at [278, 121] on div at bounding box center [280, 124] width 6 height 6
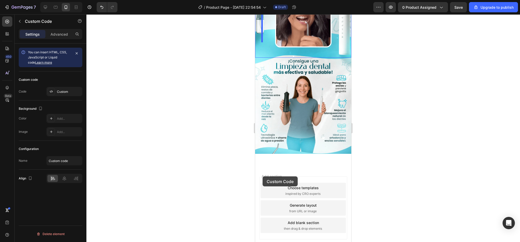
scroll to position [231, 0]
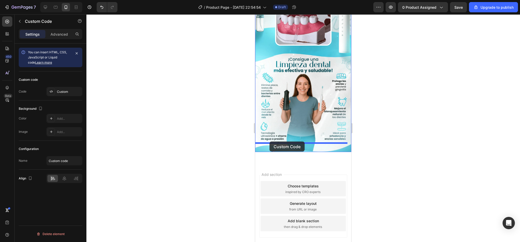
drag, startPoint x: 263, startPoint y: 115, endPoint x: 269, endPoint y: 142, distance: 27.8
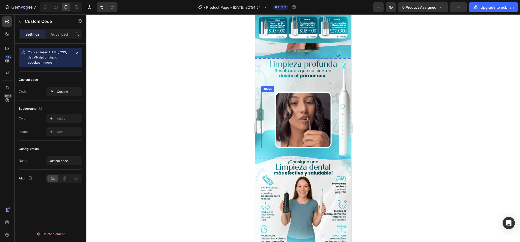
scroll to position [104, 0]
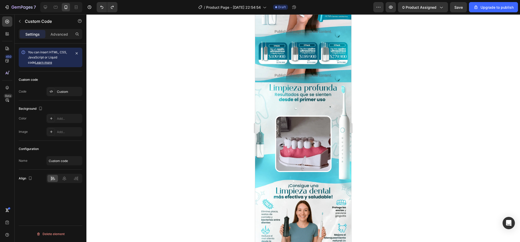
click at [261, 69] on div "Publish the page to see the content." at bounding box center [303, 76] width 96 height 14
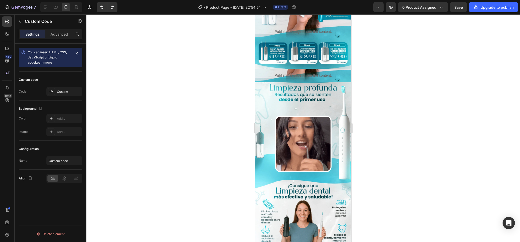
click at [344, 69] on div "Publish the page to see the content." at bounding box center [303, 76] width 96 height 14
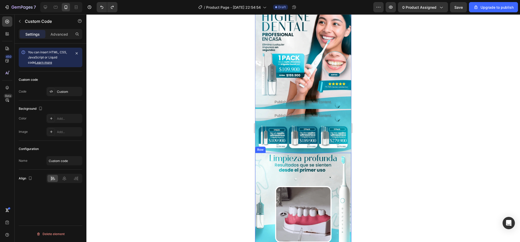
scroll to position [27, 0]
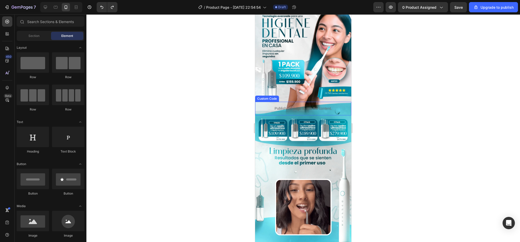
click at [265, 106] on p "Publish the page to see the content." at bounding box center [303, 108] width 96 height 5
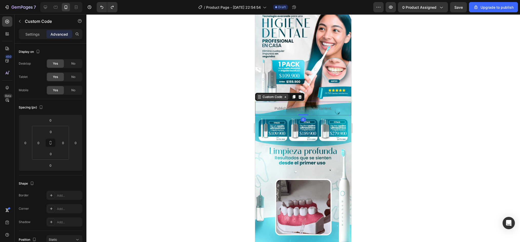
click at [264, 95] on div "Custom Code" at bounding box center [273, 97] width 22 height 5
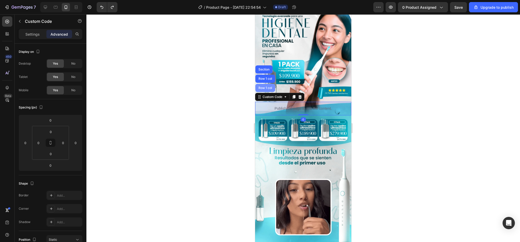
click at [261, 86] on div "Row 1 col" at bounding box center [265, 87] width 16 height 3
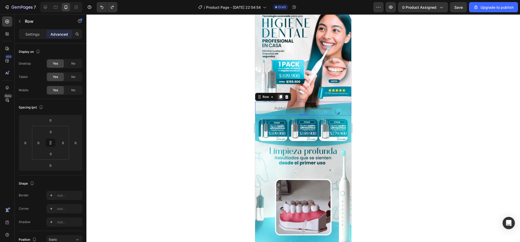
click at [279, 95] on icon at bounding box center [280, 97] width 3 height 4
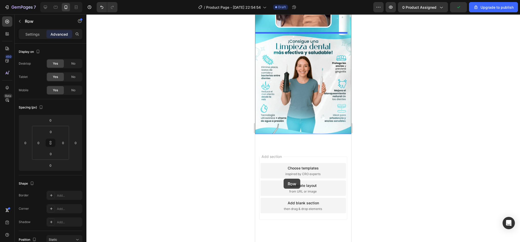
scroll to position [253, 0]
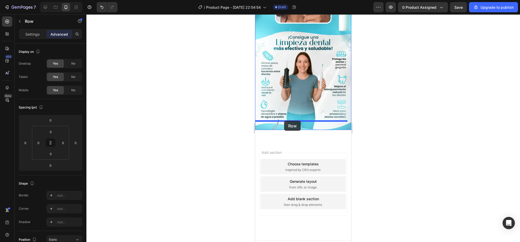
drag, startPoint x: 265, startPoint y: 108, endPoint x: 284, endPoint y: 121, distance: 23.0
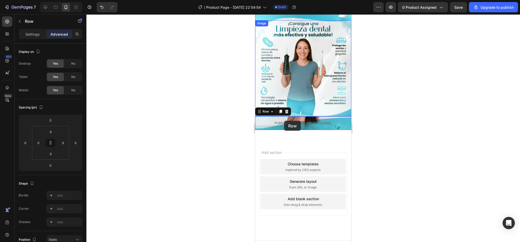
scroll to position [239, 0]
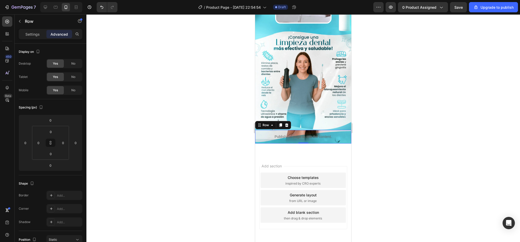
drag, startPoint x: 380, startPoint y: 123, endPoint x: 19, endPoint y: 112, distance: 361.2
click at [380, 123] on div at bounding box center [303, 128] width 434 height 228
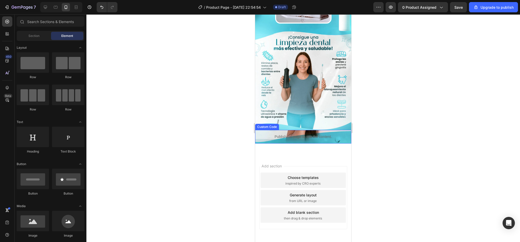
click at [259, 134] on p "Publish the page to see the content." at bounding box center [303, 136] width 96 height 5
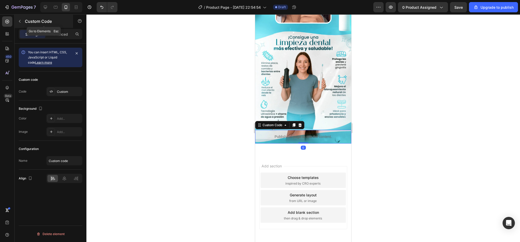
click at [20, 21] on icon "button" at bounding box center [20, 21] width 4 height 4
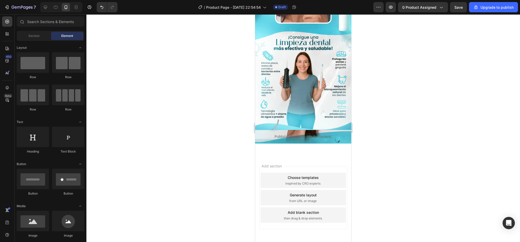
scroll to position [26, 0]
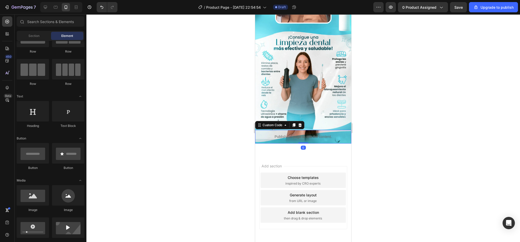
click at [262, 130] on div "Publish the page to see the content." at bounding box center [303, 137] width 96 height 14
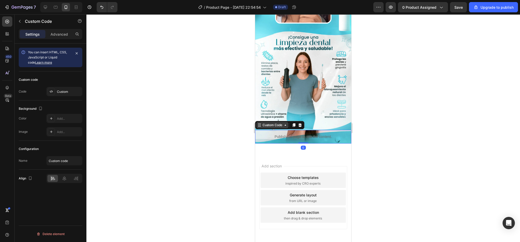
click at [265, 123] on div "Custom Code" at bounding box center [273, 125] width 22 height 5
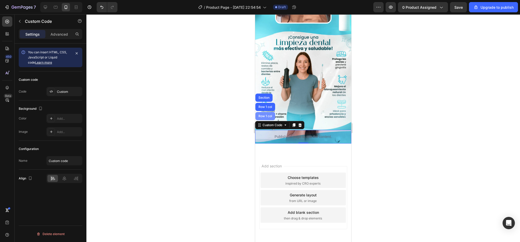
click at [263, 115] on div "Row 1 col" at bounding box center [265, 116] width 16 height 3
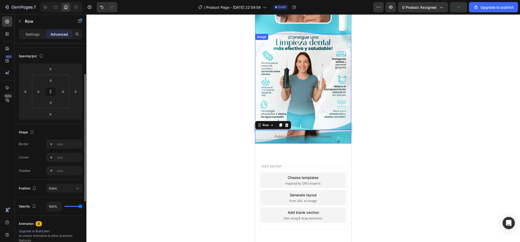
scroll to position [0, 0]
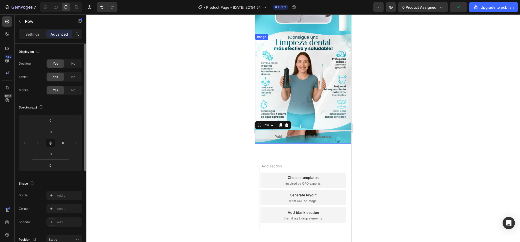
click at [27, 42] on div "Settings Advanced" at bounding box center [51, 36] width 72 height 15
click at [28, 39] on div "Settings Advanced" at bounding box center [51, 36] width 72 height 15
click at [31, 37] on p "Settings" at bounding box center [32, 34] width 14 height 5
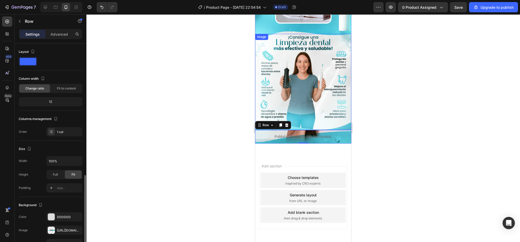
scroll to position [77, 0]
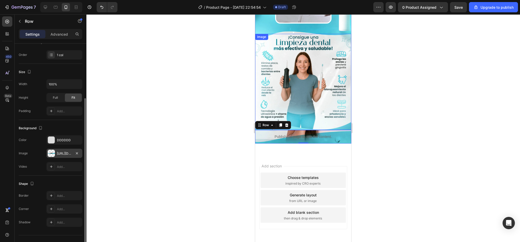
click at [60, 153] on div "[URL][DOMAIN_NAME]" at bounding box center [64, 153] width 15 height 5
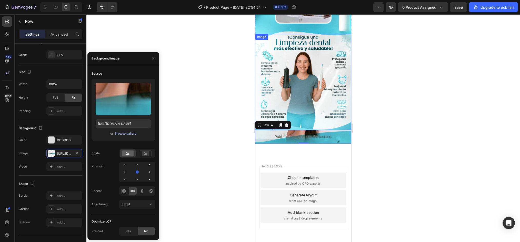
click at [121, 134] on div "Browse gallery" at bounding box center [126, 133] width 22 height 5
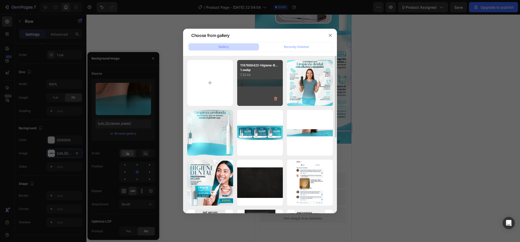
click at [256, 92] on div "1747866422-Higiene-B... 1.webp 7.22 kb" at bounding box center [260, 83] width 46 height 46
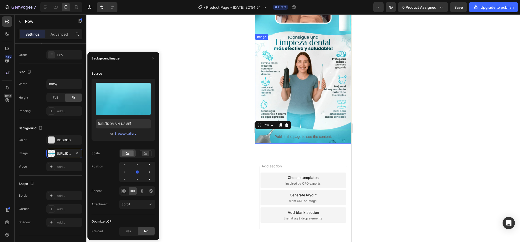
click at [425, 152] on div at bounding box center [303, 128] width 434 height 228
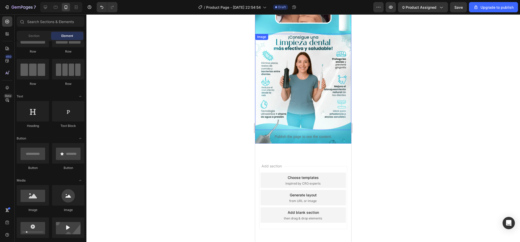
click at [424, 152] on div at bounding box center [303, 128] width 434 height 228
click at [411, 141] on div at bounding box center [303, 128] width 434 height 228
click at [303, 99] on img at bounding box center [303, 82] width 96 height 96
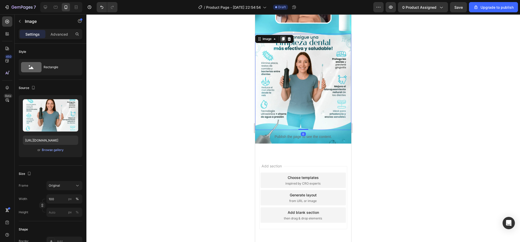
click at [282, 37] on icon at bounding box center [283, 39] width 3 height 4
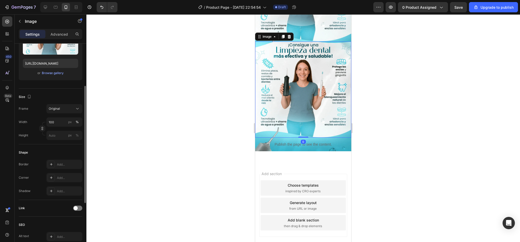
scroll to position [342, 0]
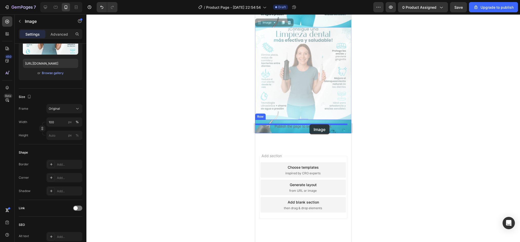
drag, startPoint x: 303, startPoint y: 54, endPoint x: 309, endPoint y: 124, distance: 70.8
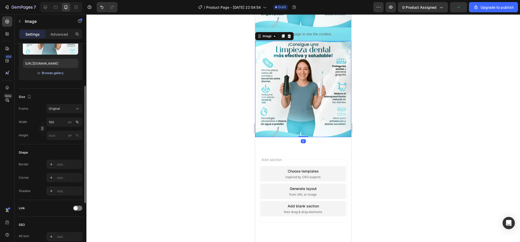
click at [56, 71] on button "Browse gallery" at bounding box center [53, 73] width 22 height 5
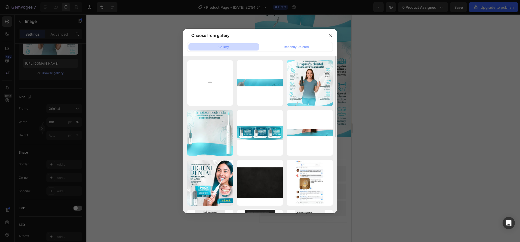
click at [213, 72] on input "file" at bounding box center [210, 83] width 46 height 46
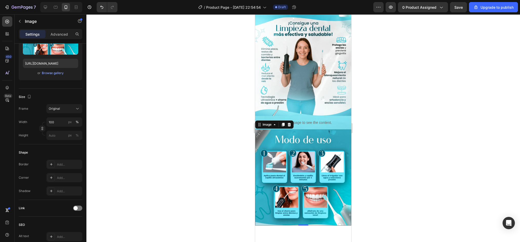
scroll to position [239, 0]
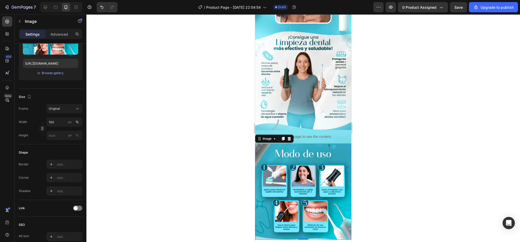
click at [378, 116] on div at bounding box center [303, 128] width 434 height 228
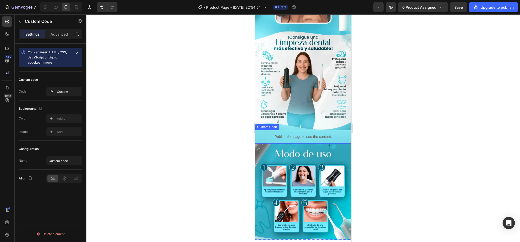
click at [262, 134] on p "Publish the page to see the content." at bounding box center [303, 136] width 96 height 5
click at [266, 144] on img at bounding box center [303, 192] width 96 height 96
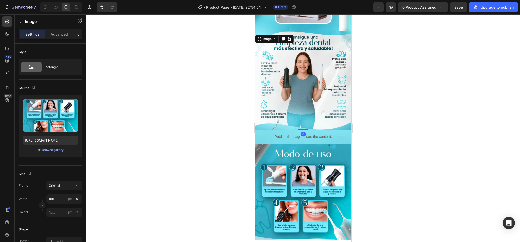
click at [276, 114] on img at bounding box center [303, 82] width 96 height 96
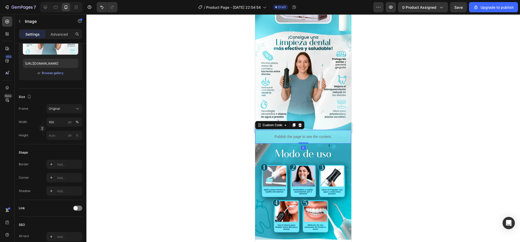
scroll to position [0, 0]
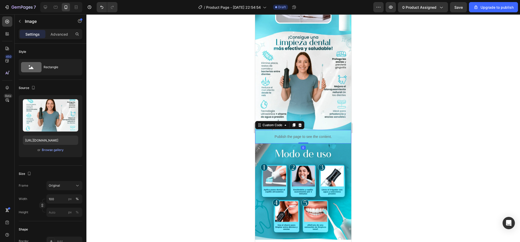
click at [258, 134] on p "Publish the page to see the content." at bounding box center [303, 136] width 96 height 5
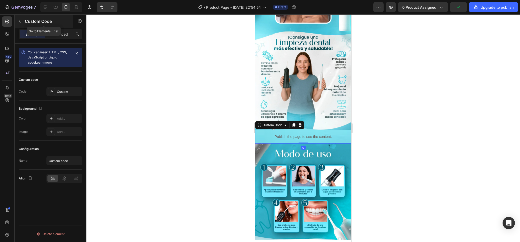
click at [19, 23] on icon "button" at bounding box center [20, 21] width 4 height 4
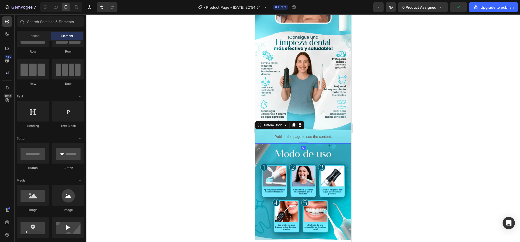
click at [259, 130] on div "Publish the page to see the content." at bounding box center [303, 137] width 96 height 14
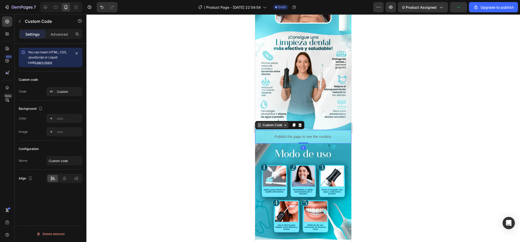
click at [268, 123] on div "Custom Code" at bounding box center [273, 125] width 22 height 5
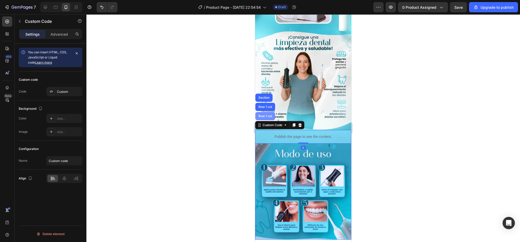
click at [263, 115] on div "Row 1 col" at bounding box center [265, 116] width 16 height 3
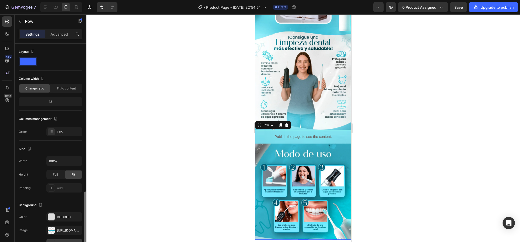
scroll to position [86, 0]
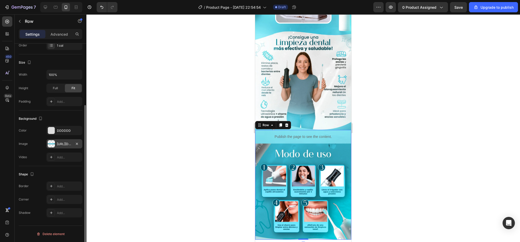
click at [52, 144] on div at bounding box center [51, 143] width 7 height 7
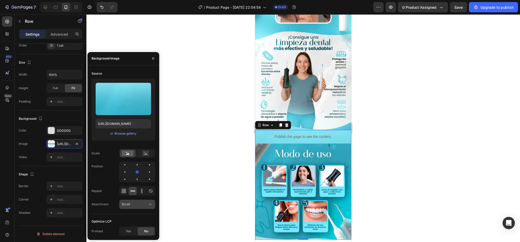
click at [133, 203] on div "Scroll" at bounding box center [135, 204] width 26 height 5
click at [57, 34] on p "Advanced" at bounding box center [59, 34] width 17 height 5
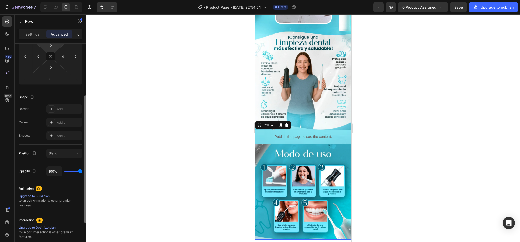
scroll to position [84, 0]
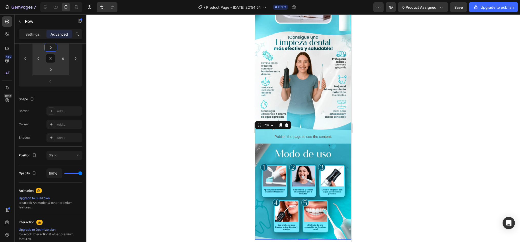
drag, startPoint x: 50, startPoint y: 51, endPoint x: 53, endPoint y: 65, distance: 14.4
click at [53, 0] on html "7 / Product Page - Aug 26, 22:54:54 Draft Preview 0 product assigned Save Upgra…" at bounding box center [260, 0] width 520 height 0
click at [400, 138] on div at bounding box center [303, 128] width 434 height 228
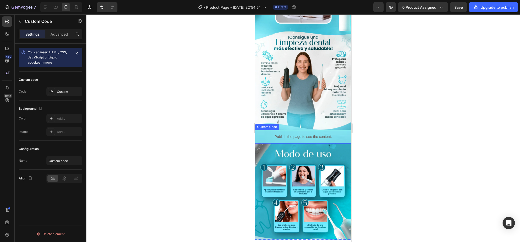
click at [262, 125] on div "Custom Code" at bounding box center [267, 127] width 22 height 5
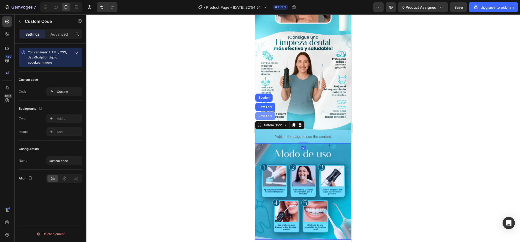
click at [266, 115] on div "Row 1 col" at bounding box center [265, 116] width 16 height 3
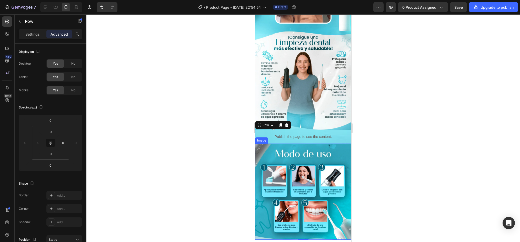
click at [297, 160] on img at bounding box center [303, 192] width 96 height 96
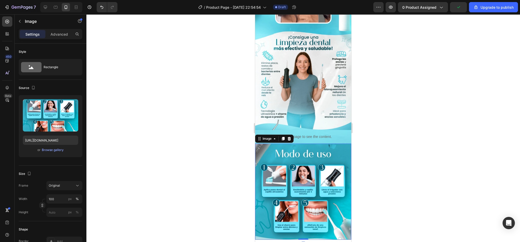
click at [297, 160] on img at bounding box center [303, 192] width 96 height 96
click at [291, 137] on icon at bounding box center [289, 139] width 4 height 4
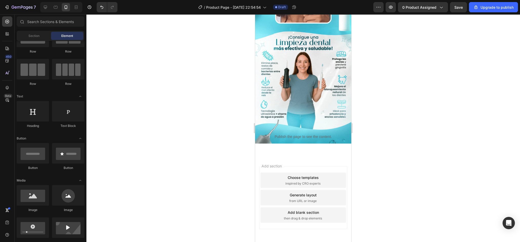
click at [381, 123] on div at bounding box center [303, 128] width 434 height 228
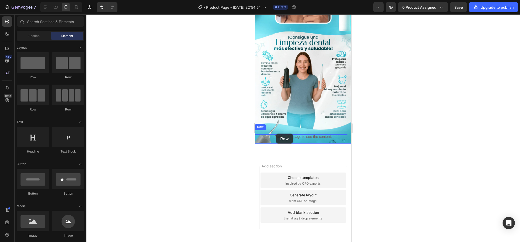
drag, startPoint x: 291, startPoint y: 78, endPoint x: 276, endPoint y: 134, distance: 57.4
click at [270, 50] on img at bounding box center [303, 82] width 96 height 96
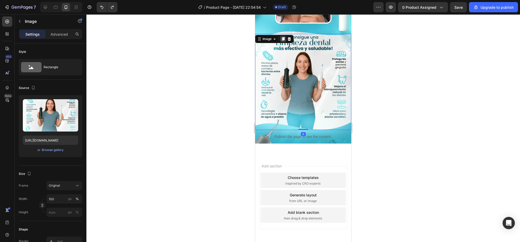
click at [283, 37] on icon at bounding box center [283, 39] width 4 height 4
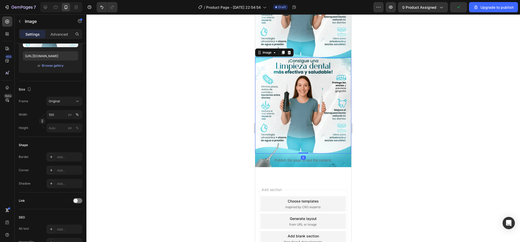
scroll to position [316, 0]
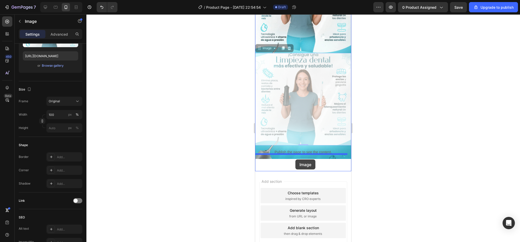
drag, startPoint x: 266, startPoint y: 57, endPoint x: 295, endPoint y: 159, distance: 106.8
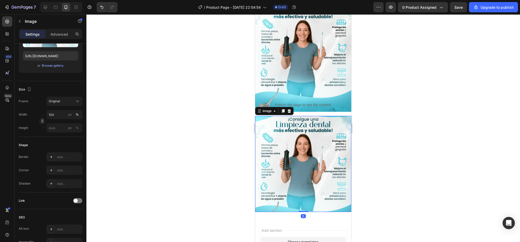
scroll to position [265, 0]
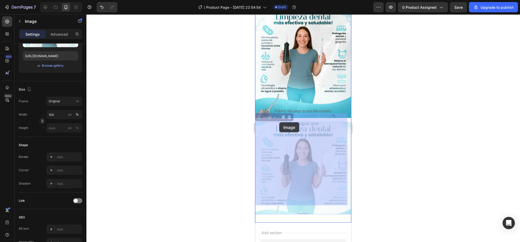
drag, startPoint x: 272, startPoint y: 130, endPoint x: 279, endPoint y: 122, distance: 11.1
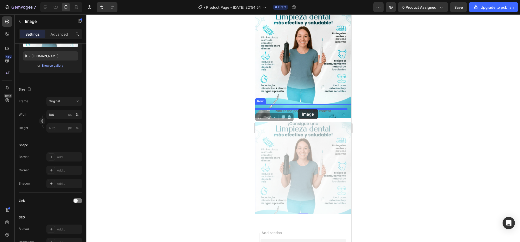
drag, startPoint x: 267, startPoint y: 109, endPoint x: 298, endPoint y: 109, distance: 31.3
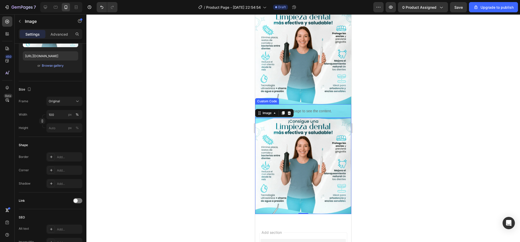
click at [341, 108] on p "Publish the page to see the content." at bounding box center [303, 110] width 96 height 5
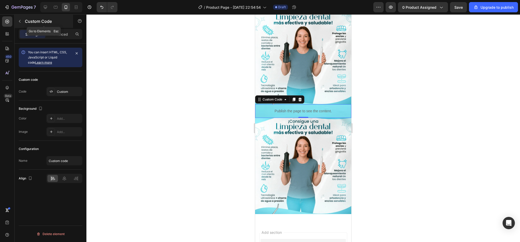
click at [20, 24] on button "button" at bounding box center [20, 21] width 8 height 8
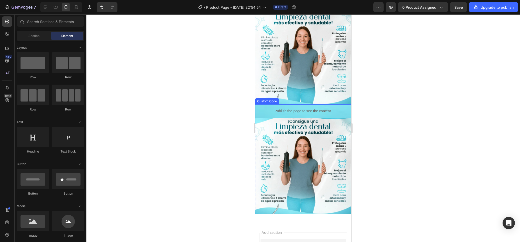
click at [262, 108] on p "Publish the page to see the content." at bounding box center [303, 110] width 96 height 5
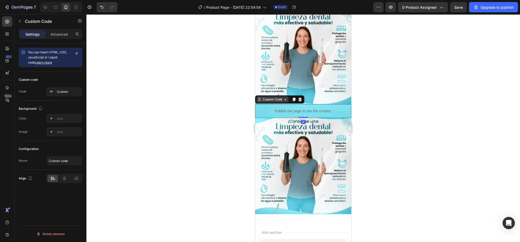
click at [268, 97] on div "Custom Code" at bounding box center [273, 99] width 22 height 5
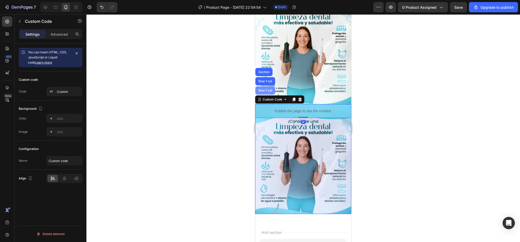
click at [266, 86] on div "Row 1 col" at bounding box center [265, 90] width 20 height 8
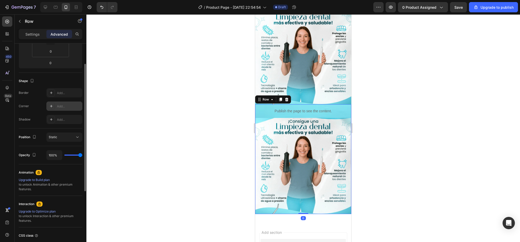
scroll to position [128, 0]
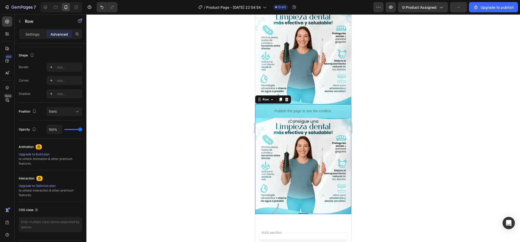
click at [31, 38] on div "Settings Advanced" at bounding box center [51, 34] width 64 height 10
click at [31, 37] on div "Settings" at bounding box center [33, 34] width 26 height 8
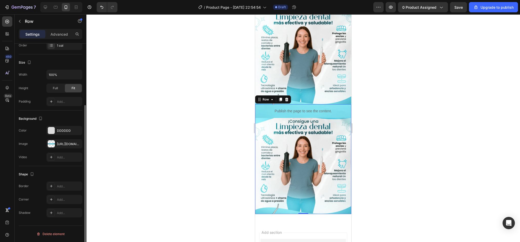
scroll to position [86, 0]
click at [59, 88] on div "Full" at bounding box center [55, 88] width 17 height 8
click at [66, 89] on div "Fit" at bounding box center [73, 88] width 17 height 8
click at [73, 130] on div "DDDDDD" at bounding box center [64, 130] width 36 height 9
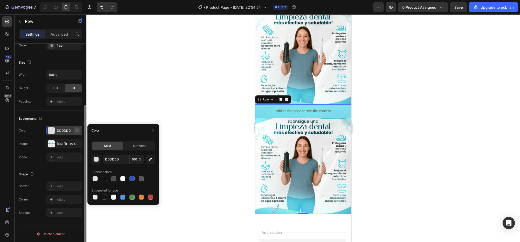
click at [77, 131] on icon "button" at bounding box center [77, 130] width 2 height 2
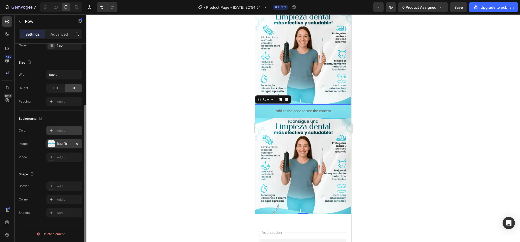
click at [69, 142] on div "[URL][DOMAIN_NAME]" at bounding box center [64, 144] width 15 height 5
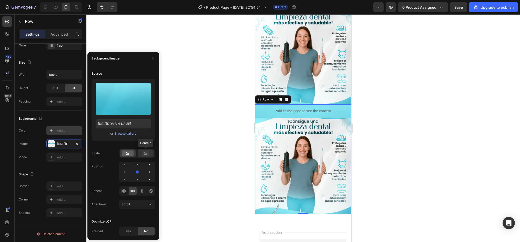
click at [142, 156] on icon at bounding box center [146, 154] width 12 height 6
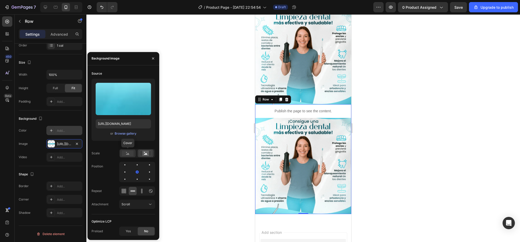
click at [127, 153] on circle at bounding box center [126, 152] width 1 height 1
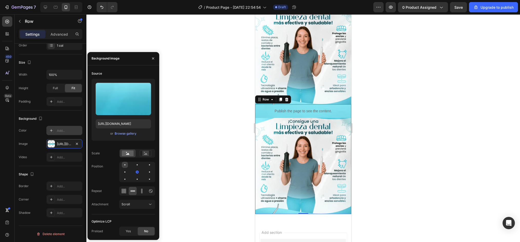
click at [134, 163] on div at bounding box center [137, 165] width 6 height 6
click at [146, 166] on div at bounding box center [149, 165] width 6 height 6
click at [146, 175] on div at bounding box center [149, 172] width 6 height 6
click at [146, 177] on div at bounding box center [149, 179] width 6 height 6
click at [134, 178] on div at bounding box center [137, 179] width 6 height 6
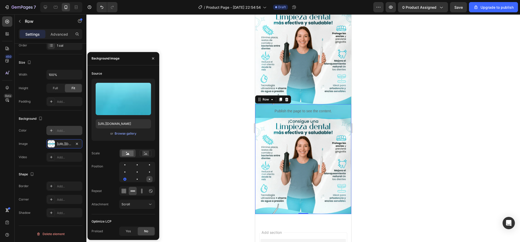
click at [151, 180] on div at bounding box center [149, 179] width 6 height 6
click at [142, 190] on icon at bounding box center [141, 190] width 5 height 5
click at [124, 191] on icon at bounding box center [123, 190] width 5 height 5
click at [134, 206] on div "Scroll" at bounding box center [135, 204] width 26 height 5
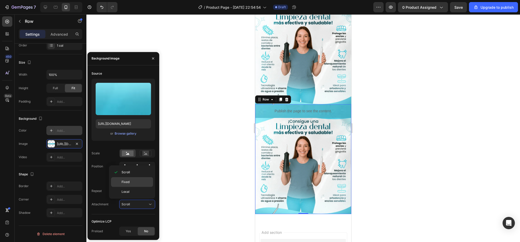
click at [134, 187] on div "Fixed" at bounding box center [132, 192] width 42 height 10
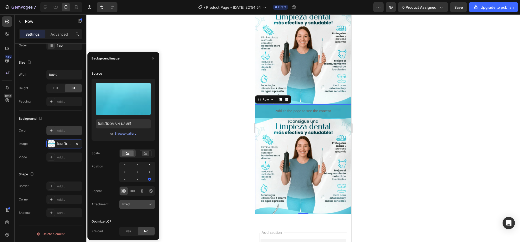
click at [136, 204] on div "Fixed" at bounding box center [135, 204] width 26 height 5
click at [128, 192] on span "Local" at bounding box center [126, 191] width 8 height 5
click at [130, 203] on div "Local" at bounding box center [135, 204] width 26 height 5
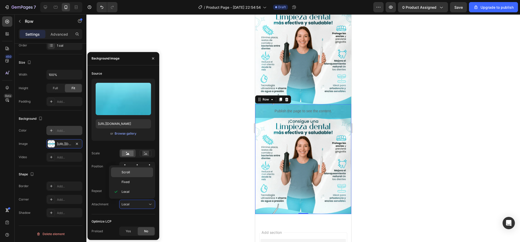
click at [132, 170] on p "Scroll" at bounding box center [136, 172] width 29 height 5
click at [146, 171] on div at bounding box center [149, 172] width 6 height 6
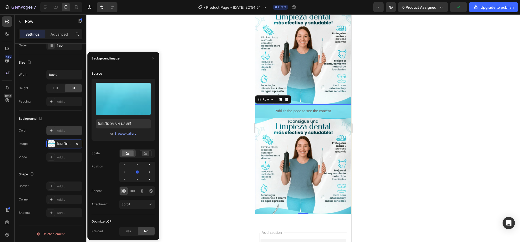
click at [388, 127] on div at bounding box center [303, 128] width 434 height 228
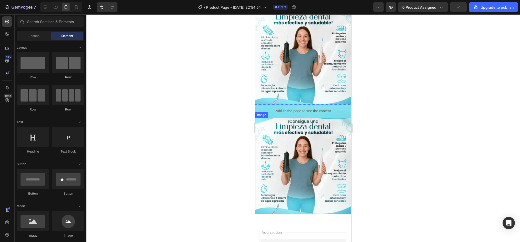
click at [327, 132] on img at bounding box center [303, 166] width 96 height 96
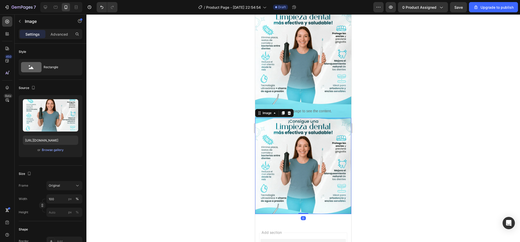
click at [327, 132] on img at bounding box center [303, 166] width 96 height 96
click at [288, 111] on icon at bounding box center [289, 113] width 4 height 4
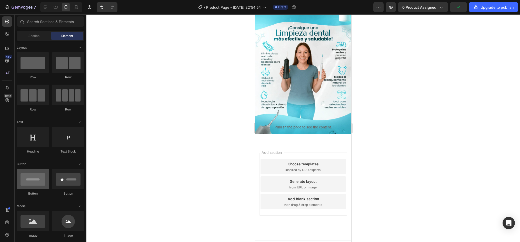
scroll to position [103, 0]
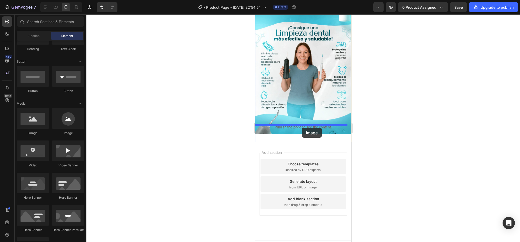
drag, startPoint x: 279, startPoint y: 138, endPoint x: 302, endPoint y: 128, distance: 24.8
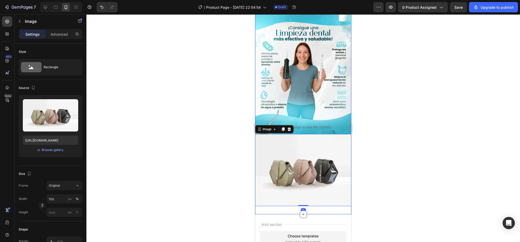
scroll to position [265, 0]
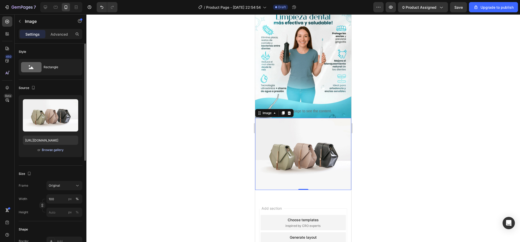
click at [46, 148] on div "Browse gallery" at bounding box center [53, 150] width 22 height 5
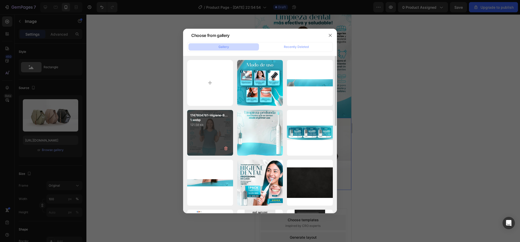
click at [210, 130] on div "1747804761-Higiene-B... 1.webp 121.58 kb" at bounding box center [210, 133] width 46 height 46
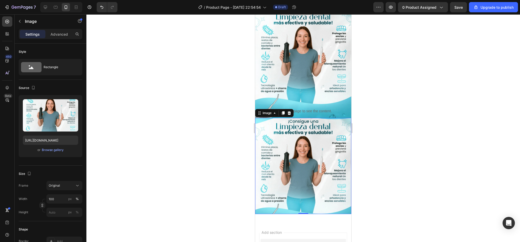
click at [399, 121] on div at bounding box center [303, 128] width 434 height 228
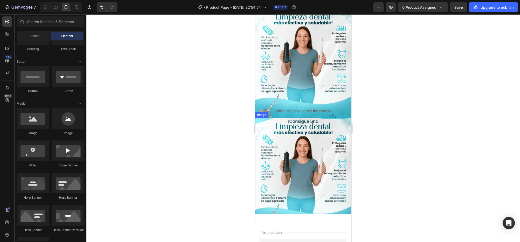
click at [302, 145] on img at bounding box center [303, 166] width 96 height 96
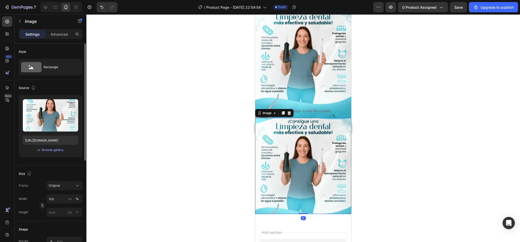
click at [46, 154] on div "Upload Image https://cdn.shopify.com/s/files/1/0952/0096/8995/files/gempages_58…" at bounding box center [51, 126] width 64 height 62
click at [48, 150] on div "Browse gallery" at bounding box center [53, 150] width 22 height 5
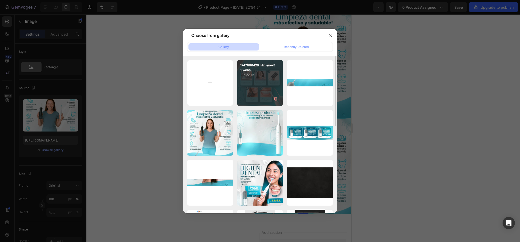
click at [265, 82] on div "1747866426-Higiene-B... 1.webp 105.22 kb" at bounding box center [260, 83] width 46 height 46
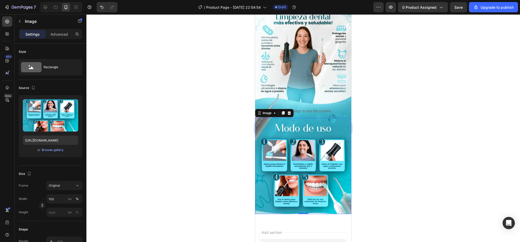
click at [427, 138] on div at bounding box center [303, 128] width 434 height 228
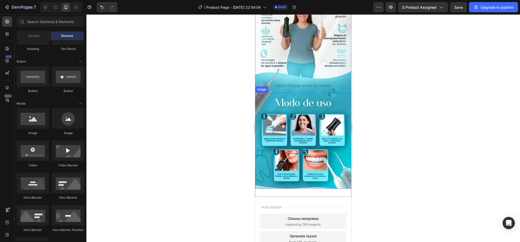
scroll to position [290, 0]
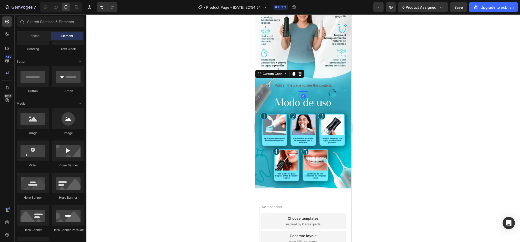
click at [340, 79] on div "Publish the page to see the content." at bounding box center [303, 86] width 96 height 14
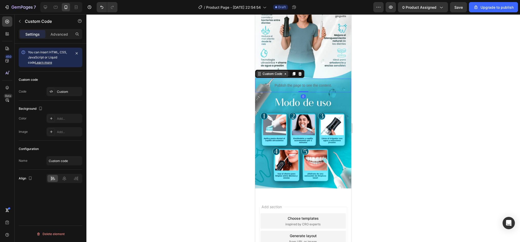
click at [275, 72] on div "Custom Code" at bounding box center [273, 74] width 22 height 5
click at [264, 61] on div "Row 1 col" at bounding box center [265, 65] width 20 height 8
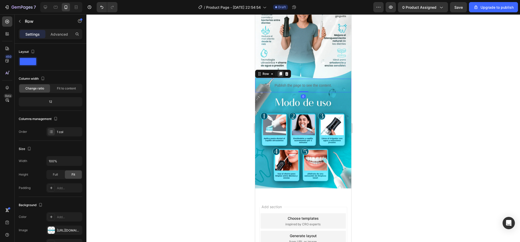
click at [281, 72] on icon at bounding box center [280, 74] width 3 height 4
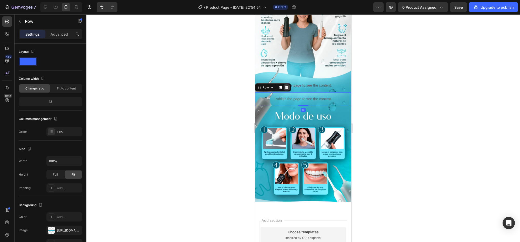
scroll to position [86, 0]
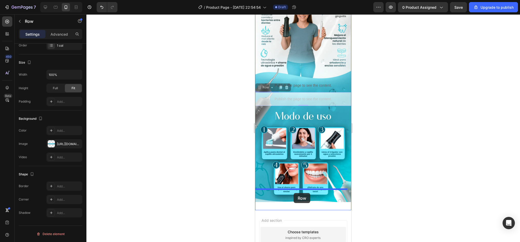
drag, startPoint x: 260, startPoint y: 79, endPoint x: 294, endPoint y: 193, distance: 118.7
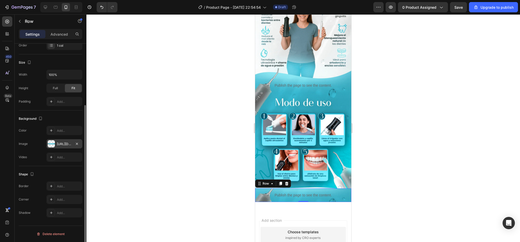
click at [53, 141] on div at bounding box center [51, 143] width 7 height 7
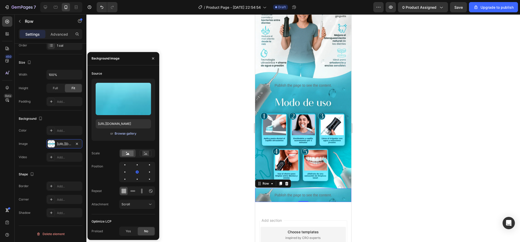
click at [126, 134] on div "Browse gallery" at bounding box center [126, 133] width 22 height 5
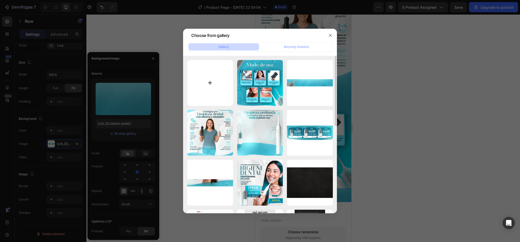
click at [214, 81] on input "file" at bounding box center [210, 83] width 46 height 46
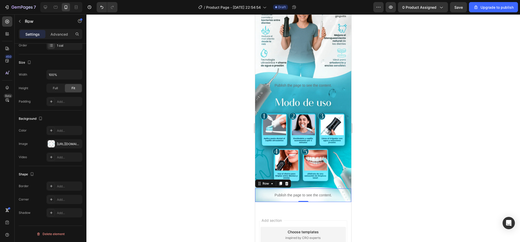
click at [429, 153] on div at bounding box center [303, 128] width 434 height 228
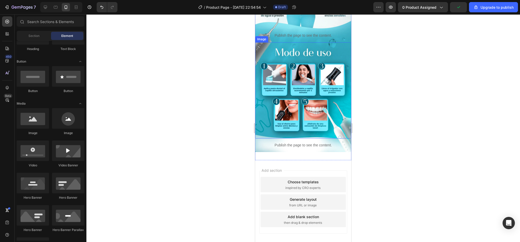
scroll to position [342, 0]
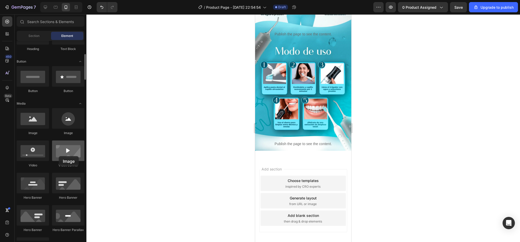
drag, startPoint x: 56, startPoint y: 121, endPoint x: 59, endPoint y: 156, distance: 35.0
click at [276, 124] on img at bounding box center [303, 89] width 96 height 96
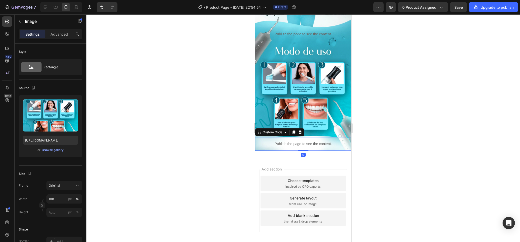
click at [277, 141] on p "Publish the page to see the content." at bounding box center [303, 143] width 96 height 5
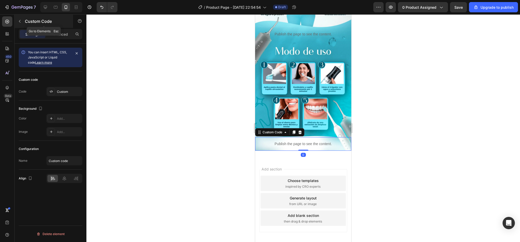
click at [23, 18] on button "button" at bounding box center [20, 21] width 8 height 8
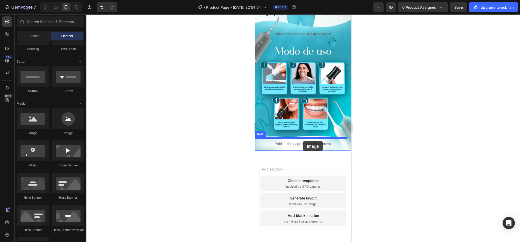
drag, startPoint x: 297, startPoint y: 138, endPoint x: 303, endPoint y: 141, distance: 6.7
click at [384, 134] on div at bounding box center [303, 128] width 434 height 228
click at [433, 109] on div at bounding box center [303, 128] width 434 height 228
click at [347, 71] on img at bounding box center [303, 89] width 96 height 96
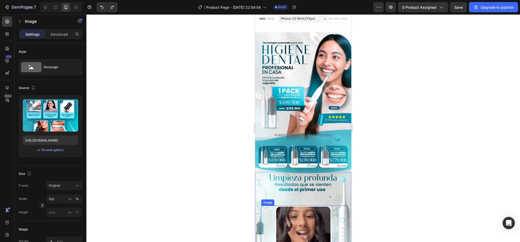
scroll to position [0, 0]
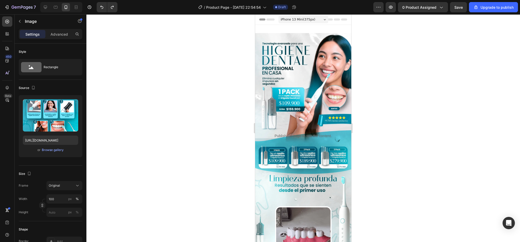
click at [452, 65] on div at bounding box center [303, 128] width 434 height 228
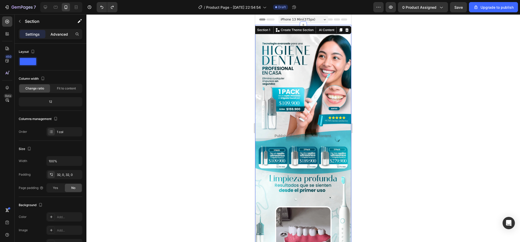
click at [67, 34] on p "Advanced" at bounding box center [59, 34] width 17 height 5
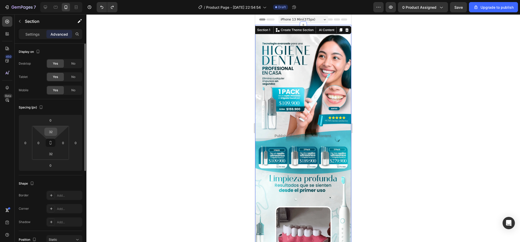
click at [50, 131] on input "32" at bounding box center [51, 132] width 10 height 8
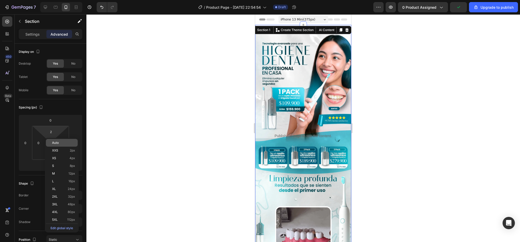
click at [54, 143] on span "Auto" at bounding box center [55, 143] width 7 height 4
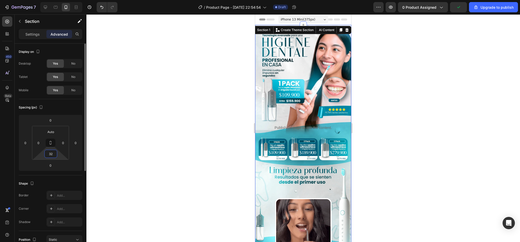
click at [54, 155] on input "32" at bounding box center [51, 154] width 10 height 8
click at [166, 127] on div at bounding box center [303, 128] width 434 height 228
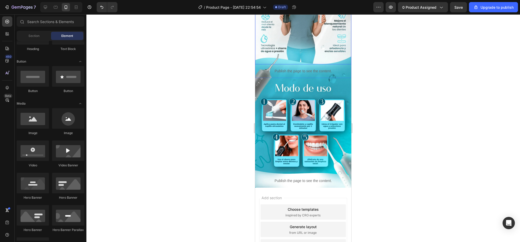
scroll to position [308, 0]
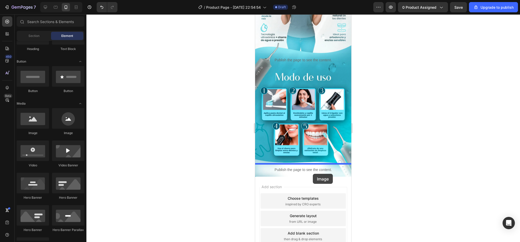
drag, startPoint x: 274, startPoint y: 139, endPoint x: 313, endPoint y: 174, distance: 52.1
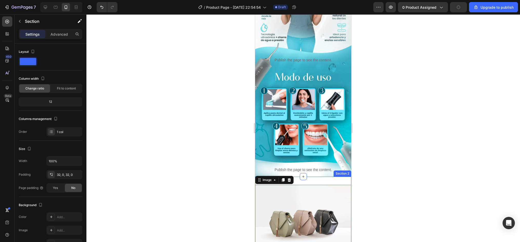
click at [315, 177] on div "Image 0 Section 2" at bounding box center [303, 221] width 96 height 88
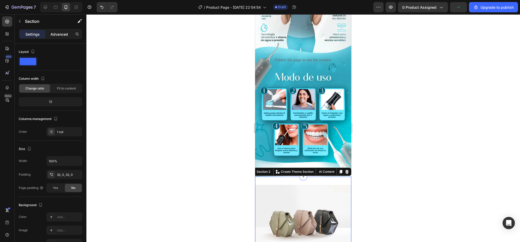
click at [65, 34] on p "Advanced" at bounding box center [59, 34] width 17 height 5
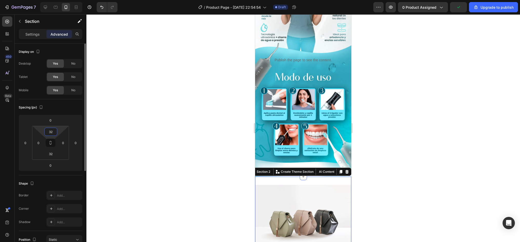
click at [50, 133] on input "32" at bounding box center [51, 132] width 10 height 8
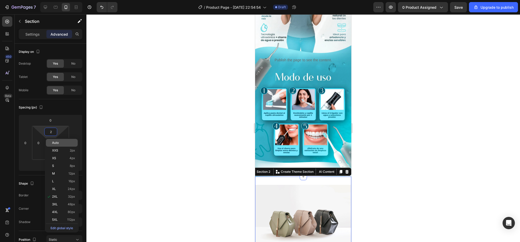
click at [65, 141] on div "Auto" at bounding box center [62, 143] width 32 height 8
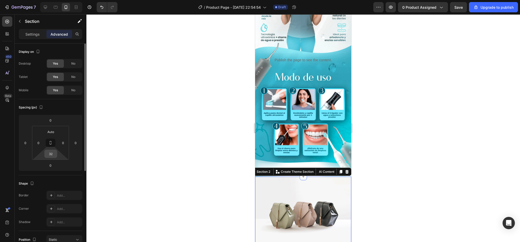
click at [49, 155] on input "32" at bounding box center [51, 154] width 10 height 8
click at [301, 188] on img at bounding box center [303, 213] width 96 height 72
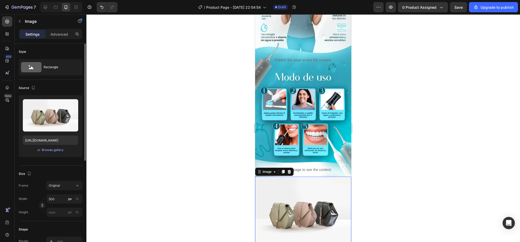
click at [51, 146] on div "Upload Image https://cdn.shopify.com/s/files/1/2005/9307/files/image_demo.jpg o…" at bounding box center [51, 126] width 64 height 62
click at [54, 153] on div "Upload Image https://cdn.shopify.com/s/files/1/2005/9307/files/image_demo.jpg o…" at bounding box center [51, 126] width 64 height 62
click at [54, 150] on div "Browse gallery" at bounding box center [53, 150] width 22 height 5
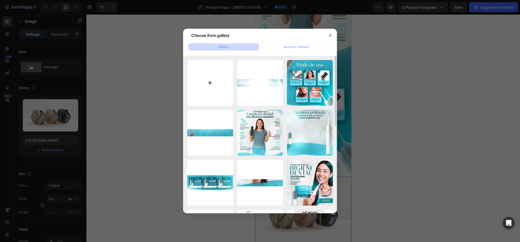
click at [194, 81] on input "file" at bounding box center [210, 83] width 46 height 46
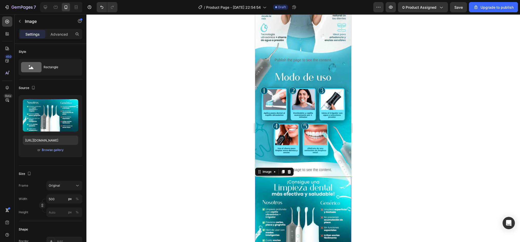
click at [382, 150] on div at bounding box center [303, 128] width 434 height 228
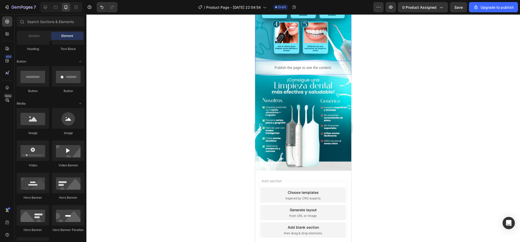
scroll to position [410, 0]
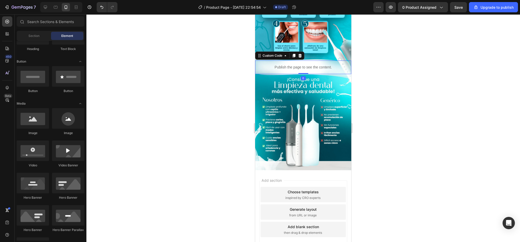
click at [307, 65] on p "Publish the page to see the content." at bounding box center [303, 67] width 96 height 5
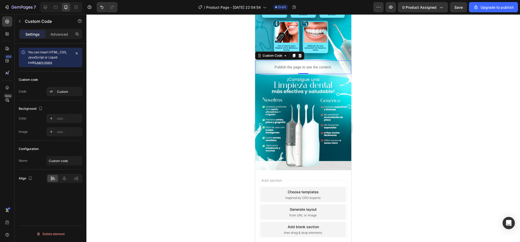
click at [67, 40] on div "Settings Advanced" at bounding box center [51, 36] width 72 height 15
click at [63, 37] on div "Advanced" at bounding box center [59, 34] width 26 height 8
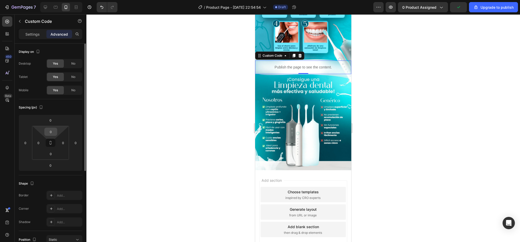
click at [50, 134] on input "0" at bounding box center [51, 132] width 10 height 8
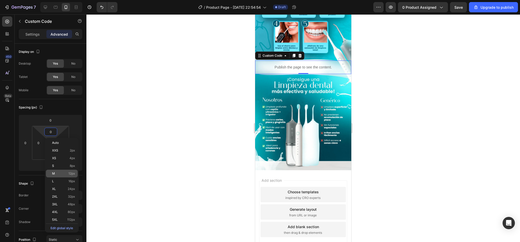
click at [56, 170] on div "M 12px" at bounding box center [62, 174] width 32 height 8
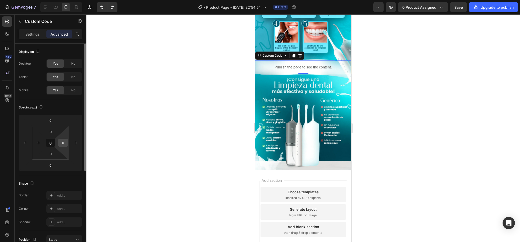
click at [65, 141] on input "0" at bounding box center [63, 143] width 8 height 8
drag, startPoint x: 64, startPoint y: 137, endPoint x: 65, endPoint y: 131, distance: 6.5
click at [65, 0] on html "7 / Product Page - Aug 26, 22:54:54 Draft Preview 0 product assigned Save Upgra…" at bounding box center [260, 0] width 520 height 0
drag, startPoint x: 76, startPoint y: 138, endPoint x: 76, endPoint y: 132, distance: 6.2
click at [76, 0] on html "7 / Product Page - Aug 26, 22:54:54 Draft Preview 0 product assigned Upgrade to…" at bounding box center [260, 0] width 520 height 0
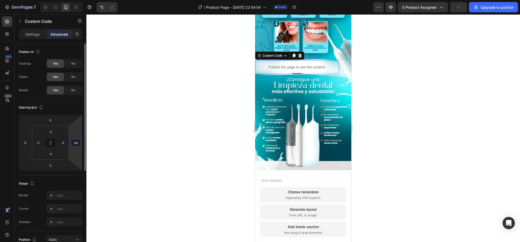
click at [74, 145] on input "48" at bounding box center [76, 143] width 8 height 8
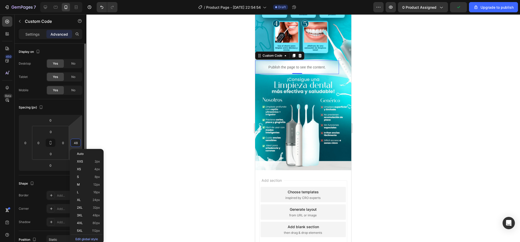
click at [74, 145] on input "48" at bounding box center [76, 143] width 8 height 8
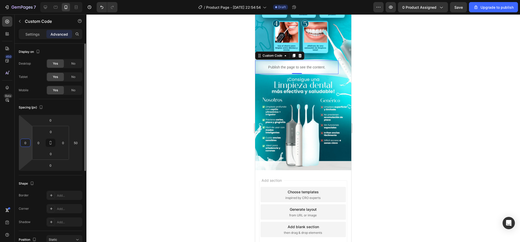
click at [23, 143] on input "0" at bounding box center [26, 143] width 8 height 8
click at [180, 109] on div at bounding box center [303, 128] width 434 height 228
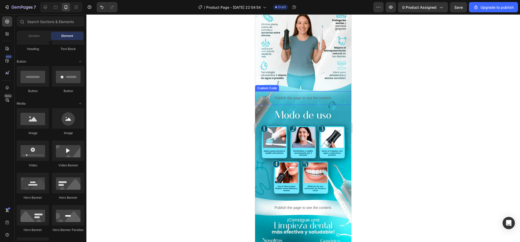
scroll to position [256, 0]
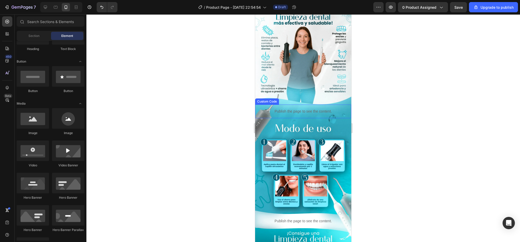
click at [284, 109] on p "Publish the page to see the content." at bounding box center [303, 111] width 96 height 5
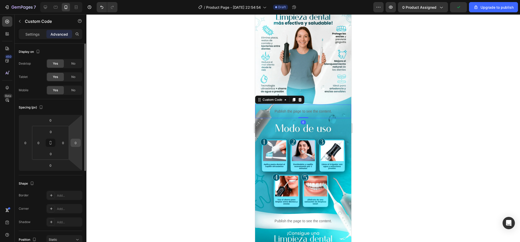
click at [71, 144] on div "0" at bounding box center [76, 143] width 10 height 8
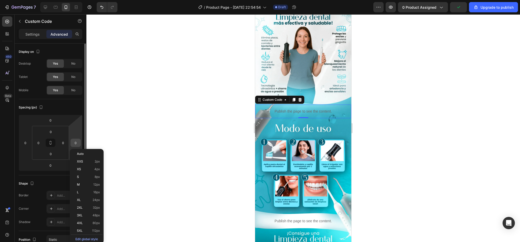
click at [75, 144] on input "0" at bounding box center [76, 143] width 8 height 8
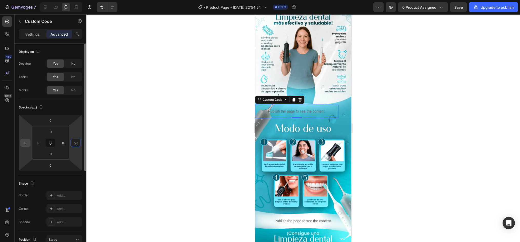
click at [26, 144] on input "0" at bounding box center [26, 143] width 8 height 8
click at [165, 126] on div at bounding box center [303, 128] width 434 height 228
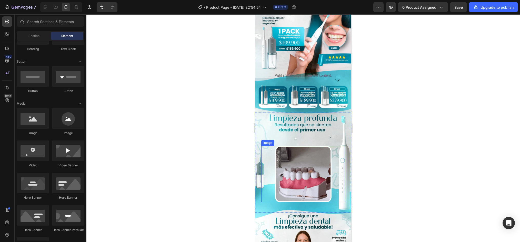
scroll to position [51, 0]
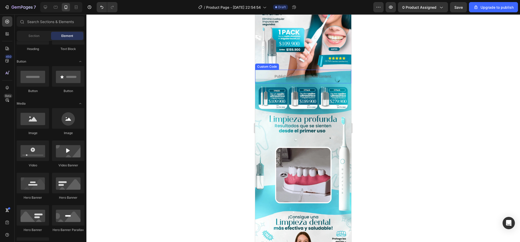
click at [304, 74] on p "Publish the page to see the content." at bounding box center [303, 76] width 96 height 5
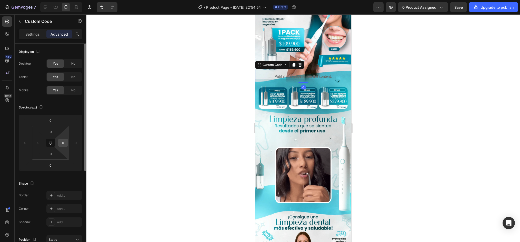
click at [65, 143] on input "0" at bounding box center [63, 143] width 8 height 8
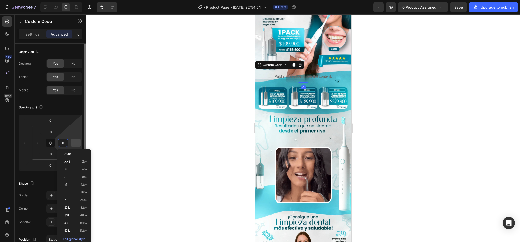
click at [73, 143] on input "0" at bounding box center [76, 143] width 8 height 8
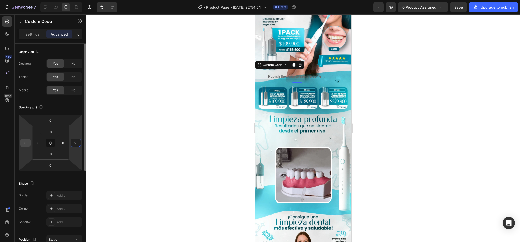
click at [24, 144] on input "0" at bounding box center [26, 143] width 8 height 8
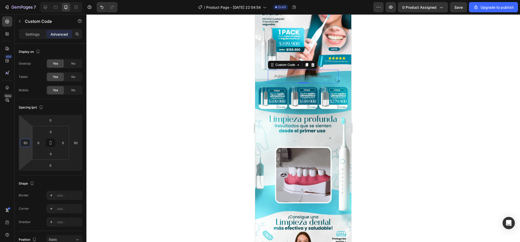
click at [165, 138] on div at bounding box center [303, 128] width 434 height 228
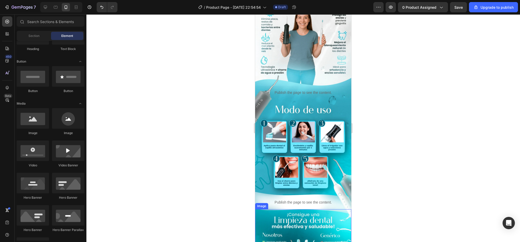
scroll to position [430, 0]
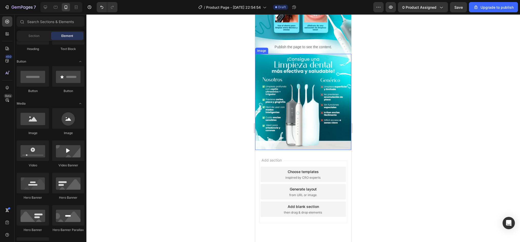
click at [266, 129] on img at bounding box center [303, 102] width 96 height 96
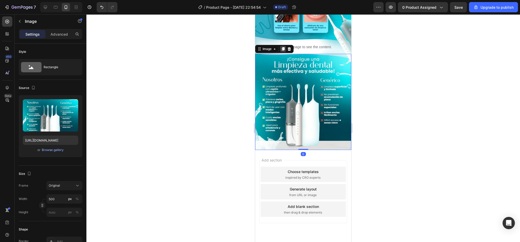
click at [283, 47] on icon at bounding box center [283, 49] width 3 height 4
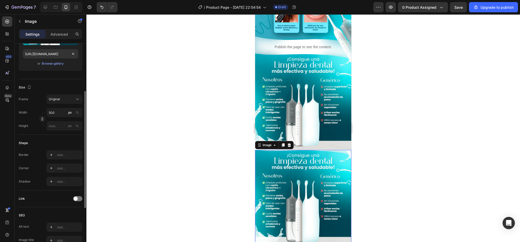
scroll to position [35, 0]
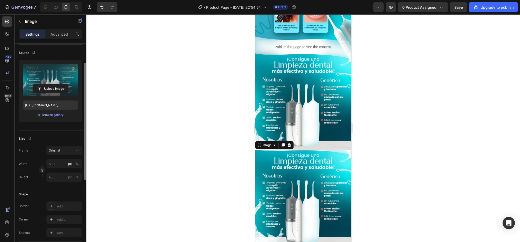
click at [51, 79] on label at bounding box center [50, 80] width 55 height 32
click at [51, 84] on input "file" at bounding box center [50, 88] width 35 height 9
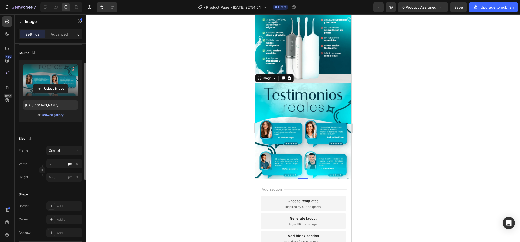
scroll to position [405, 0]
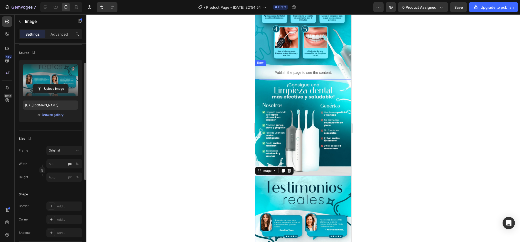
click at [344, 66] on div "Publish the page to see the content. Custom Code" at bounding box center [303, 73] width 96 height 14
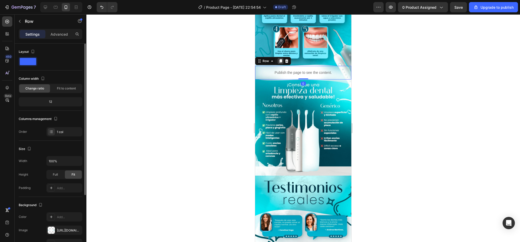
click at [281, 59] on icon at bounding box center [280, 61] width 4 height 4
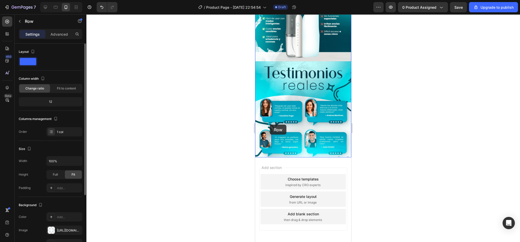
scroll to position [533, 0]
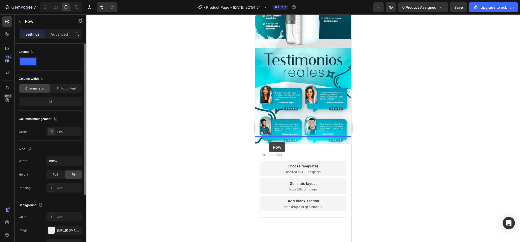
drag, startPoint x: 258, startPoint y: 61, endPoint x: 269, endPoint y: 142, distance: 81.5
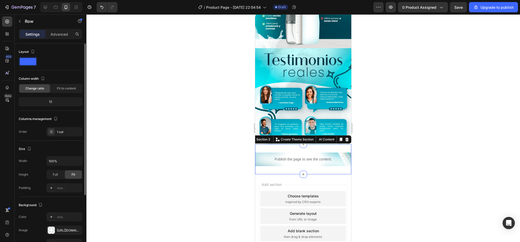
click at [310, 144] on div "Publish the page to see the content. Custom Code Row Section 3 You can create r…" at bounding box center [303, 159] width 96 height 30
click at [46, 34] on div "Advanced" at bounding box center [59, 34] width 26 height 8
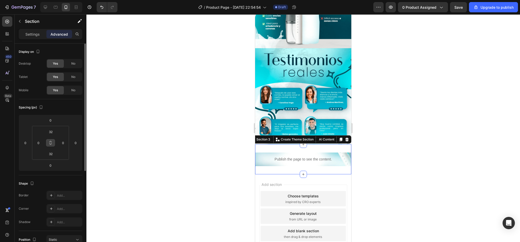
click at [51, 141] on icon at bounding box center [50, 143] width 4 height 4
click at [51, 134] on input "32" at bounding box center [51, 132] width 10 height 8
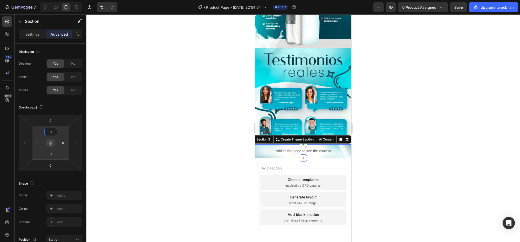
click at [158, 138] on div at bounding box center [303, 128] width 434 height 228
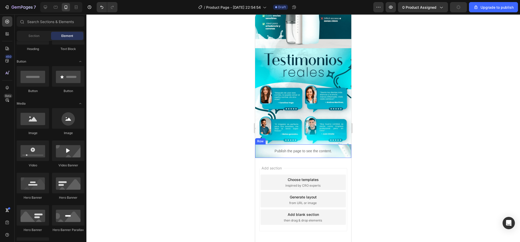
click at [340, 144] on div "Publish the page to see the content. Custom Code" at bounding box center [303, 151] width 96 height 14
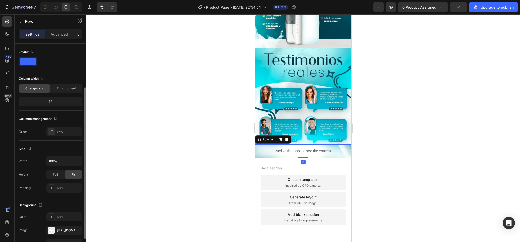
scroll to position [77, 0]
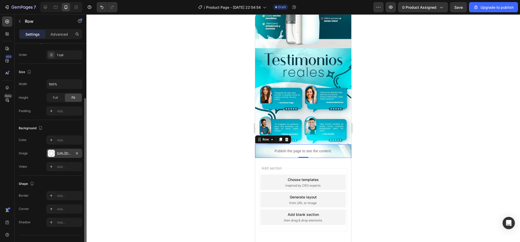
click at [54, 155] on div at bounding box center [51, 153] width 7 height 7
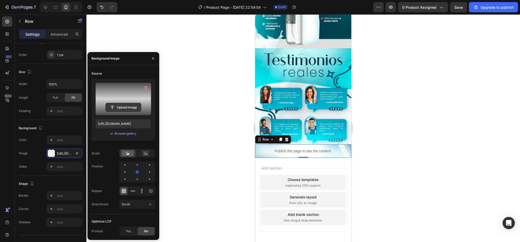
click at [117, 108] on input "file" at bounding box center [123, 107] width 35 height 9
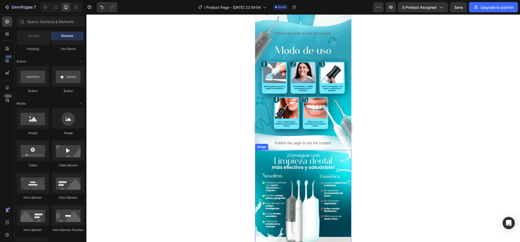
scroll to position [513, 0]
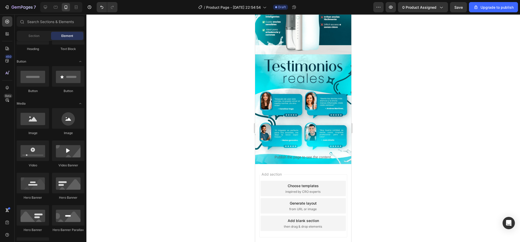
click at [396, 125] on div at bounding box center [303, 128] width 434 height 228
click at [319, 95] on img at bounding box center [303, 102] width 96 height 96
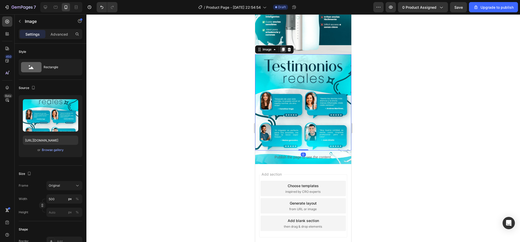
click at [281, 48] on div "Image" at bounding box center [274, 49] width 38 height 8
click at [282, 47] on icon at bounding box center [283, 49] width 4 height 4
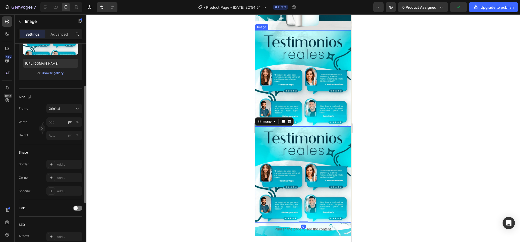
scroll to position [629, 0]
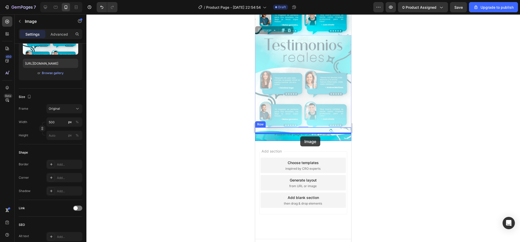
drag, startPoint x: 271, startPoint y: 72, endPoint x: 301, endPoint y: 137, distance: 72.1
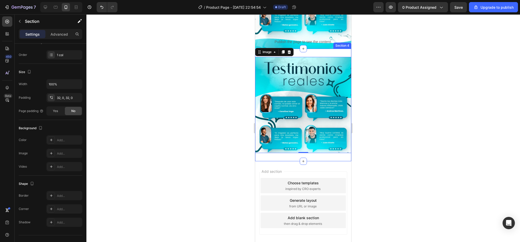
click at [326, 49] on div "Image 0 Section 4" at bounding box center [303, 105] width 96 height 113
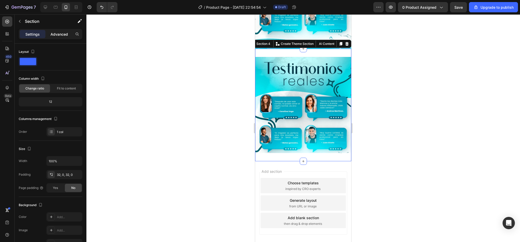
click at [55, 37] on div "Advanced" at bounding box center [59, 34] width 26 height 8
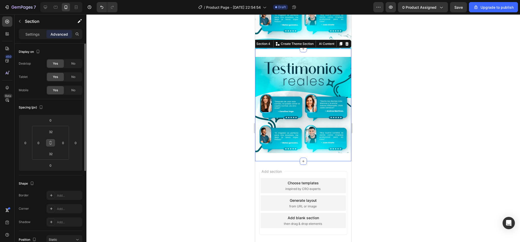
click at [53, 146] on button at bounding box center [51, 143] width 10 height 8
click at [54, 131] on input "32" at bounding box center [51, 132] width 10 height 8
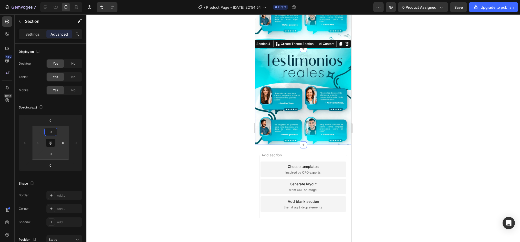
click at [123, 134] on div at bounding box center [303, 128] width 434 height 228
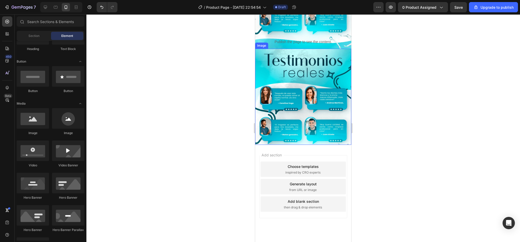
click at [283, 117] on img at bounding box center [303, 97] width 96 height 96
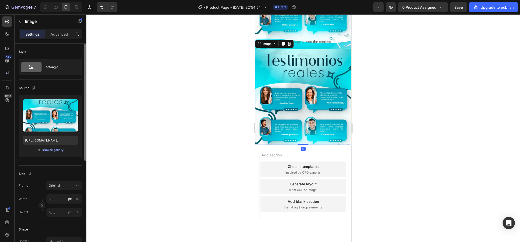
click at [58, 153] on div "or Browse gallery" at bounding box center [50, 150] width 55 height 6
click at [56, 149] on div "Browse gallery" at bounding box center [53, 150] width 22 height 5
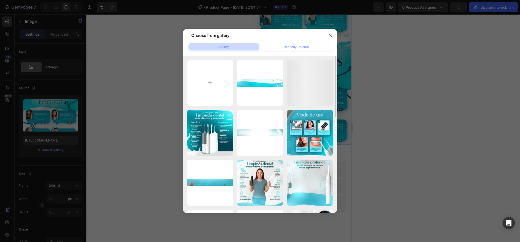
click at [222, 90] on input "file" at bounding box center [210, 83] width 46 height 46
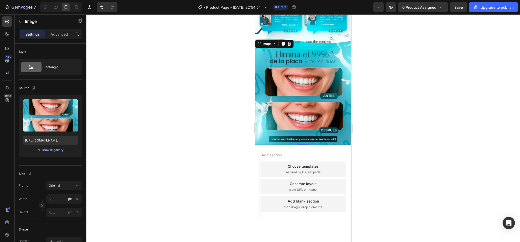
click at [422, 88] on div at bounding box center [303, 128] width 434 height 228
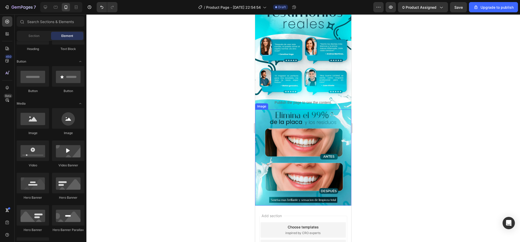
scroll to position [449, 0]
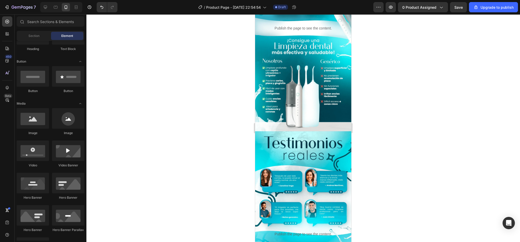
click at [46, 3] on div at bounding box center [61, 7] width 42 height 10
click at [45, 7] on icon at bounding box center [45, 7] width 3 height 3
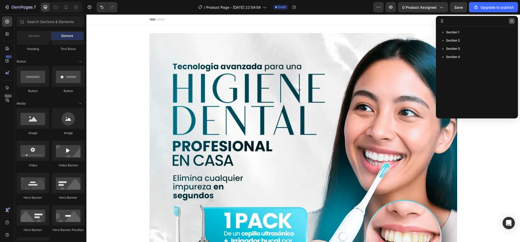
drag, startPoint x: 512, startPoint y: 22, endPoint x: 416, endPoint y: 8, distance: 96.3
click at [512, 22] on icon "button" at bounding box center [512, 21] width 4 height 4
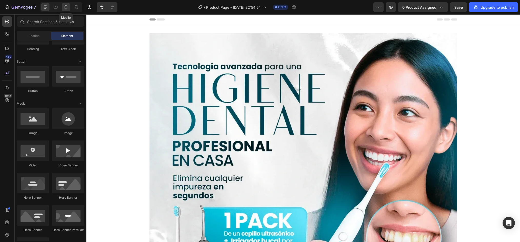
click at [67, 5] on icon at bounding box center [65, 7] width 5 height 5
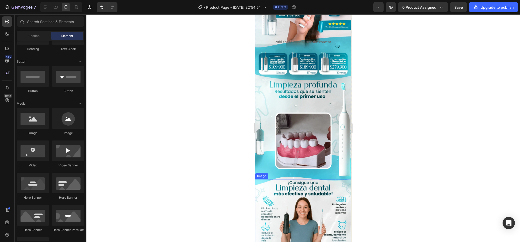
scroll to position [77, 0]
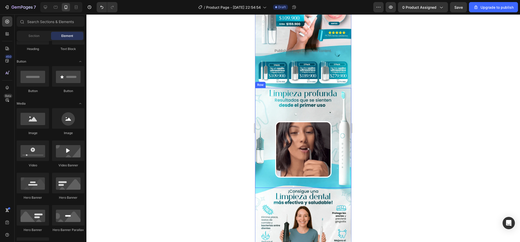
click at [334, 93] on div "Image Row" at bounding box center [303, 138] width 96 height 100
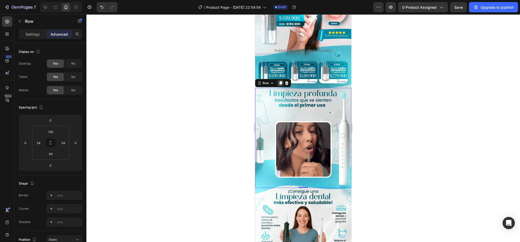
click at [280, 81] on icon at bounding box center [280, 83] width 4 height 4
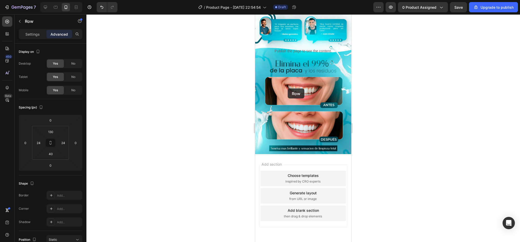
scroll to position [729, 0]
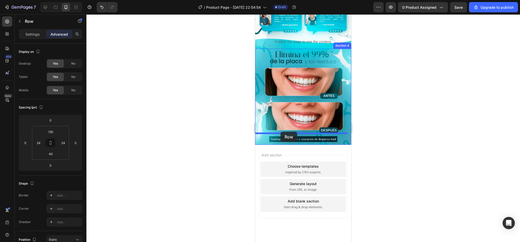
drag, startPoint x: 264, startPoint y: 29, endPoint x: 280, endPoint y: 132, distance: 104.3
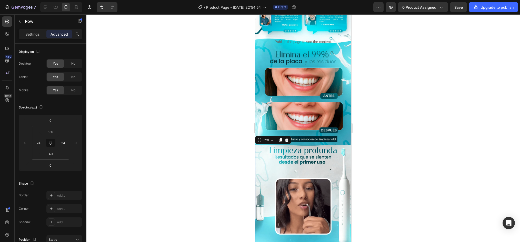
click at [274, 152] on div "Image Row 0" at bounding box center [303, 195] width 96 height 100
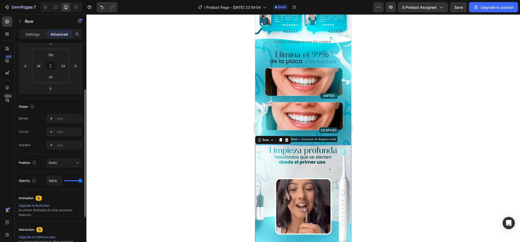
scroll to position [0, 0]
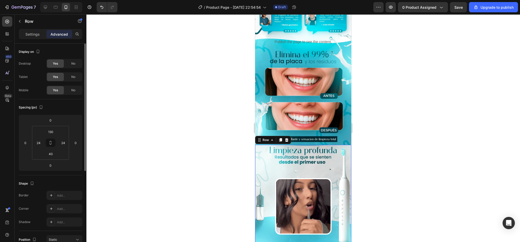
click at [276, 145] on div "Image Row 0" at bounding box center [303, 195] width 96 height 100
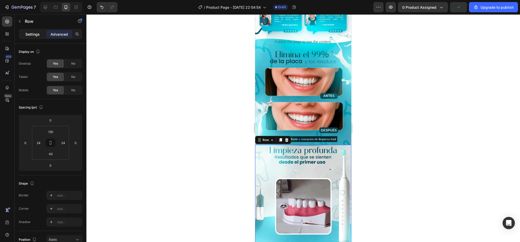
click at [37, 37] on div "Settings" at bounding box center [33, 34] width 26 height 8
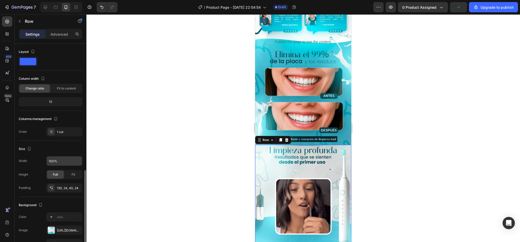
scroll to position [77, 0]
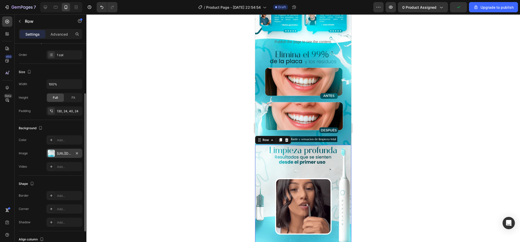
click at [52, 150] on div at bounding box center [51, 153] width 7 height 7
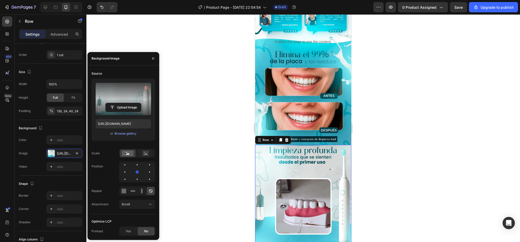
click at [103, 94] on label at bounding box center [123, 99] width 55 height 32
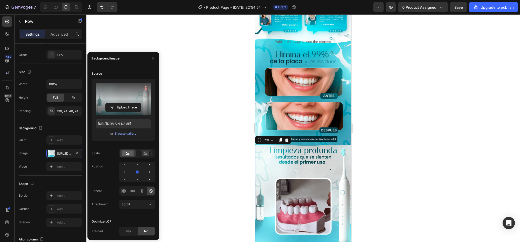
click at [106, 103] on input "file" at bounding box center [123, 107] width 35 height 9
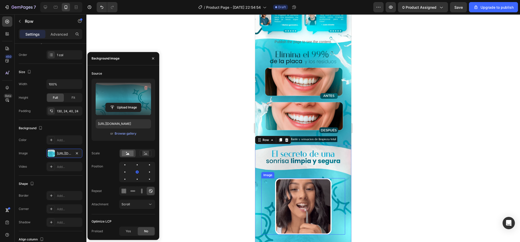
click at [293, 191] on img at bounding box center [303, 206] width 56 height 56
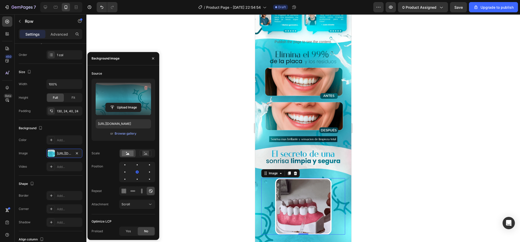
scroll to position [0, 0]
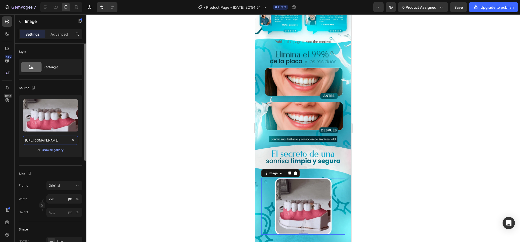
click at [67, 142] on input "https://img.funnelish.com/54485/811738/1747540242-ezgif.com-gif-to-webp-convert…" at bounding box center [50, 140] width 55 height 9
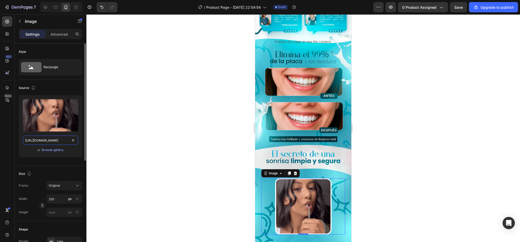
paste input "9-Gif2ComboLimpiezaBucal-ezgif.com-gif-to-webp-converter"
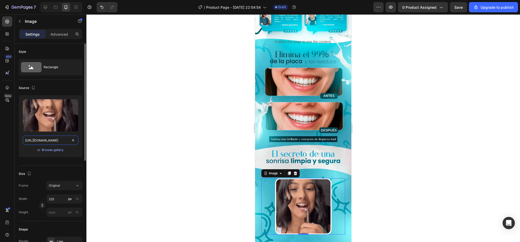
scroll to position [0, 133]
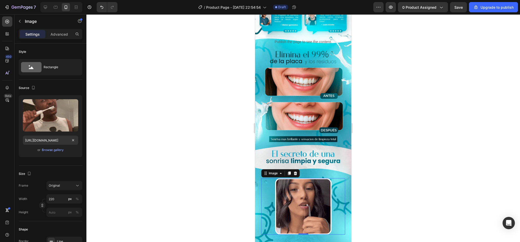
click at [157, 149] on div at bounding box center [303, 128] width 434 height 228
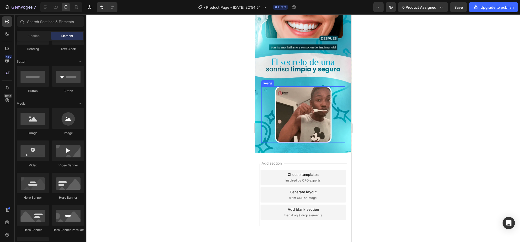
scroll to position [752, 0]
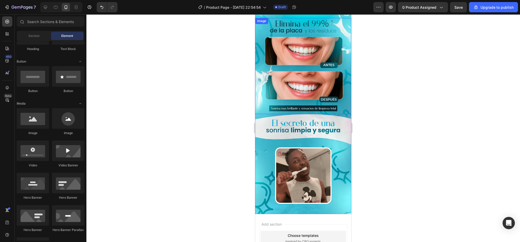
click at [336, 64] on img at bounding box center [303, 66] width 96 height 96
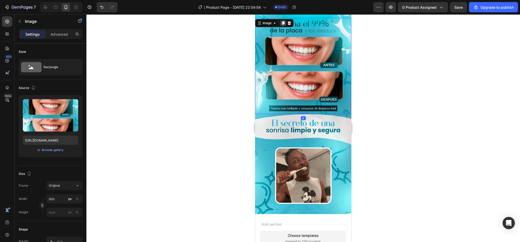
click at [281, 25] on icon at bounding box center [283, 23] width 4 height 4
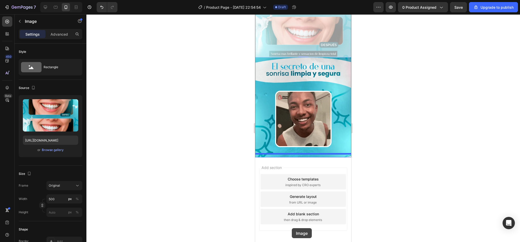
scroll to position [921, 0]
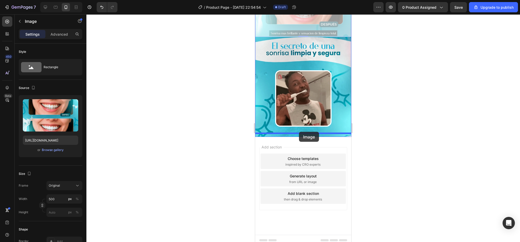
drag, startPoint x: 266, startPoint y: 29, endPoint x: 299, endPoint y: 132, distance: 107.5
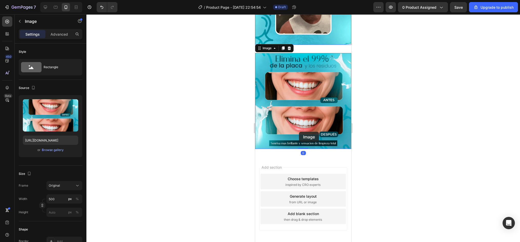
scroll to position [829, 0]
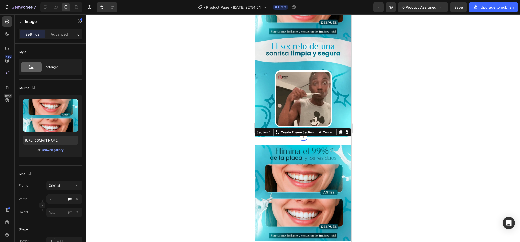
click at [318, 138] on div "Image Section 5 You can create reusable sections Create Theme Section AI Conten…" at bounding box center [303, 193] width 96 height 113
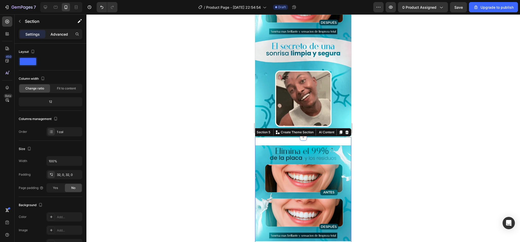
click at [58, 35] on p "Advanced" at bounding box center [59, 34] width 17 height 5
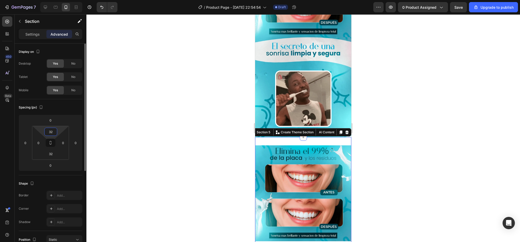
click at [49, 134] on input "32" at bounding box center [51, 132] width 10 height 8
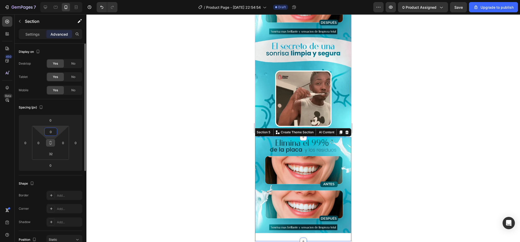
click at [46, 145] on button at bounding box center [51, 143] width 10 height 8
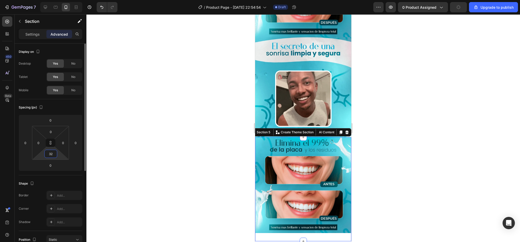
click at [52, 150] on input "32" at bounding box center [51, 154] width 10 height 8
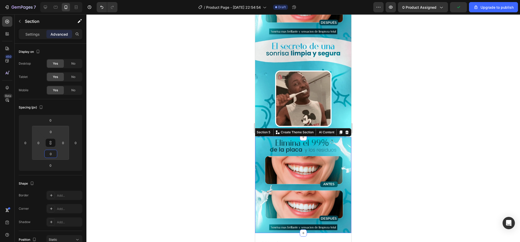
click at [196, 131] on div at bounding box center [303, 128] width 434 height 228
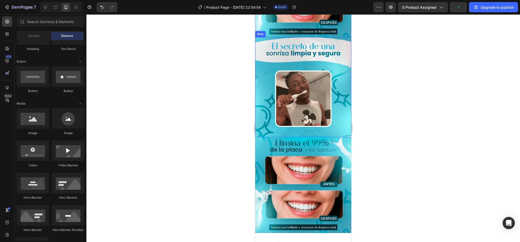
click at [316, 149] on img at bounding box center [303, 185] width 96 height 96
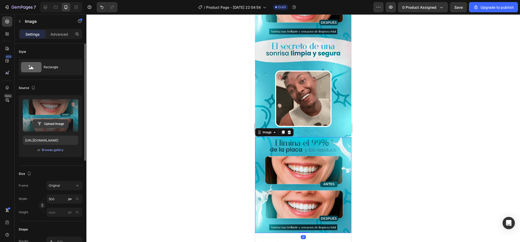
click at [53, 125] on input "file" at bounding box center [50, 123] width 35 height 9
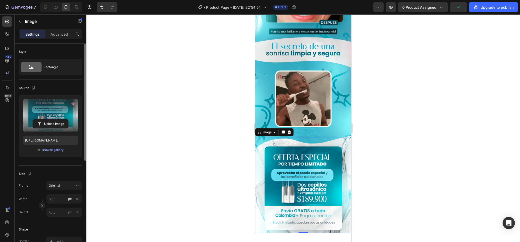
click at [394, 150] on div at bounding box center [303, 128] width 434 height 228
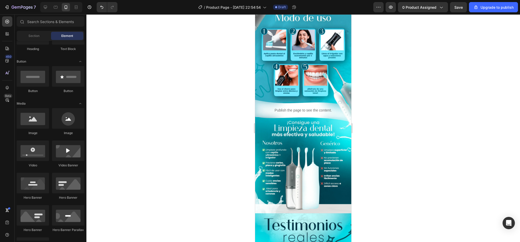
click at [445, 82] on div at bounding box center [303, 128] width 434 height 228
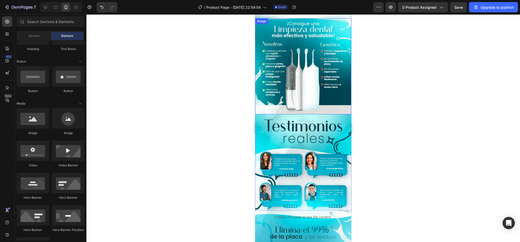
scroll to position [547, 0]
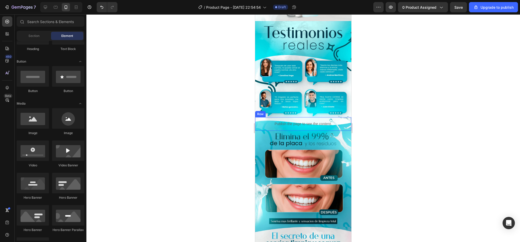
click at [343, 117] on div "Publish the page to see the content. Custom Code" at bounding box center [303, 124] width 96 height 14
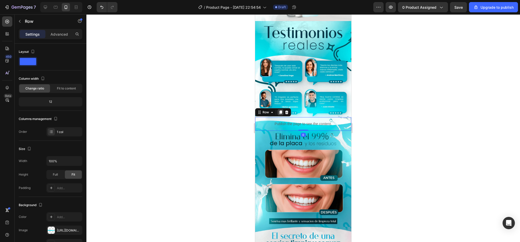
click at [280, 111] on icon at bounding box center [280, 113] width 3 height 4
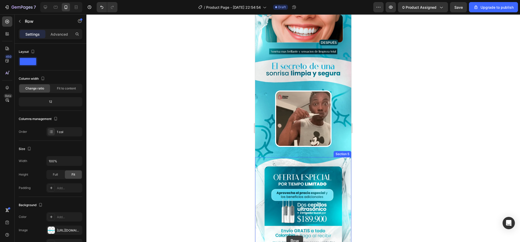
scroll to position [750, 0]
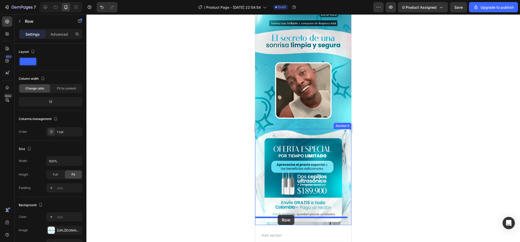
drag, startPoint x: 263, startPoint y: 17, endPoint x: 278, endPoint y: 215, distance: 198.5
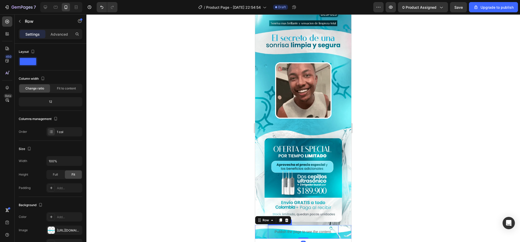
click at [311, 229] on p "Publish the page to see the content." at bounding box center [303, 231] width 71 height 5
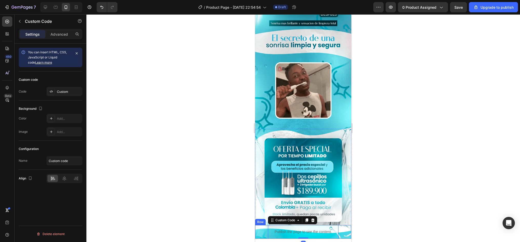
click at [340, 225] on div "Publish the page to see the content. Custom Code 0" at bounding box center [303, 232] width 96 height 14
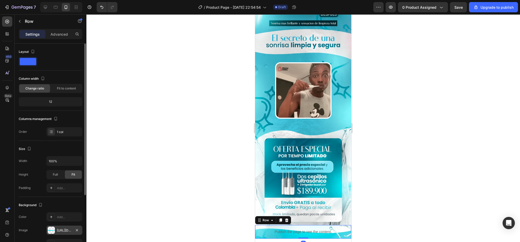
click at [52, 229] on div at bounding box center [51, 230] width 7 height 7
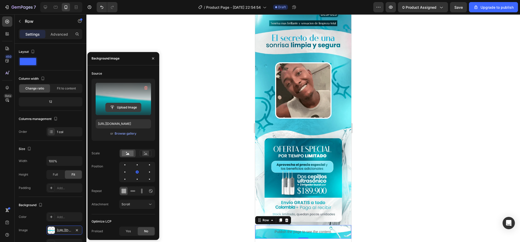
click at [117, 107] on input "file" at bounding box center [123, 107] width 35 height 9
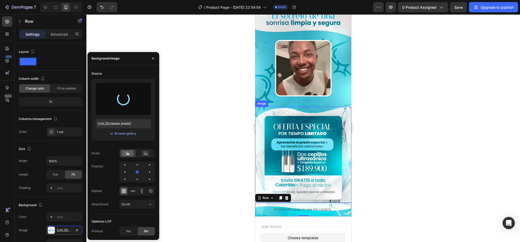
scroll to position [827, 0]
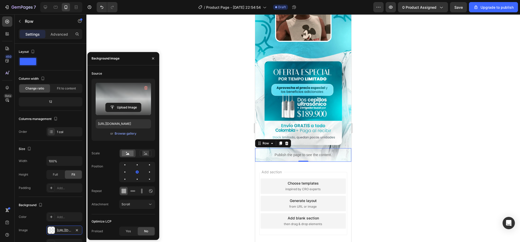
click at [363, 141] on div at bounding box center [303, 128] width 434 height 228
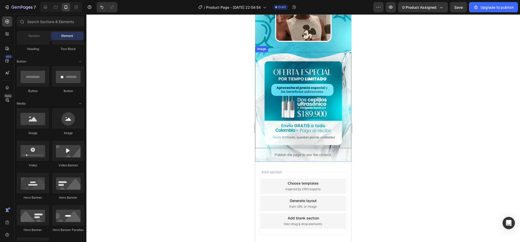
click at [285, 98] on img at bounding box center [303, 100] width 96 height 96
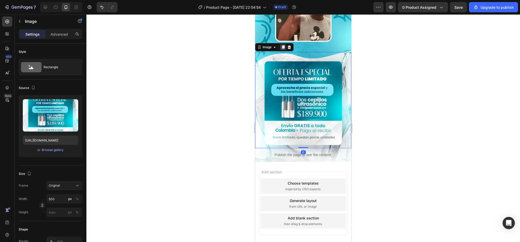
click at [280, 44] on div at bounding box center [283, 47] width 6 height 6
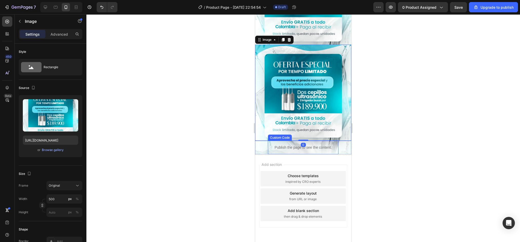
scroll to position [930, 0]
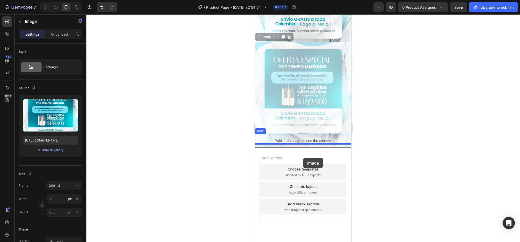
drag, startPoint x: 262, startPoint y: 34, endPoint x: 303, endPoint y: 158, distance: 130.9
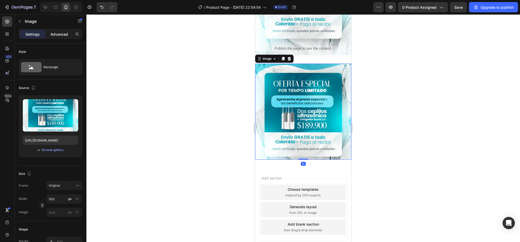
click at [66, 36] on p "Advanced" at bounding box center [59, 34] width 17 height 5
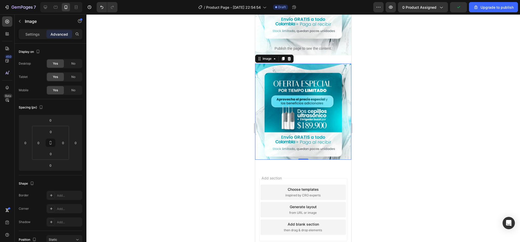
click at [310, 122] on img at bounding box center [303, 112] width 96 height 96
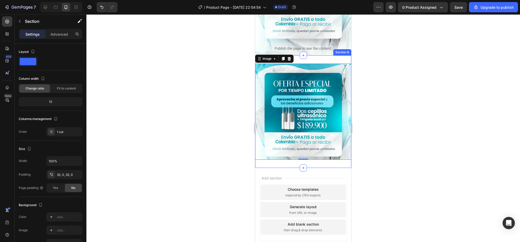
click at [317, 56] on div "Image 0 Section 6" at bounding box center [303, 111] width 96 height 113
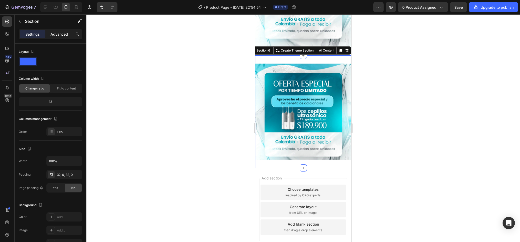
click at [63, 34] on p "Advanced" at bounding box center [59, 34] width 17 height 5
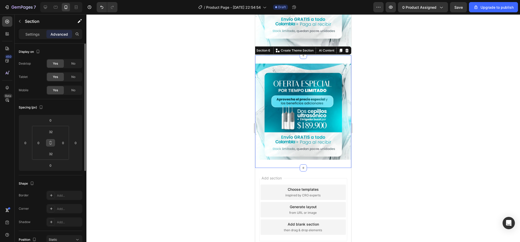
click at [49, 144] on icon at bounding box center [50, 143] width 4 height 4
click at [55, 133] on input "32" at bounding box center [51, 132] width 10 height 8
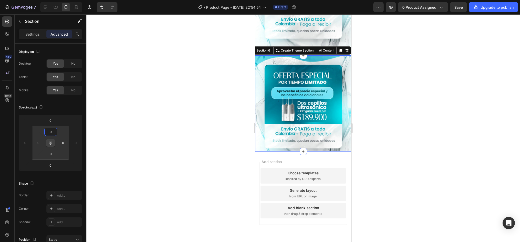
click at [298, 115] on img at bounding box center [303, 103] width 96 height 96
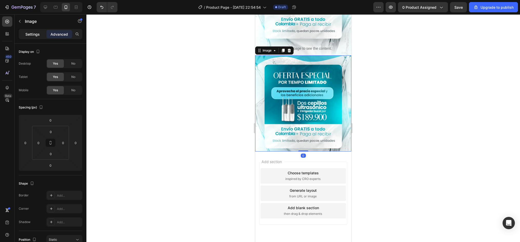
click at [29, 30] on div "Settings" at bounding box center [33, 34] width 26 height 8
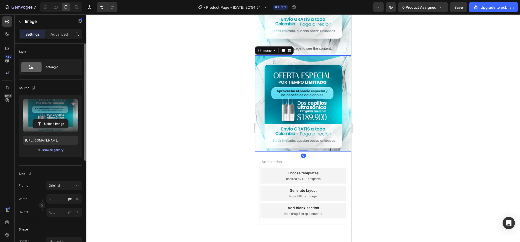
click at [43, 110] on label at bounding box center [50, 115] width 55 height 32
click at [43, 119] on input "file" at bounding box center [50, 123] width 35 height 9
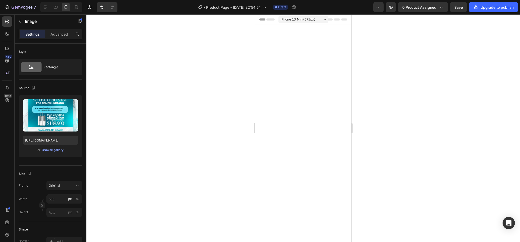
scroll to position [930, 0]
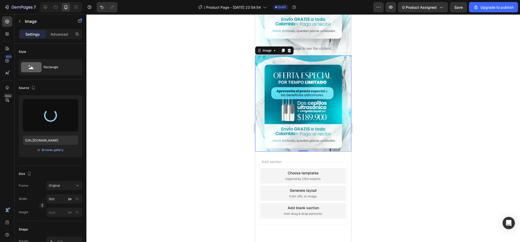
type input "https://cdn.shopify.com/s/files/1/0952/0096/8995/files/gempages_581611324178432…"
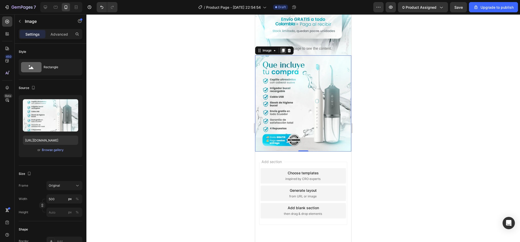
click at [285, 48] on icon at bounding box center [283, 50] width 4 height 4
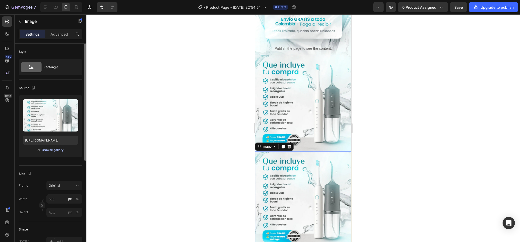
click at [48, 148] on div "Browse gallery" at bounding box center [53, 150] width 22 height 5
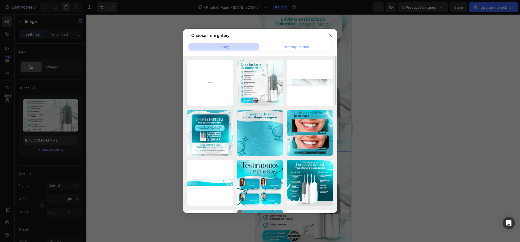
click at [226, 80] on input "file" at bounding box center [210, 83] width 46 height 46
type input "C:\fakepath\1747534042-Higiene-Bucal-MODIFICACION-2_17-min 1.webp"
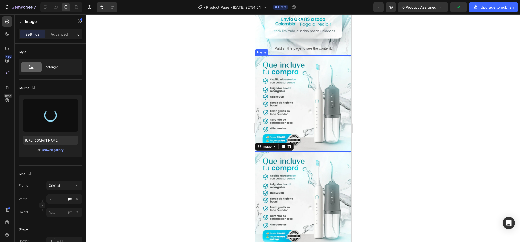
type input "https://cdn.shopify.com/s/files/1/0952/0096/8995/files/gempages_581611324178432…"
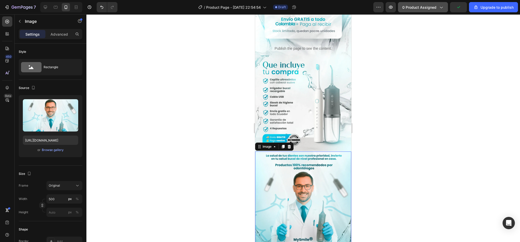
click at [433, 9] on span "0 product assigned" at bounding box center [419, 7] width 34 height 5
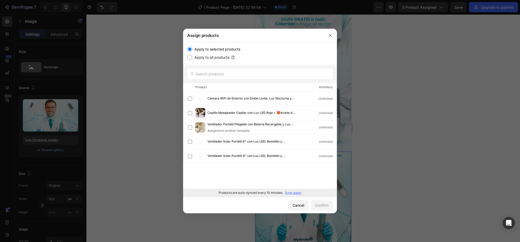
click at [390, 84] on div at bounding box center [260, 121] width 520 height 242
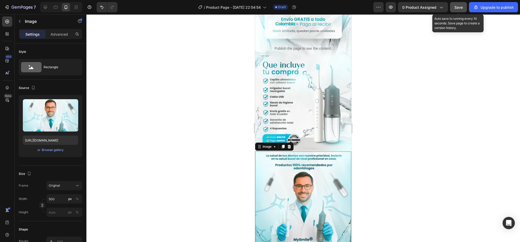
click at [457, 7] on span "Save" at bounding box center [458, 7] width 8 height 4
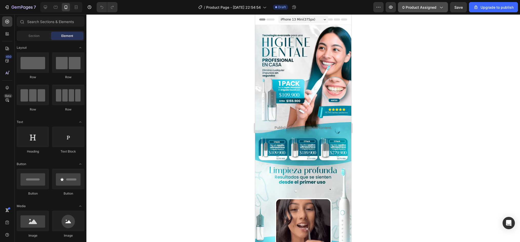
click at [419, 12] on button "0 product assigned" at bounding box center [423, 7] width 50 height 10
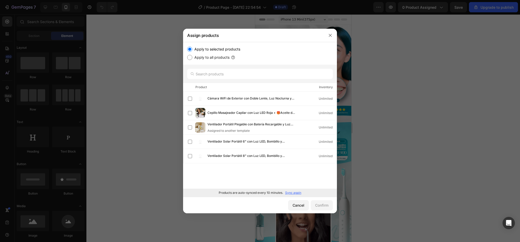
click at [202, 57] on label "Apply to all products" at bounding box center [210, 57] width 37 height 6
click at [192, 57] on input "Apply to all products" at bounding box center [189, 57] width 5 height 5
radio input "true"
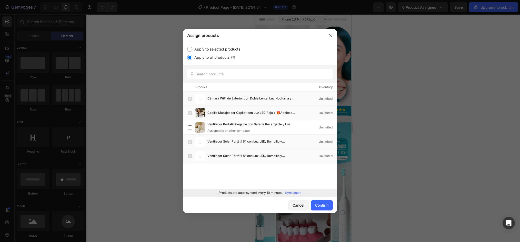
click at [209, 49] on label "Apply to selected products" at bounding box center [216, 49] width 48 height 6
click at [192, 49] on input "Apply to selected products" at bounding box center [189, 49] width 5 height 5
radio input "true"
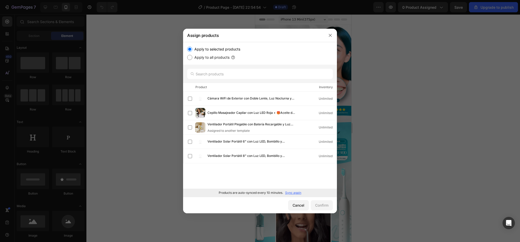
click at [427, 41] on div at bounding box center [260, 121] width 520 height 242
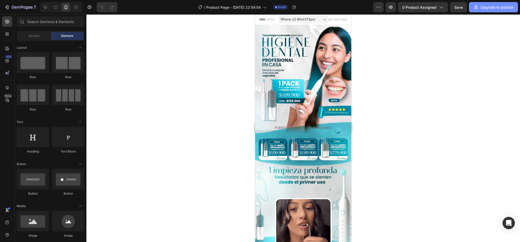
click at [494, 8] on div "Upgrade to publish" at bounding box center [493, 7] width 40 height 5
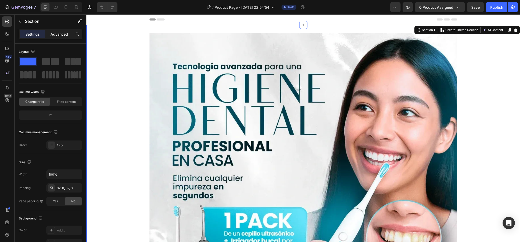
click at [64, 37] on div "Advanced" at bounding box center [59, 34] width 26 height 8
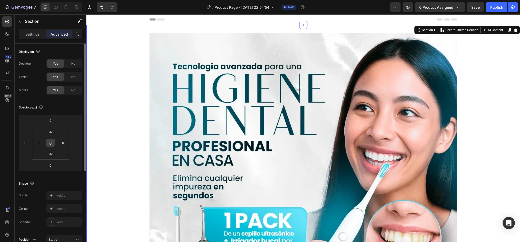
click at [51, 140] on button at bounding box center [51, 143] width 10 height 8
click at [49, 135] on input "32" at bounding box center [51, 132] width 10 height 8
type input "0"
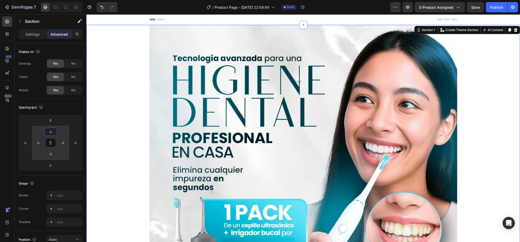
type input "0"
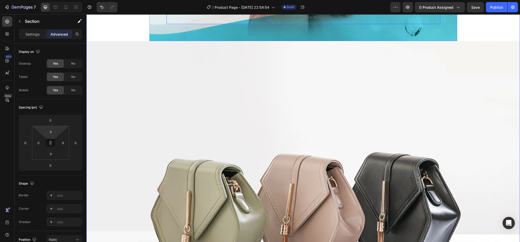
scroll to position [897, 0]
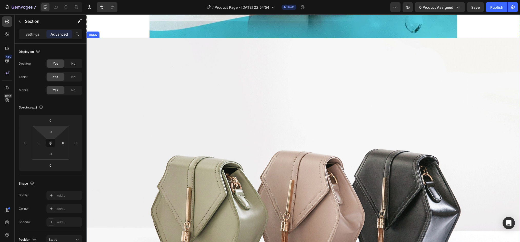
click at [298, 64] on img at bounding box center [303, 200] width 434 height 325
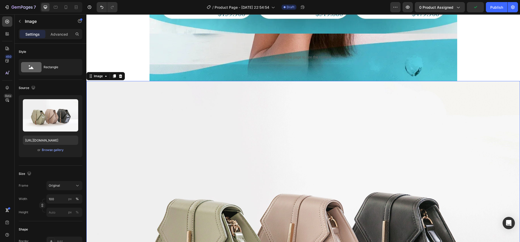
scroll to position [769, 0]
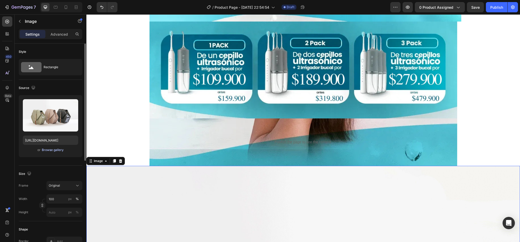
click at [51, 147] on button "Browse gallery" at bounding box center [53, 149] width 22 height 5
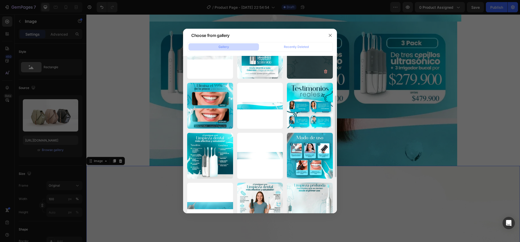
scroll to position [0, 0]
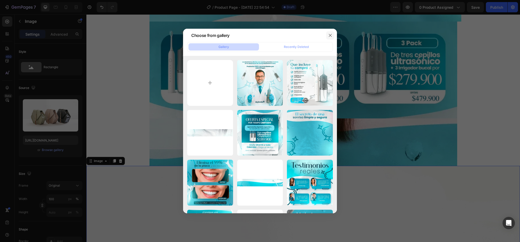
click at [329, 38] on button "button" at bounding box center [330, 35] width 8 height 8
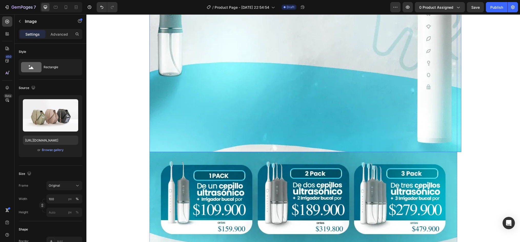
scroll to position [641, 0]
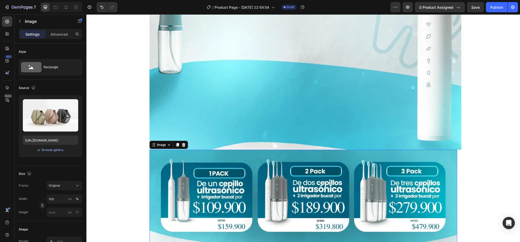
click at [347, 184] on img at bounding box center [303, 198] width 308 height 97
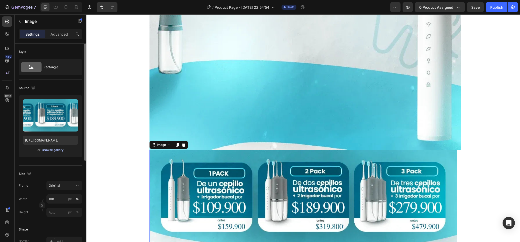
click at [46, 149] on div "Browse gallery" at bounding box center [53, 150] width 22 height 5
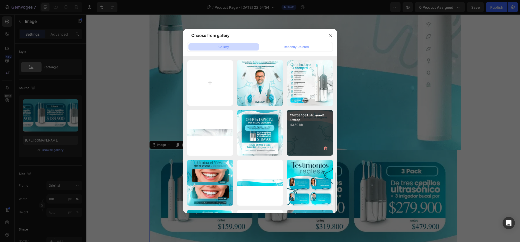
scroll to position [103, 0]
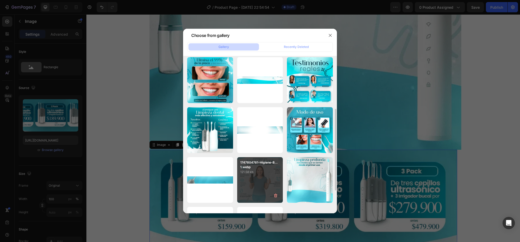
click at [248, 178] on div "1747804761-Higiene-B... 1.webp 121.58 kb" at bounding box center [260, 180] width 46 height 46
type input "[URL][DOMAIN_NAME]"
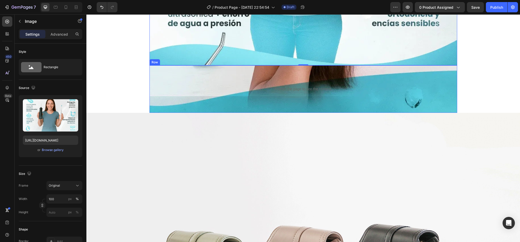
scroll to position [1128, 0]
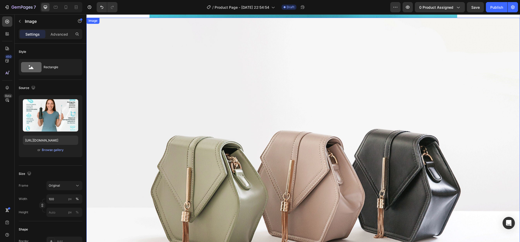
click at [363, 81] on img at bounding box center [303, 180] width 434 height 325
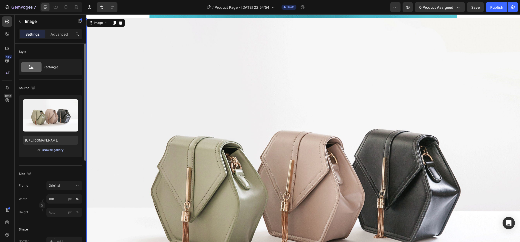
click at [51, 152] on div "Browse gallery" at bounding box center [53, 150] width 22 height 5
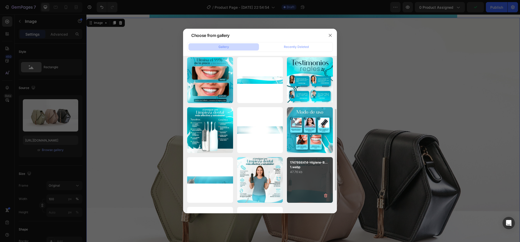
scroll to position [146, 0]
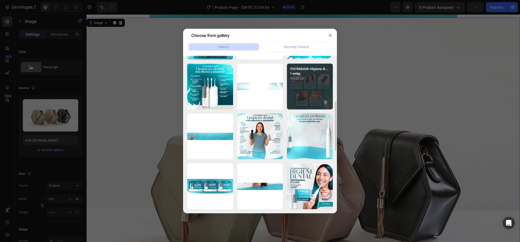
click at [315, 91] on div "1747866426-Higiene-B... 1.webp 105.22 kb" at bounding box center [310, 87] width 46 height 46
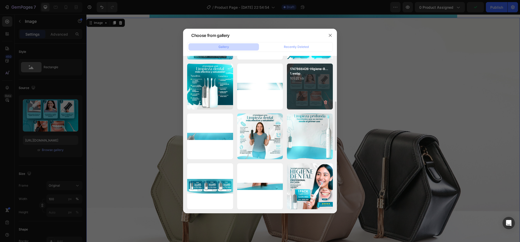
type input "[URL][DOMAIN_NAME]"
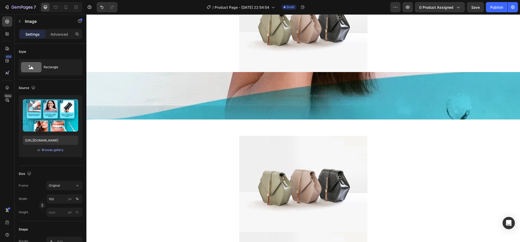
scroll to position [2356, 0]
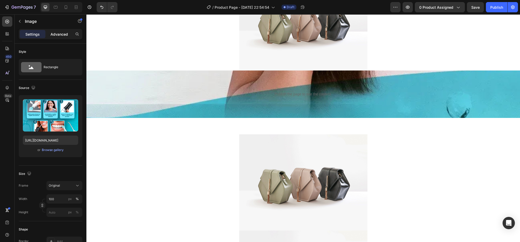
click at [57, 36] on p "Advanced" at bounding box center [59, 34] width 17 height 5
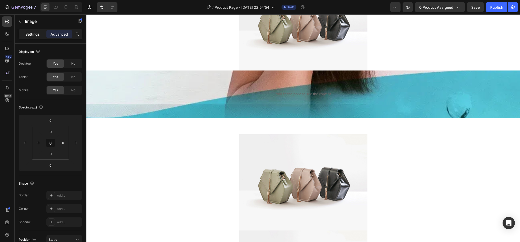
click at [32, 32] on p "Settings" at bounding box center [32, 34] width 14 height 5
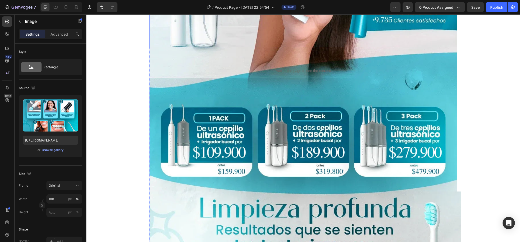
scroll to position [308, 0]
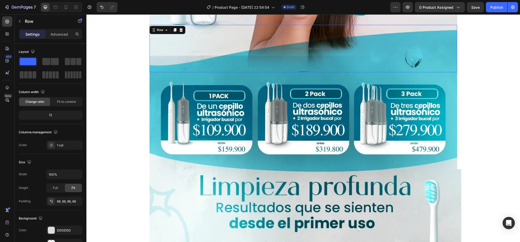
click at [439, 38] on div "Publish the page to see the content. Custom Code Row 0" at bounding box center [303, 48] width 308 height 47
click at [21, 22] on icon "button" at bounding box center [20, 21] width 4 height 4
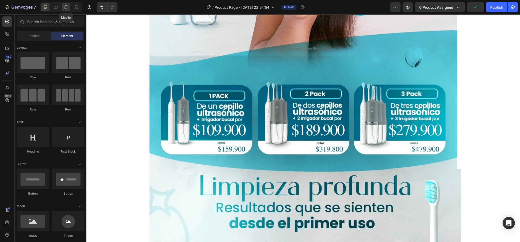
click at [63, 9] on div at bounding box center [66, 7] width 8 height 8
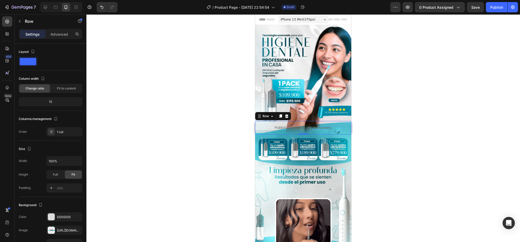
click at [344, 123] on div "Publish the page to see the content. Custom Code" at bounding box center [303, 128] width 96 height 14
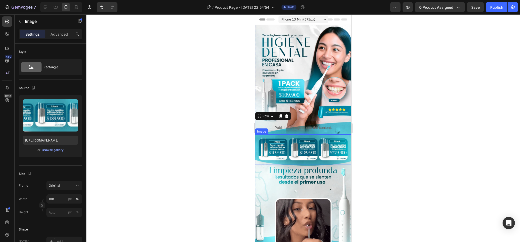
click at [342, 150] on img at bounding box center [303, 150] width 96 height 30
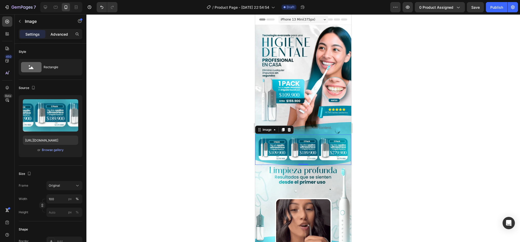
click at [58, 35] on p "Advanced" at bounding box center [59, 34] width 17 height 5
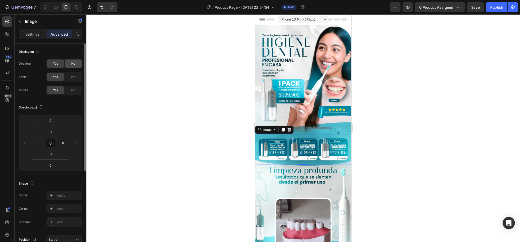
click at [69, 63] on div "No" at bounding box center [73, 63] width 17 height 8
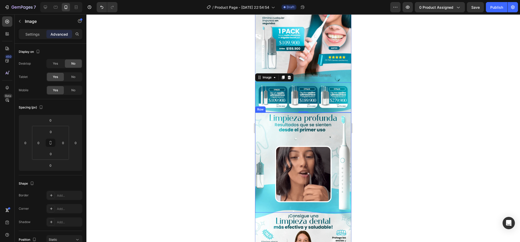
scroll to position [77, 0]
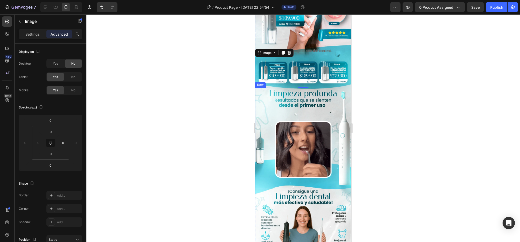
click at [288, 97] on div "Image Row" at bounding box center [303, 138] width 96 height 100
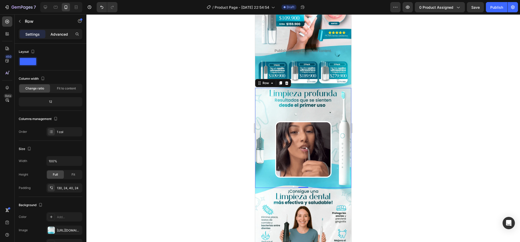
click at [57, 37] on div "Advanced" at bounding box center [59, 34] width 26 height 8
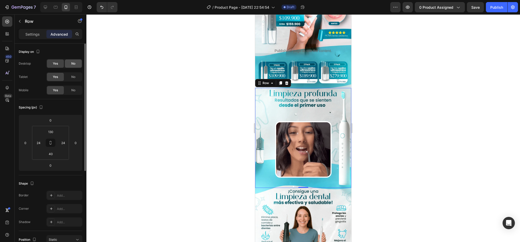
click at [72, 60] on div "No" at bounding box center [73, 63] width 17 height 8
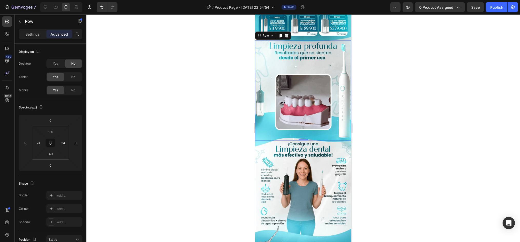
scroll to position [154, 0]
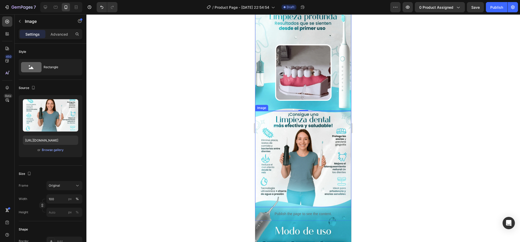
click at [296, 111] on img at bounding box center [303, 159] width 96 height 96
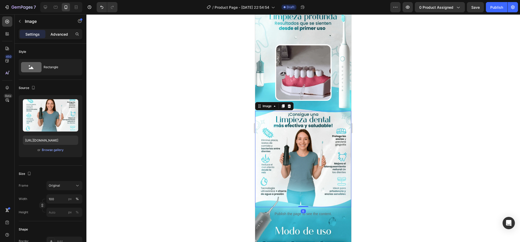
click at [67, 35] on p "Advanced" at bounding box center [59, 34] width 17 height 5
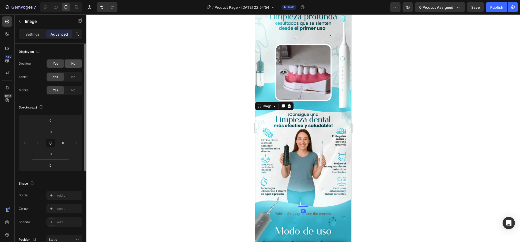
click at [74, 66] on div "No" at bounding box center [73, 63] width 17 height 8
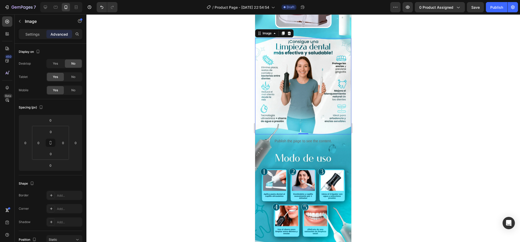
scroll to position [231, 0]
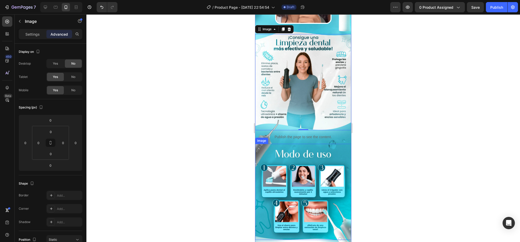
click at [339, 144] on img at bounding box center [303, 192] width 96 height 96
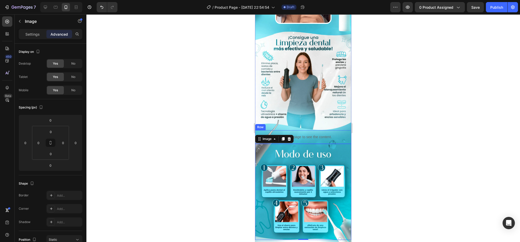
click at [339, 130] on div "Publish the page to see the content. Custom Code" at bounding box center [303, 137] width 96 height 14
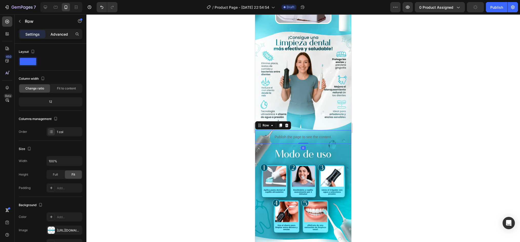
click at [60, 32] on p "Advanced" at bounding box center [59, 34] width 17 height 5
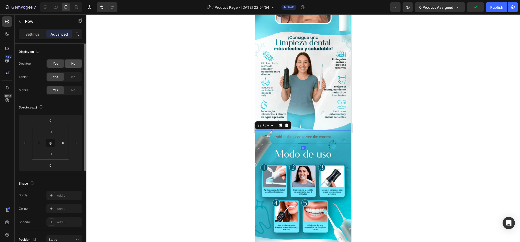
click at [73, 60] on div "No" at bounding box center [73, 63] width 17 height 8
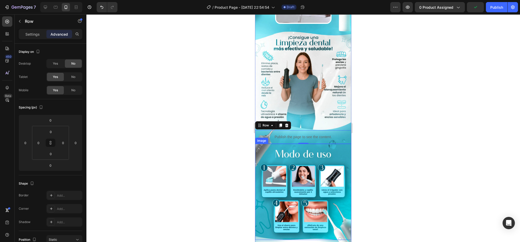
click at [323, 144] on img at bounding box center [303, 192] width 96 height 96
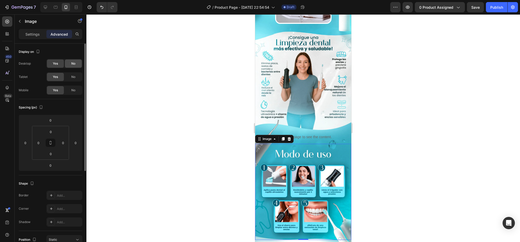
click at [72, 64] on span "No" at bounding box center [73, 63] width 4 height 5
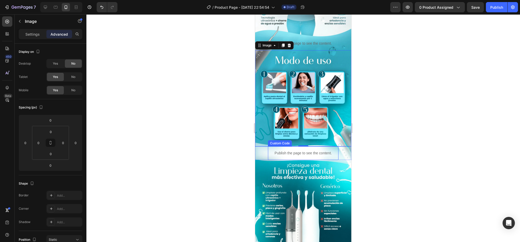
scroll to position [333, 0]
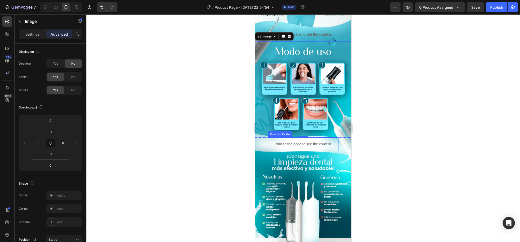
click at [300, 142] on p "Publish the page to see the content." at bounding box center [303, 144] width 71 height 5
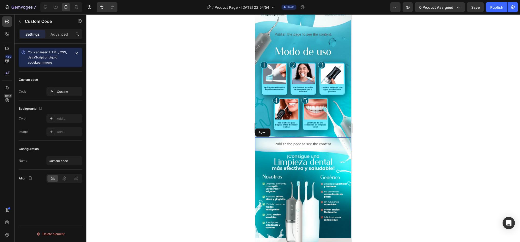
click at [257, 137] on div "Publish the page to see the content. Custom Code 0" at bounding box center [303, 144] width 96 height 14
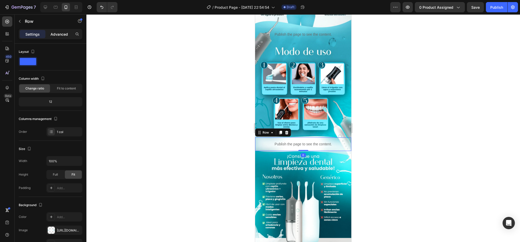
click at [55, 34] on p "Advanced" at bounding box center [59, 34] width 17 height 5
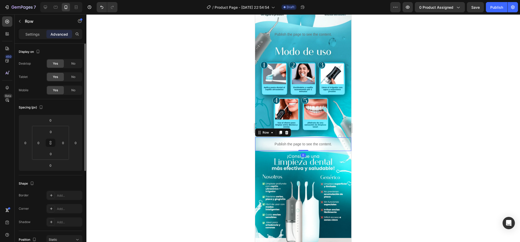
click at [70, 175] on div "Display on Desktop Yes No Tablet Yes No Mobile Yes No" at bounding box center [51, 203] width 64 height 56
click at [70, 61] on div "No" at bounding box center [73, 63] width 17 height 8
click at [331, 157] on img at bounding box center [303, 199] width 96 height 96
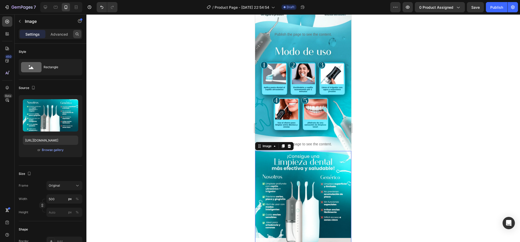
click at [73, 33] on div at bounding box center [77, 34] width 8 height 8
click at [82, 36] on input "text" at bounding box center [51, 34] width 64 height 10
click at [64, 36] on p "Advanced" at bounding box center [59, 34] width 17 height 5
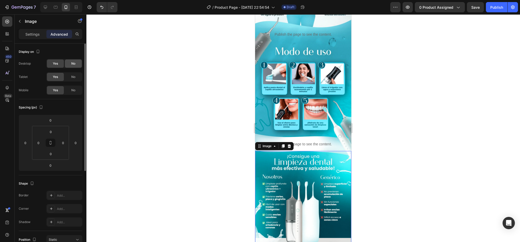
click at [75, 61] on div "No" at bounding box center [73, 63] width 17 height 8
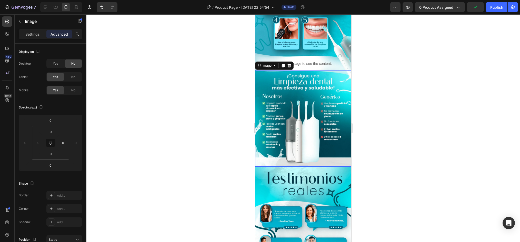
scroll to position [462, 0]
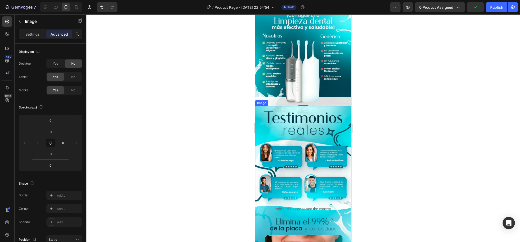
click at [307, 109] on img at bounding box center [303, 154] width 96 height 96
click at [70, 62] on div "No" at bounding box center [73, 63] width 17 height 8
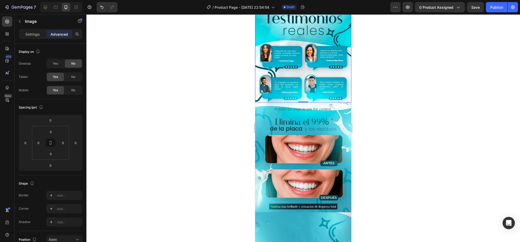
scroll to position [564, 0]
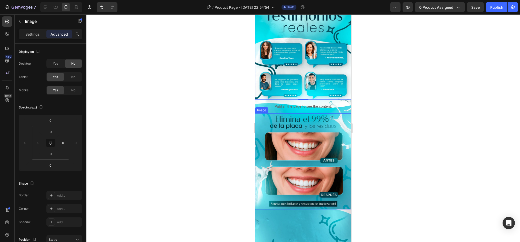
click at [300, 113] on img at bounding box center [303, 161] width 96 height 96
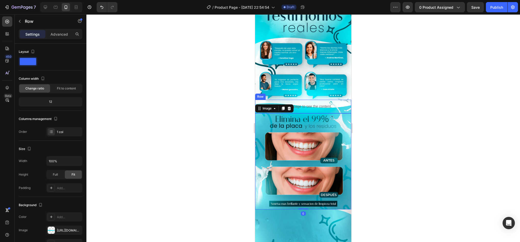
click at [344, 100] on div "Publish the page to see the content. Custom Code" at bounding box center [303, 107] width 96 height 14
click at [65, 35] on p "Advanced" at bounding box center [59, 34] width 17 height 5
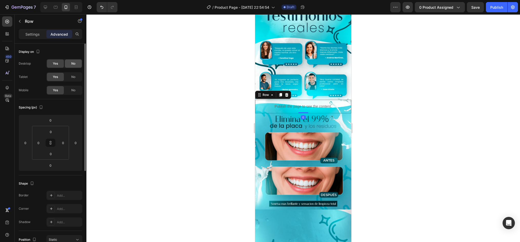
click at [67, 66] on div "No" at bounding box center [73, 63] width 17 height 8
click at [271, 136] on img at bounding box center [303, 161] width 96 height 96
click at [74, 65] on span "No" at bounding box center [73, 63] width 4 height 5
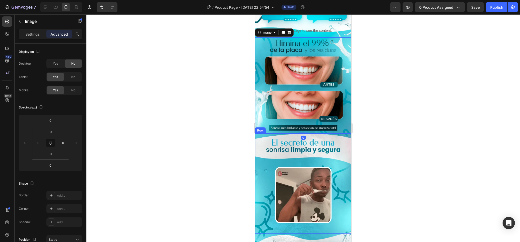
scroll to position [641, 0]
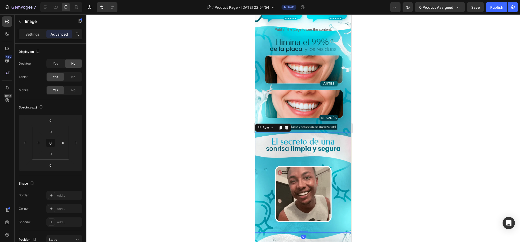
click at [263, 134] on div "Image Row 0" at bounding box center [303, 183] width 96 height 100
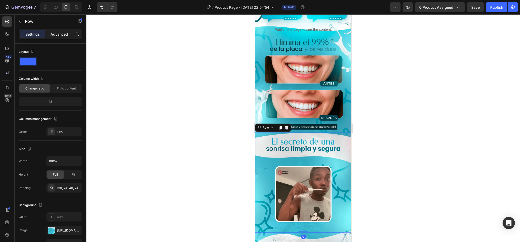
click at [68, 32] on p "Advanced" at bounding box center [59, 34] width 17 height 5
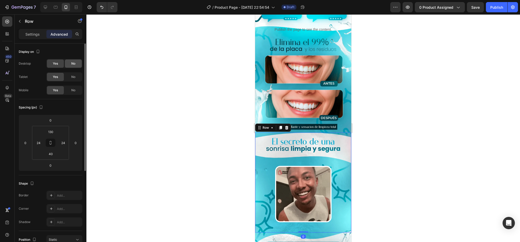
click at [71, 63] on span "No" at bounding box center [73, 63] width 4 height 5
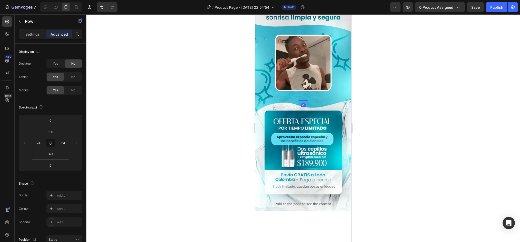
scroll to position [769, 0]
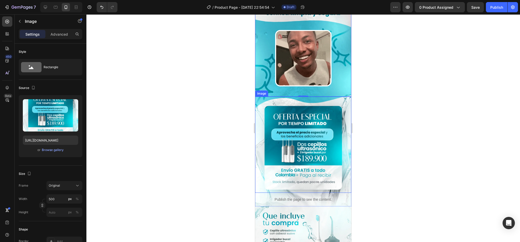
click at [272, 106] on img at bounding box center [303, 145] width 96 height 96
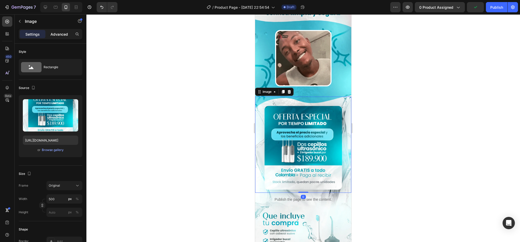
click at [65, 36] on p "Advanced" at bounding box center [59, 34] width 17 height 5
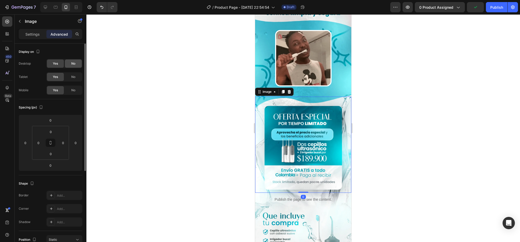
click at [74, 62] on span "No" at bounding box center [73, 63] width 4 height 5
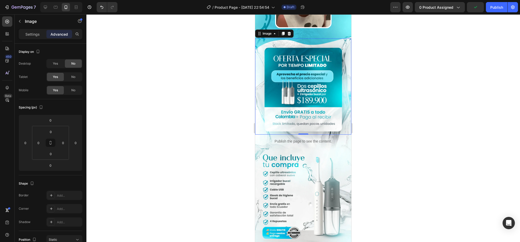
scroll to position [846, 0]
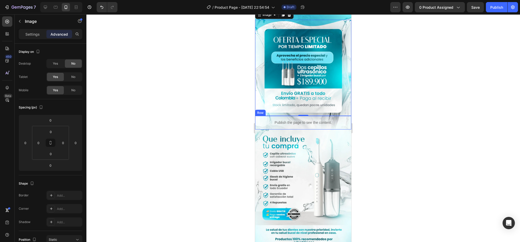
click at [258, 116] on div "Publish the page to see the content. Custom Code" at bounding box center [303, 123] width 96 height 14
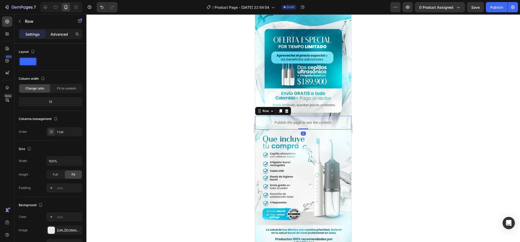
click at [66, 38] on div "Advanced" at bounding box center [59, 34] width 26 height 8
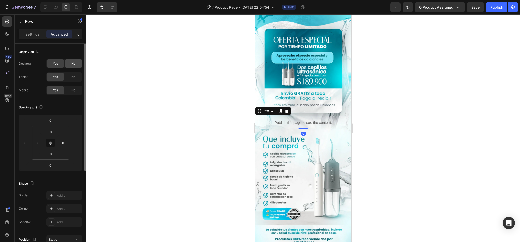
click at [70, 61] on div "No" at bounding box center [73, 63] width 17 height 8
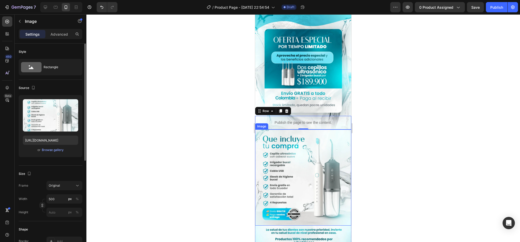
click at [262, 149] on img at bounding box center [303, 177] width 96 height 96
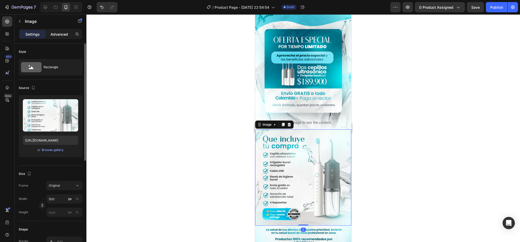
click at [62, 32] on p "Advanced" at bounding box center [59, 34] width 17 height 5
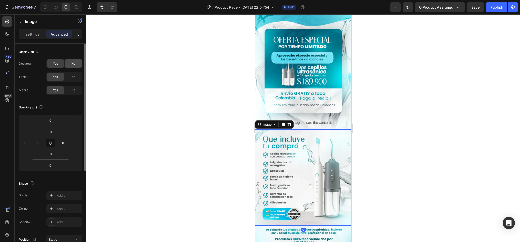
click at [73, 60] on div "No" at bounding box center [73, 63] width 17 height 8
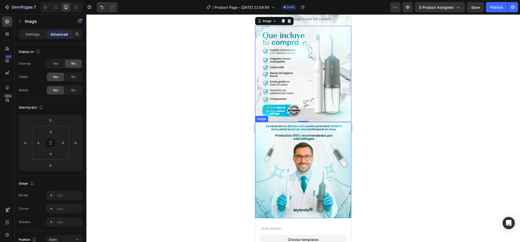
scroll to position [949, 0]
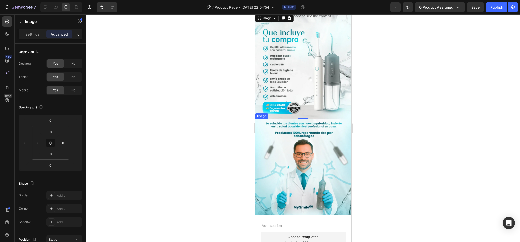
click at [279, 171] on img at bounding box center [303, 167] width 96 height 96
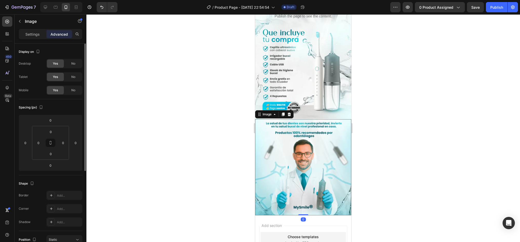
click at [73, 68] on div "Desktop Yes No Tablet Yes No Mobile Yes No" at bounding box center [51, 77] width 64 height 36
click at [74, 65] on span "No" at bounding box center [73, 63] width 4 height 5
click at [46, 8] on icon at bounding box center [45, 7] width 3 height 3
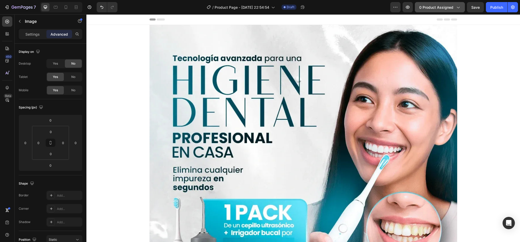
click at [449, 8] on span "0 product assigned" at bounding box center [436, 7] width 34 height 5
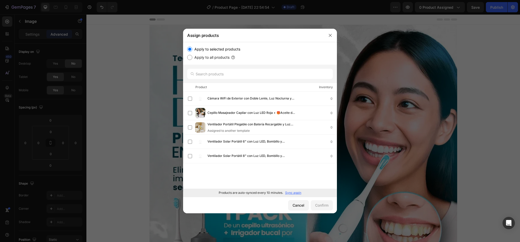
click at [294, 192] on p "Sync again" at bounding box center [293, 193] width 16 height 5
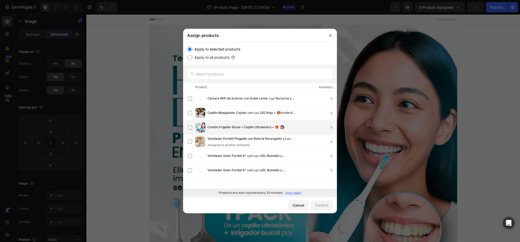
click at [231, 125] on span "Combo Irrigador Bucal + Cepillo Ultrasónico + 🎁" at bounding box center [242, 128] width 71 height 6
click at [323, 204] on div "Confirm" at bounding box center [321, 205] width 13 height 5
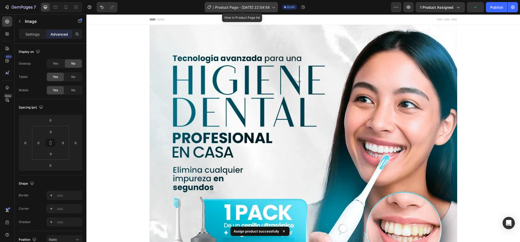
click at [253, 5] on span "Product Page - [DATE] 22:54:54" at bounding box center [242, 7] width 55 height 5
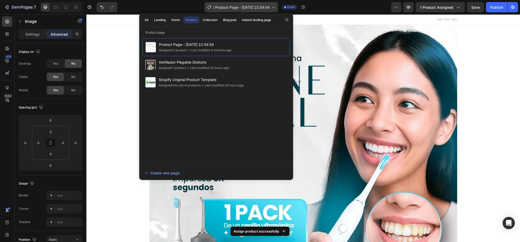
click at [238, 9] on span "Product Page - [DATE] 22:54:54" at bounding box center [242, 7] width 55 height 5
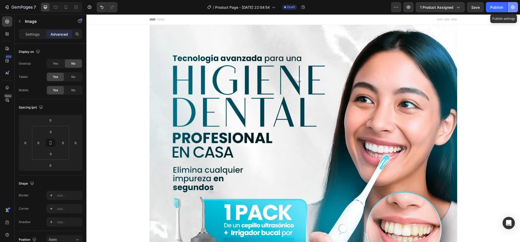
click at [513, 6] on icon "button" at bounding box center [512, 7] width 5 height 5
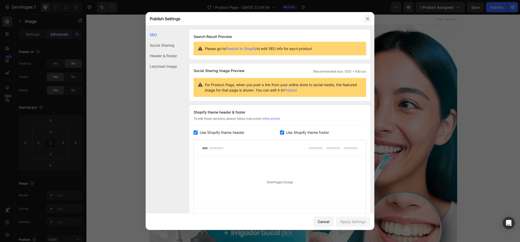
click at [366, 20] on icon "button" at bounding box center [368, 19] width 4 height 4
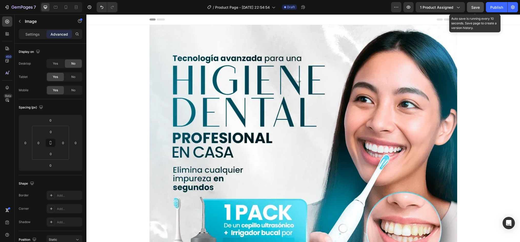
click at [468, 9] on button "Save" at bounding box center [475, 7] width 17 height 10
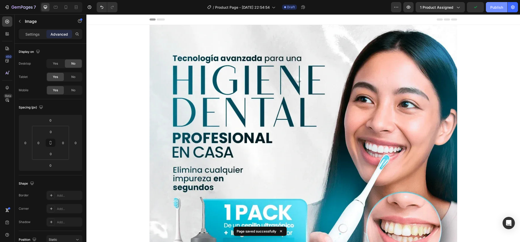
click at [490, 11] on button "Publish" at bounding box center [497, 7] width 22 height 10
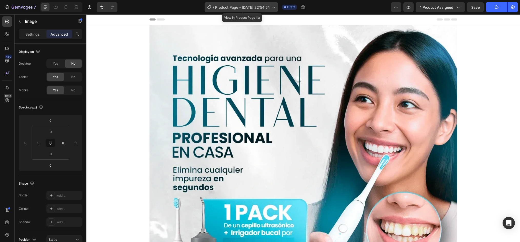
click at [276, 9] on icon at bounding box center [273, 7] width 5 height 5
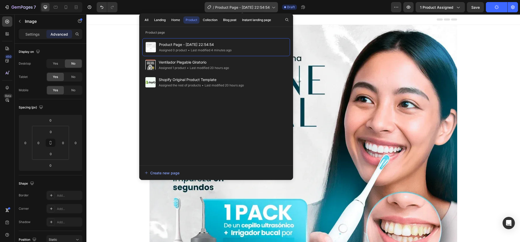
click at [232, 7] on span "Product Page - [DATE] 22:54:54" at bounding box center [242, 7] width 55 height 5
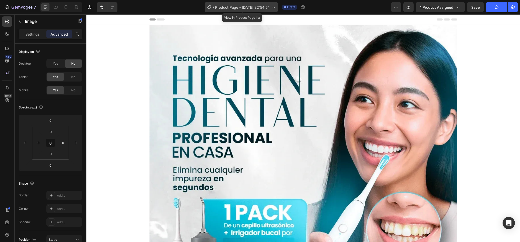
click at [232, 7] on span "Product Page - [DATE] 22:54:54" at bounding box center [242, 7] width 55 height 5
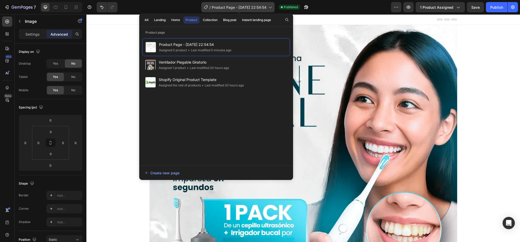
click at [232, 7] on span "Product Page - [DATE] 22:54:54" at bounding box center [239, 7] width 55 height 5
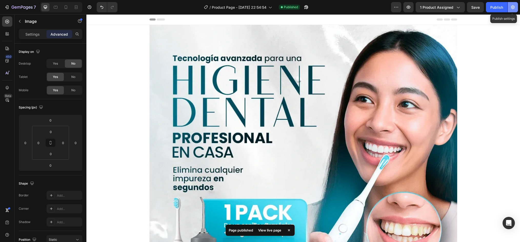
click at [514, 9] on icon "button" at bounding box center [512, 7] width 5 height 5
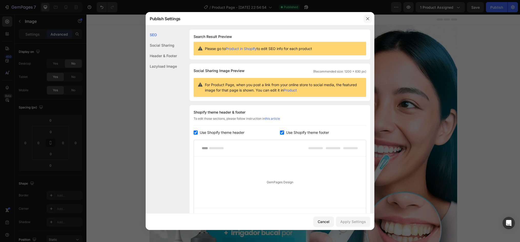
click at [369, 19] on icon "button" at bounding box center [368, 19] width 4 height 4
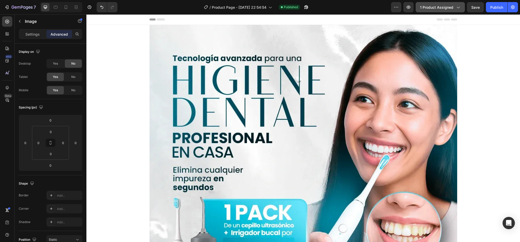
click at [442, 6] on span "1 product assigned" at bounding box center [436, 7] width 33 height 5
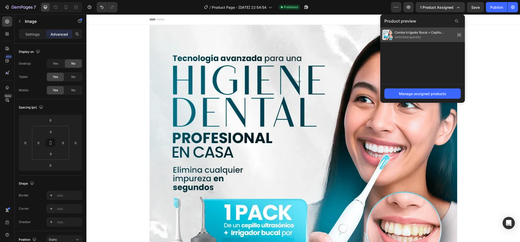
click at [420, 36] on span "Unlimited quantity" at bounding box center [424, 37] width 59 height 5
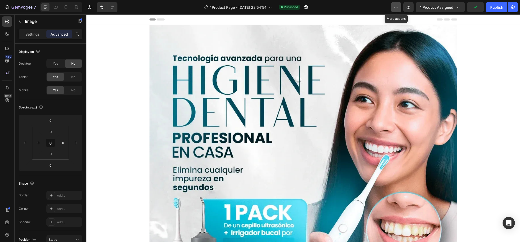
click at [399, 6] on icon "button" at bounding box center [396, 7] width 5 height 5
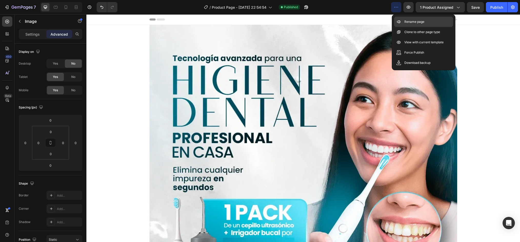
click at [410, 19] on p "Rename page" at bounding box center [414, 21] width 20 height 5
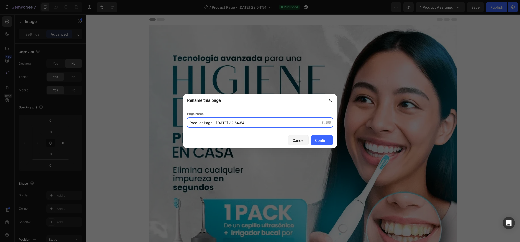
click at [245, 123] on input "Product Page - [DATE] 22:54:54" at bounding box center [260, 122] width 146 height 10
paste input "Combo Irrigador Bucal + Cepillo Ultrasónico + 🎁"
type input "Combo Irrigador Bucal + Cepillo Ultrasónico + 🎁"
click at [318, 138] on div "Confirm" at bounding box center [321, 140] width 13 height 5
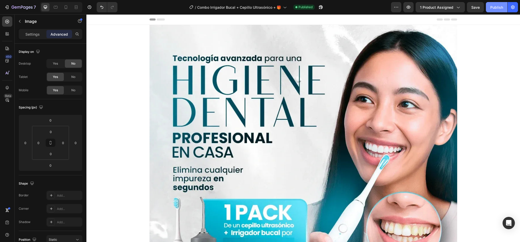
click at [492, 9] on div "Publish" at bounding box center [496, 7] width 13 height 5
click at [3, 13] on div "7 Version history / Combo Irrigador Bucal + Cepillo Ultrasónico + 🎁 Published P…" at bounding box center [260, 7] width 520 height 15
click at [6, 11] on button "7" at bounding box center [20, 7] width 36 height 10
